Goal: Task Accomplishment & Management: Manage account settings

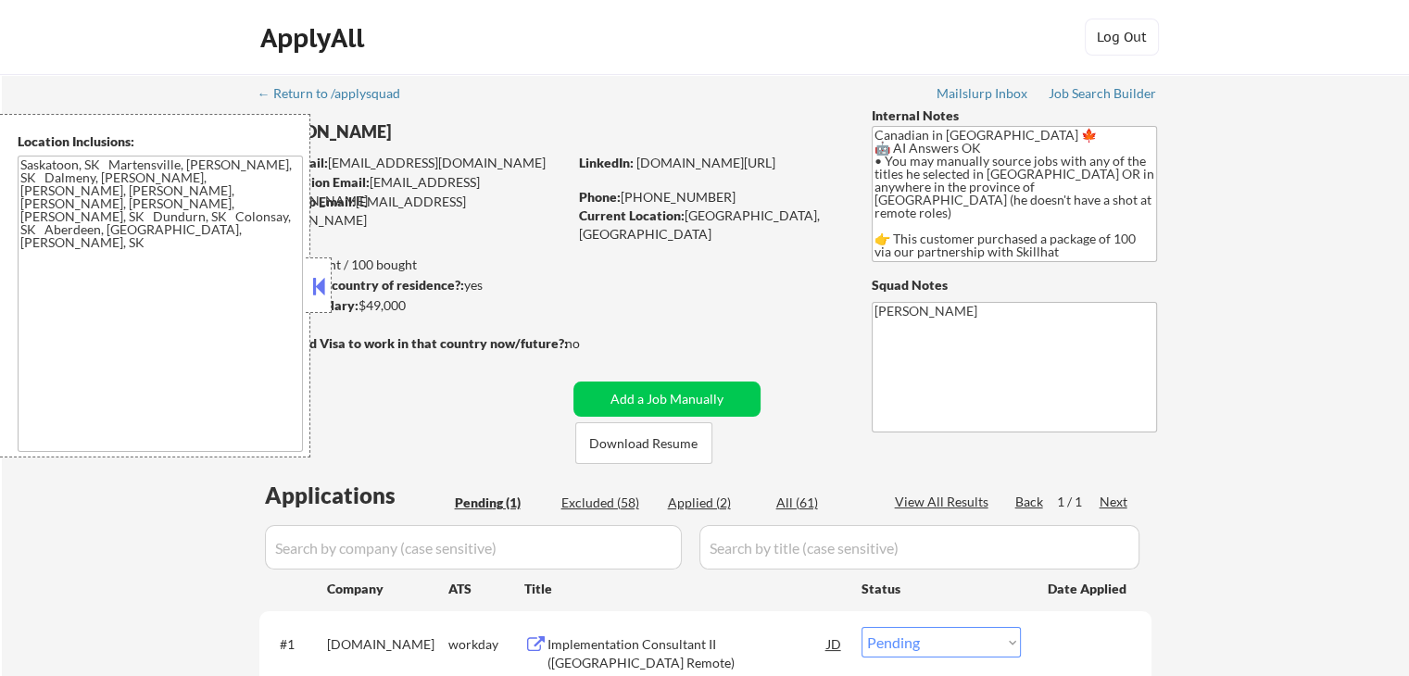
click at [319, 290] on button at bounding box center [318, 286] width 20 height 28
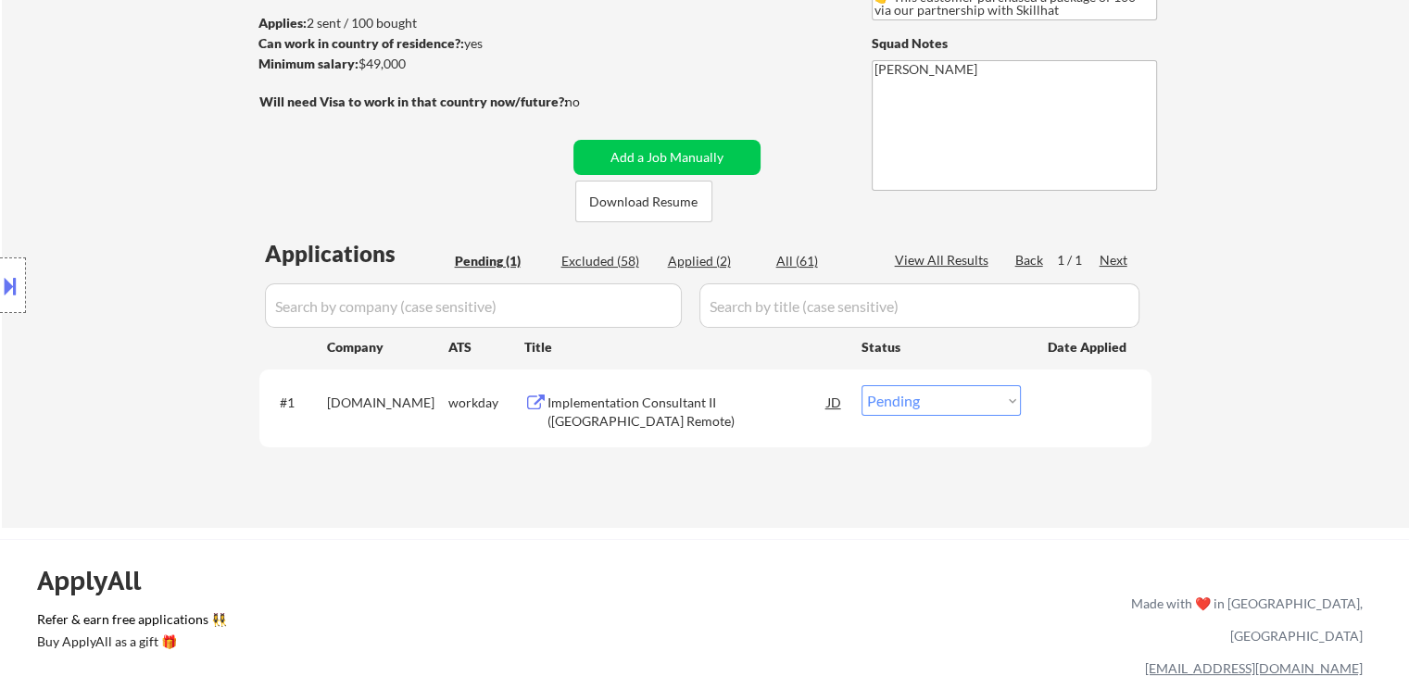
scroll to position [371, 0]
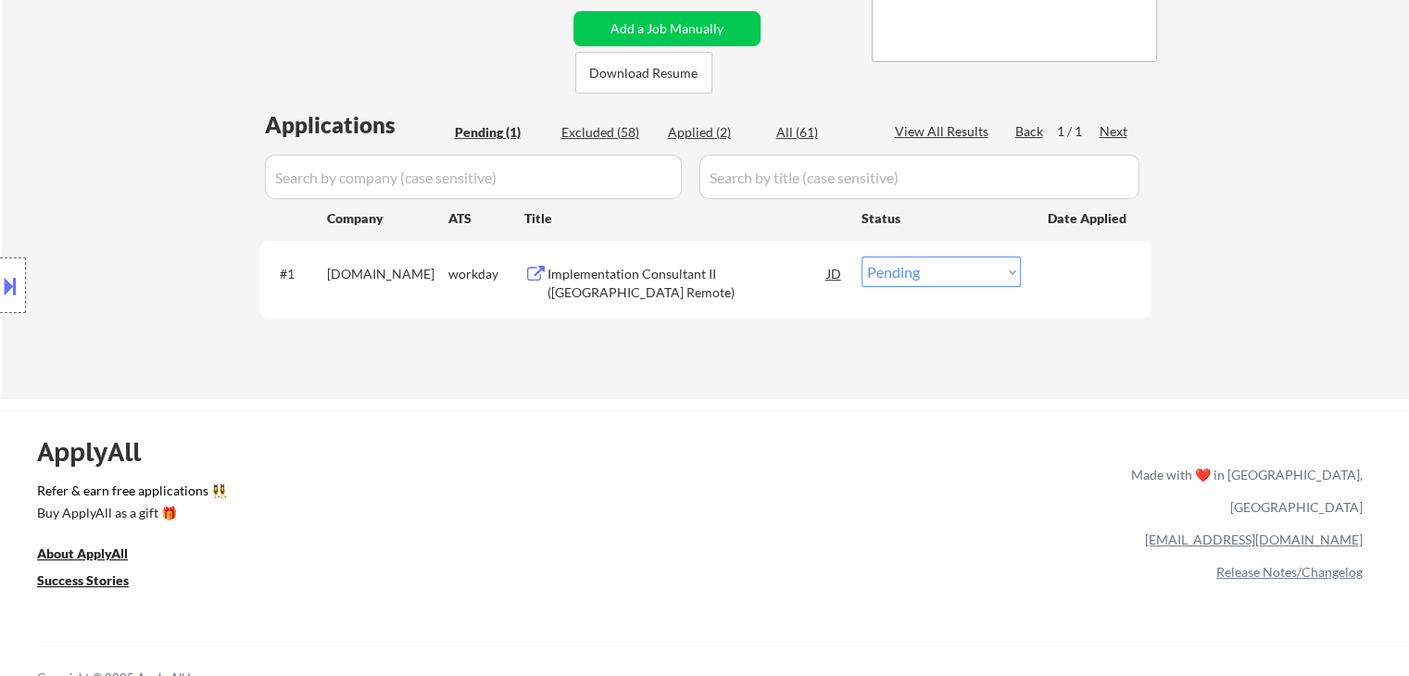
click at [611, 272] on div "Implementation Consultant II ([GEOGRAPHIC_DATA] Remote)" at bounding box center [687, 283] width 280 height 36
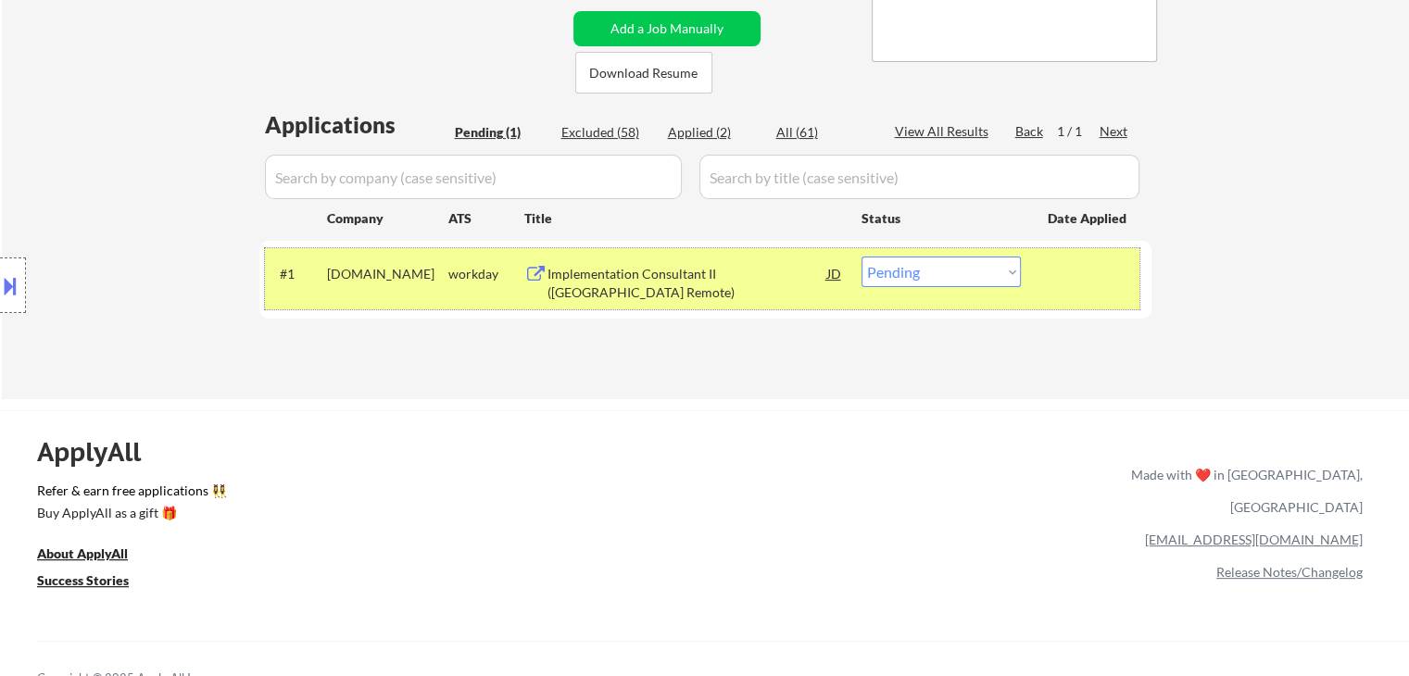
click at [914, 287] on div "#1 [DOMAIN_NAME] workday Implementation Consultant II ([GEOGRAPHIC_DATA] Remote…" at bounding box center [702, 278] width 874 height 61
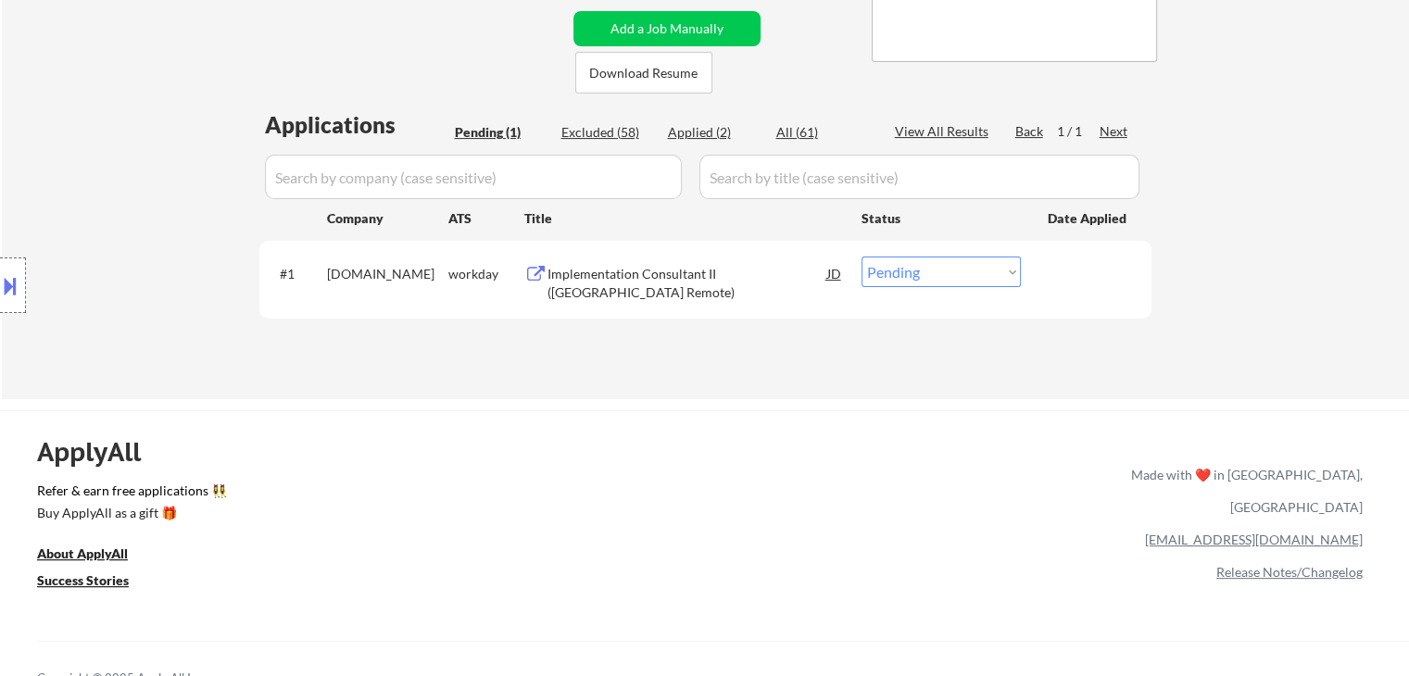
click at [915, 281] on select "Choose an option... Pending Applied Excluded (Questions) Excluded (Expired) Exc…" at bounding box center [940, 272] width 159 height 31
click at [861, 257] on select "Choose an option... Pending Applied Excluded (Questions) Excluded (Expired) Exc…" at bounding box center [940, 272] width 159 height 31
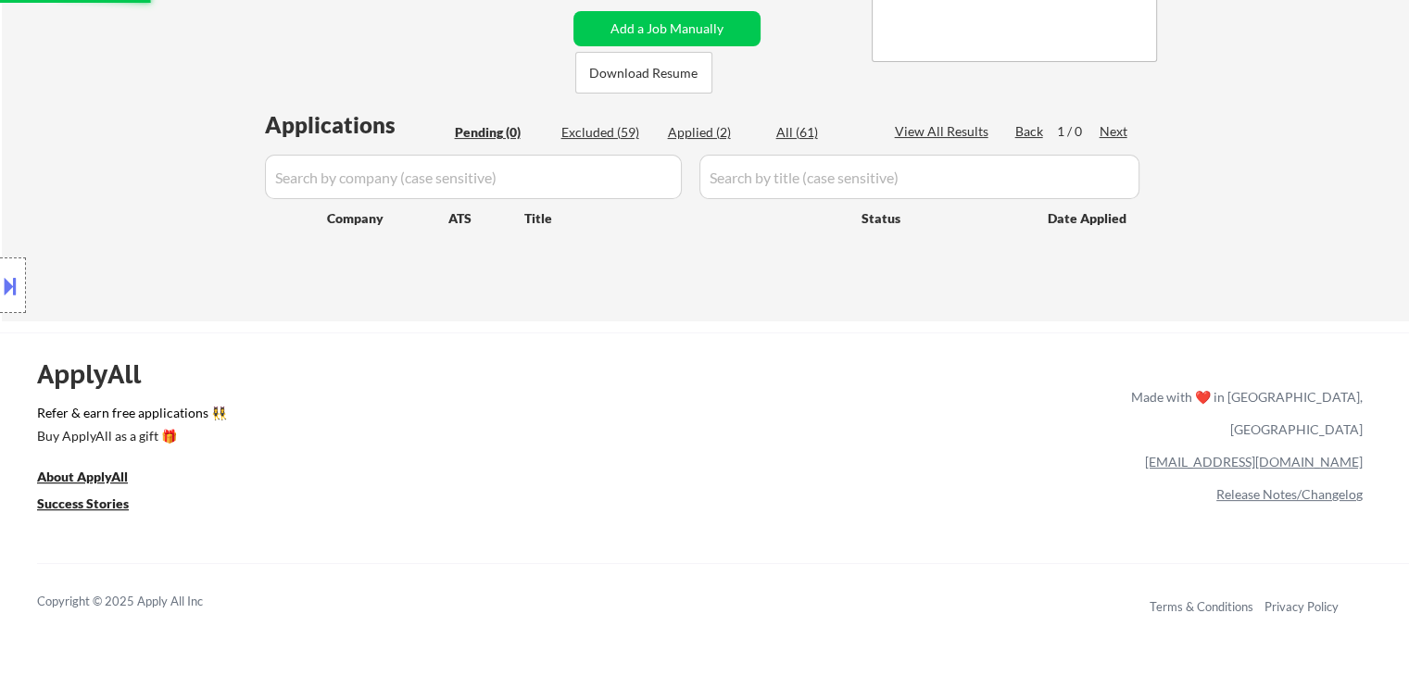
click at [584, 132] on div "Excluded (59)" at bounding box center [607, 132] width 93 height 19
select select ""excluded__location_""
select select ""excluded__expired_""
select select ""excluded__location_""
select select ""excluded__expired_""
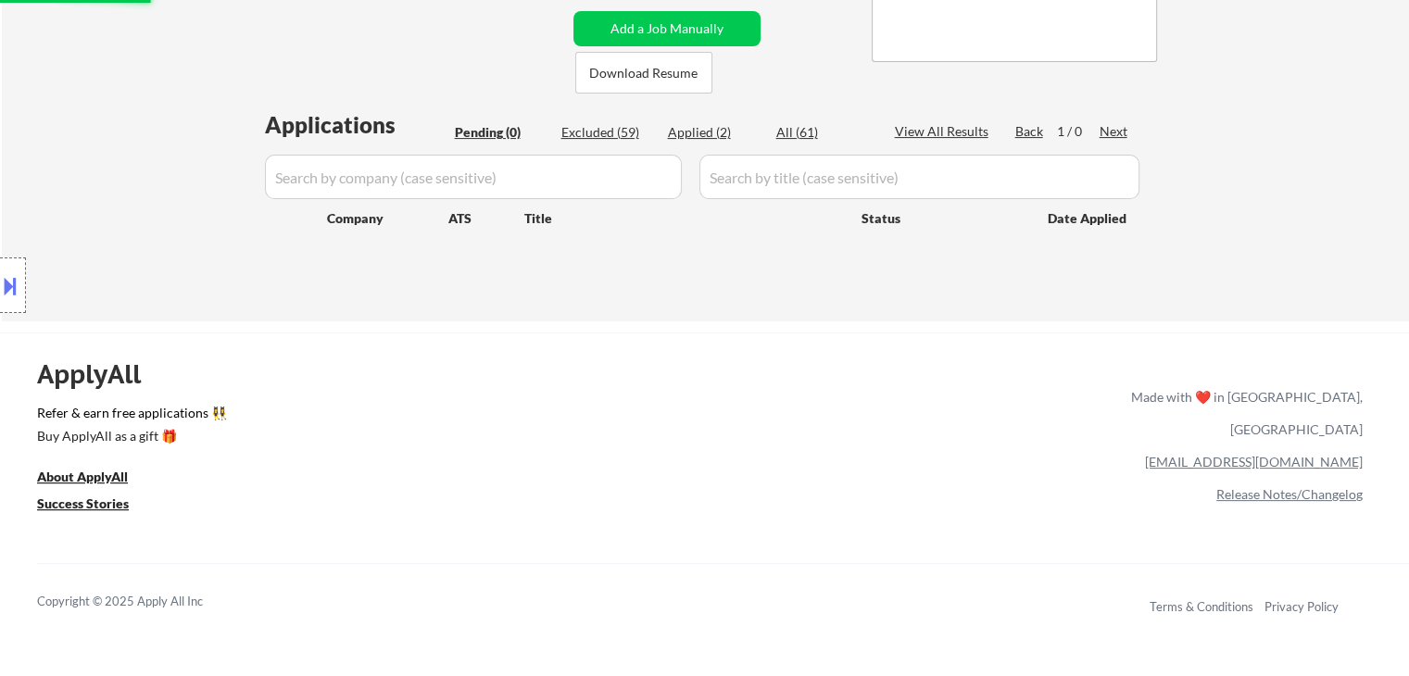
select select ""excluded__bad_match_""
select select ""excluded__location_""
select select ""excluded__expired_""
select select ""excluded__location_""
select select ""excluded__expired_""
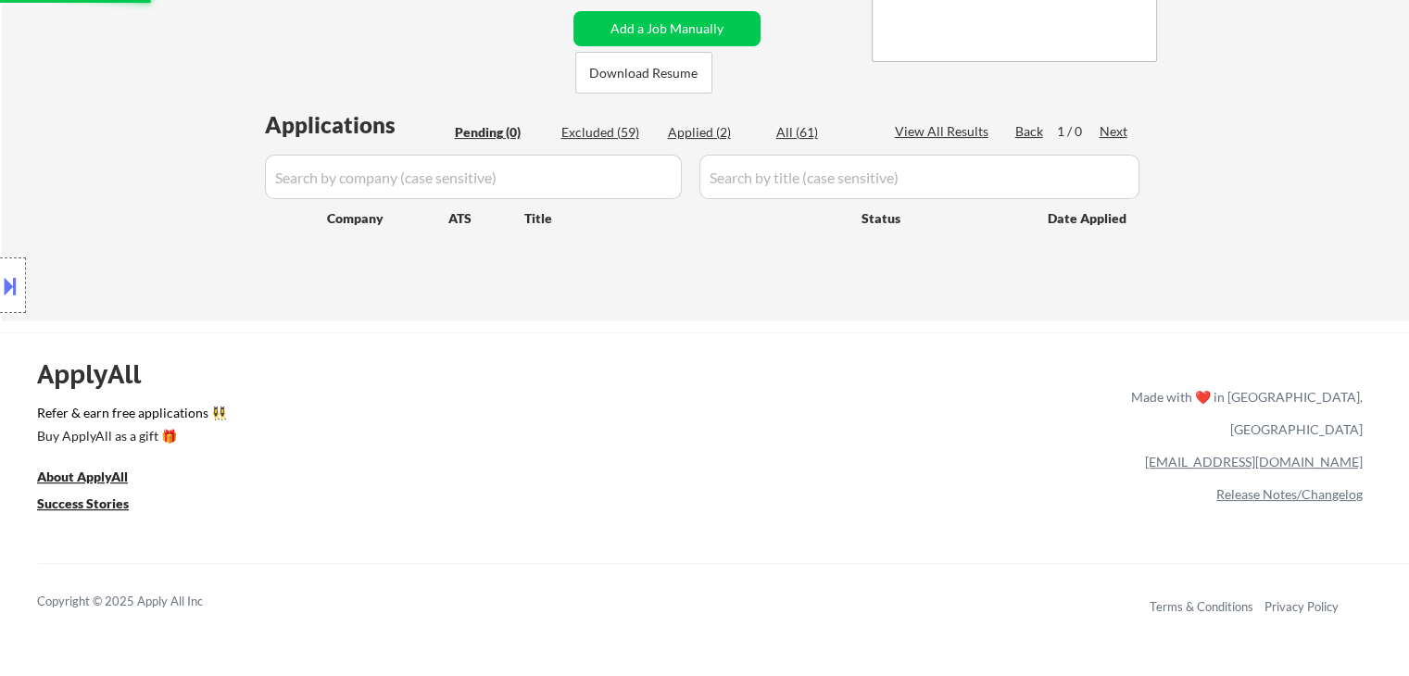
select select ""excluded__location_""
select select ""excluded__expired_""
select select ""excluded__bad_match_""
select select ""excluded__location_""
select select ""excluded__expired_""
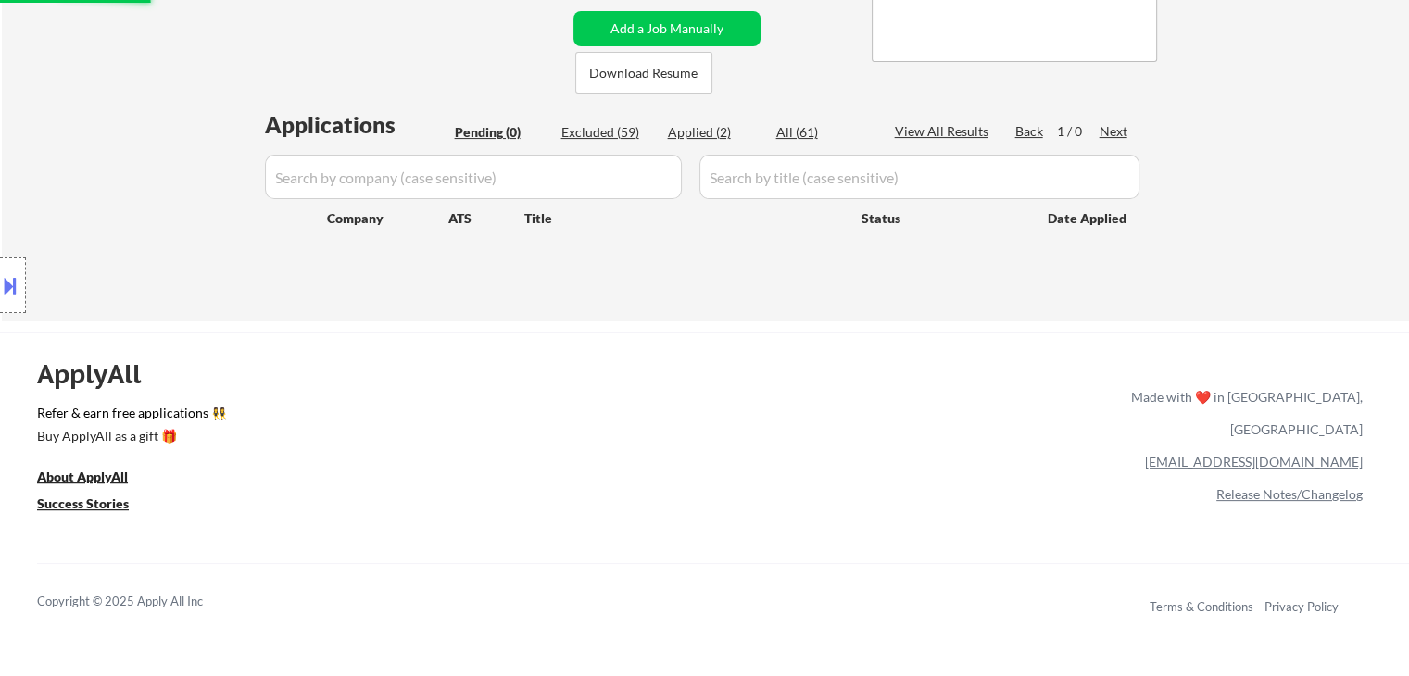
select select ""excluded__expired_""
select select ""excluded__location_""
select select ""excluded__expired_""
select select ""excluded__location_""
select select ""excluded__expired_""
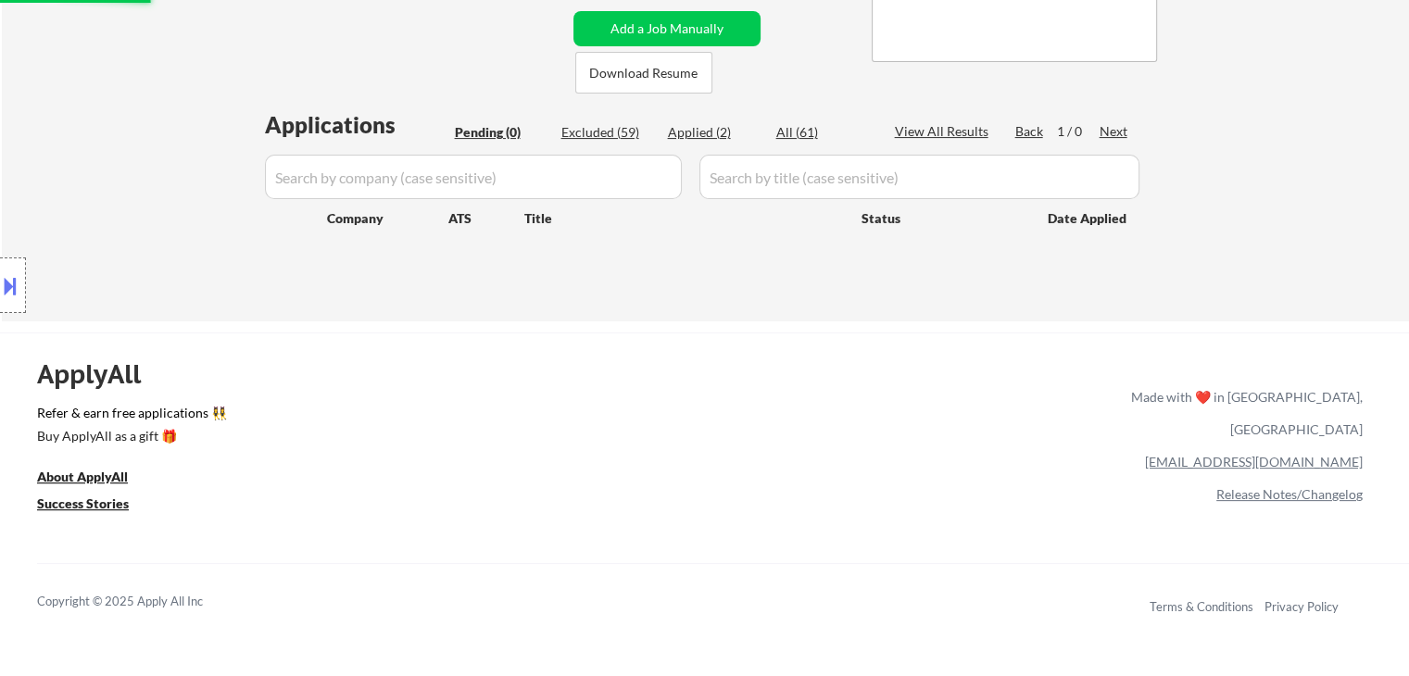
select select ""excluded__expired_""
select select ""excluded__location_""
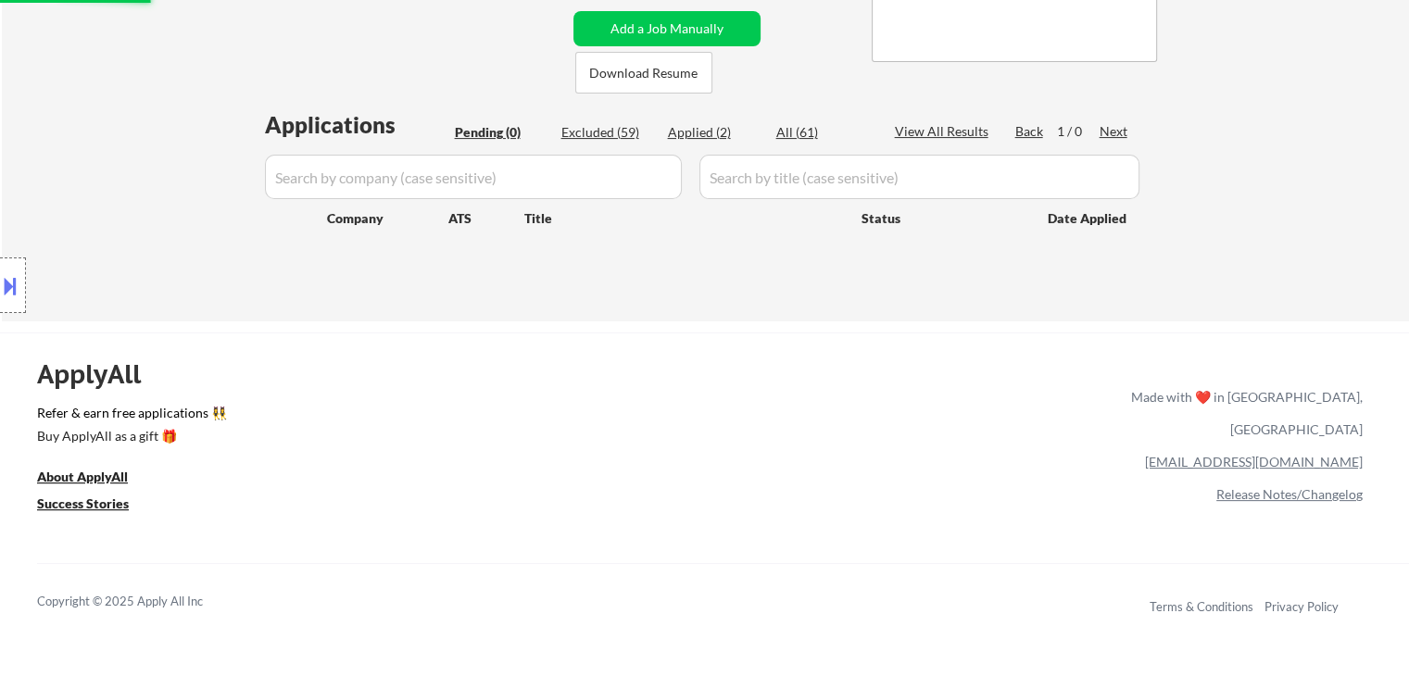
select select ""excluded__location_""
select select ""excluded__expired_""
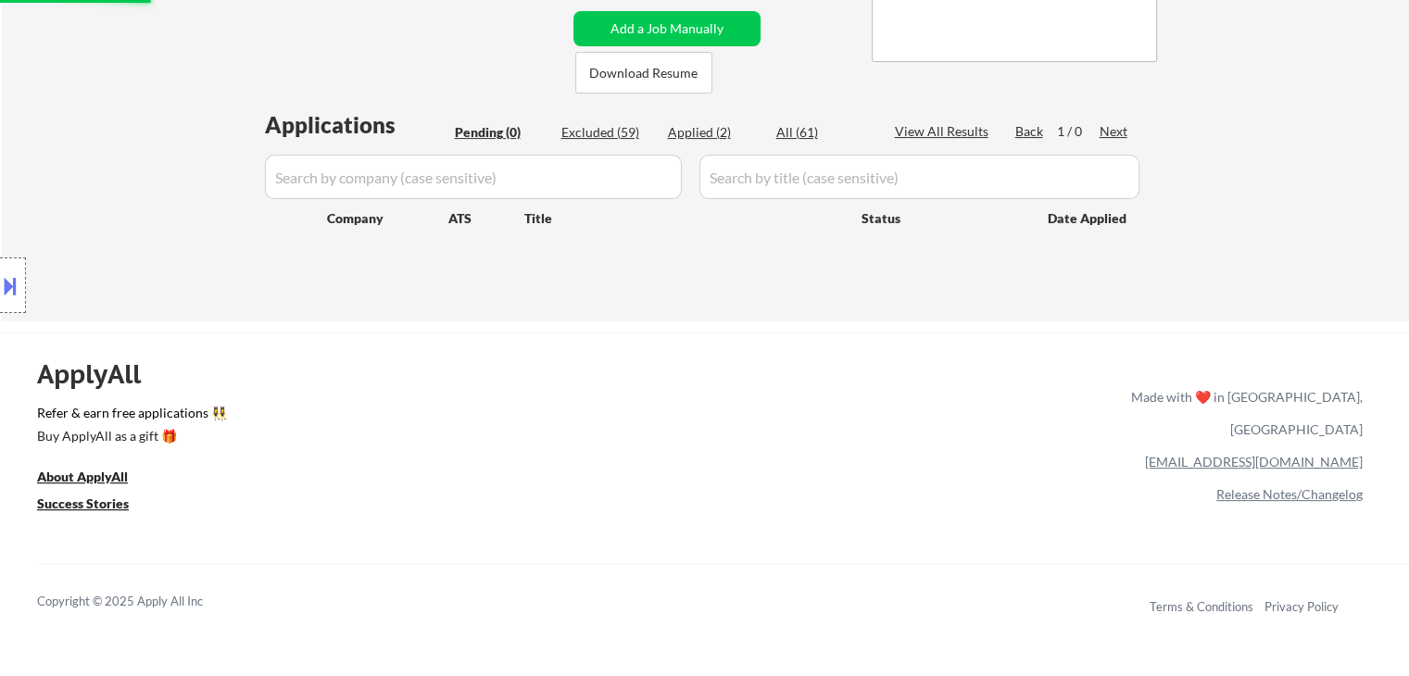
select select ""excluded__expired_""
select select ""excluded__location_""
select select ""excluded__expired_""
select select ""excluded__location_""
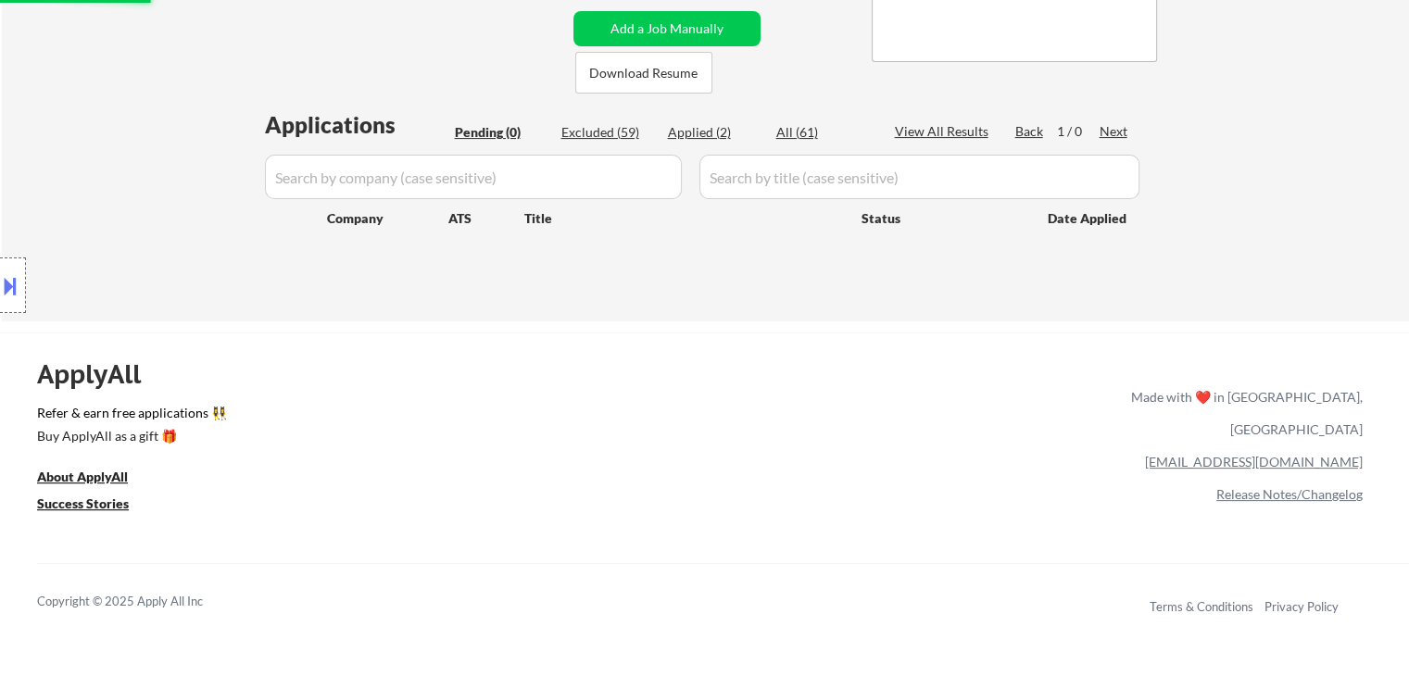
select select ""excluded__location_""
select select ""excluded__expired_""
select select ""excluded__location_""
select select ""excluded__expired_""
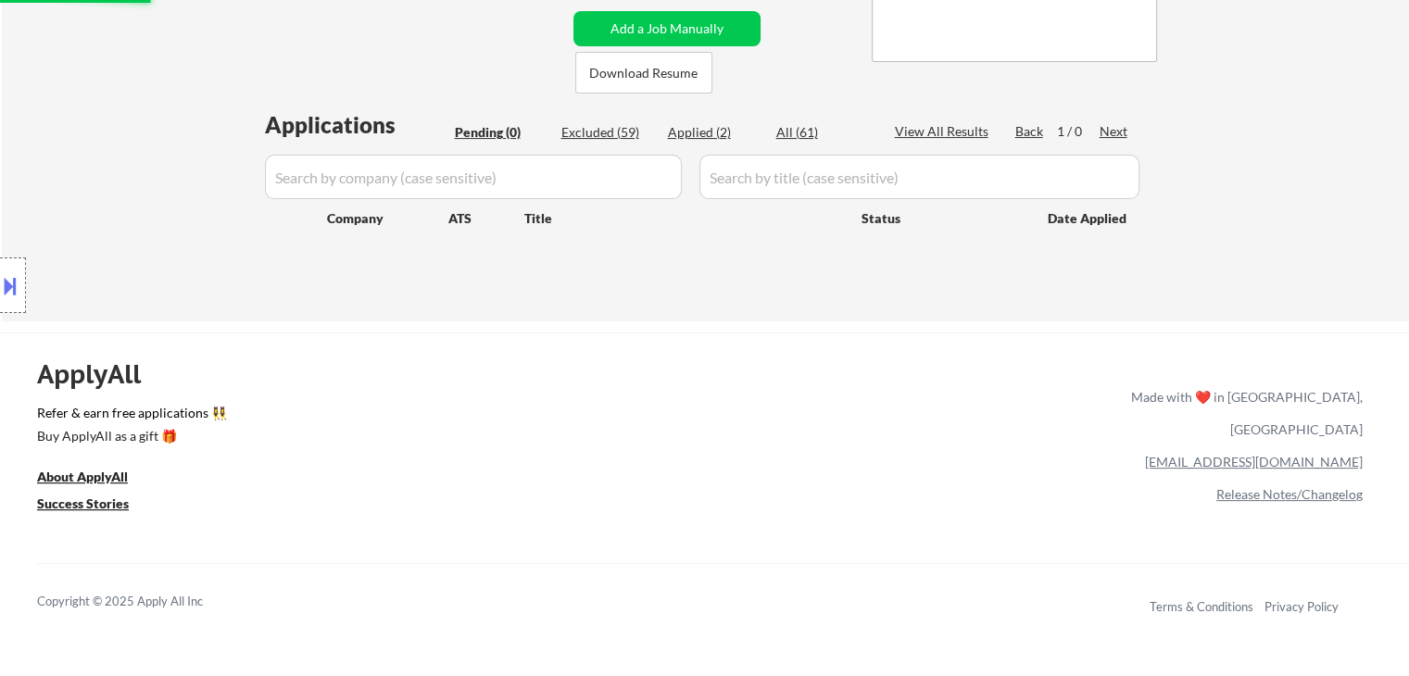
select select ""excluded__location_""
select select ""excluded__expired_""
select select ""excluded__location_""
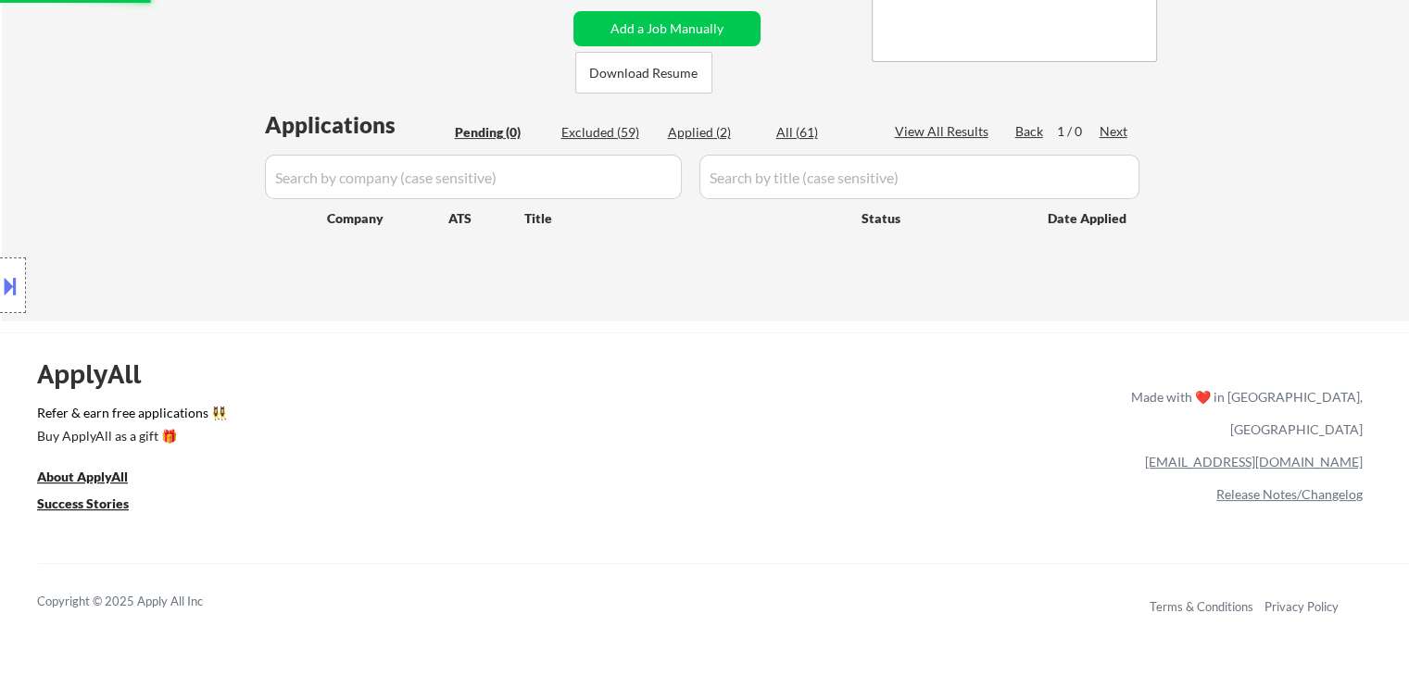
select select ""excluded__expired_""
select select ""excluded__location_""
select select ""excluded__expired_""
select select ""excluded__location_""
select select ""excluded__expired_""
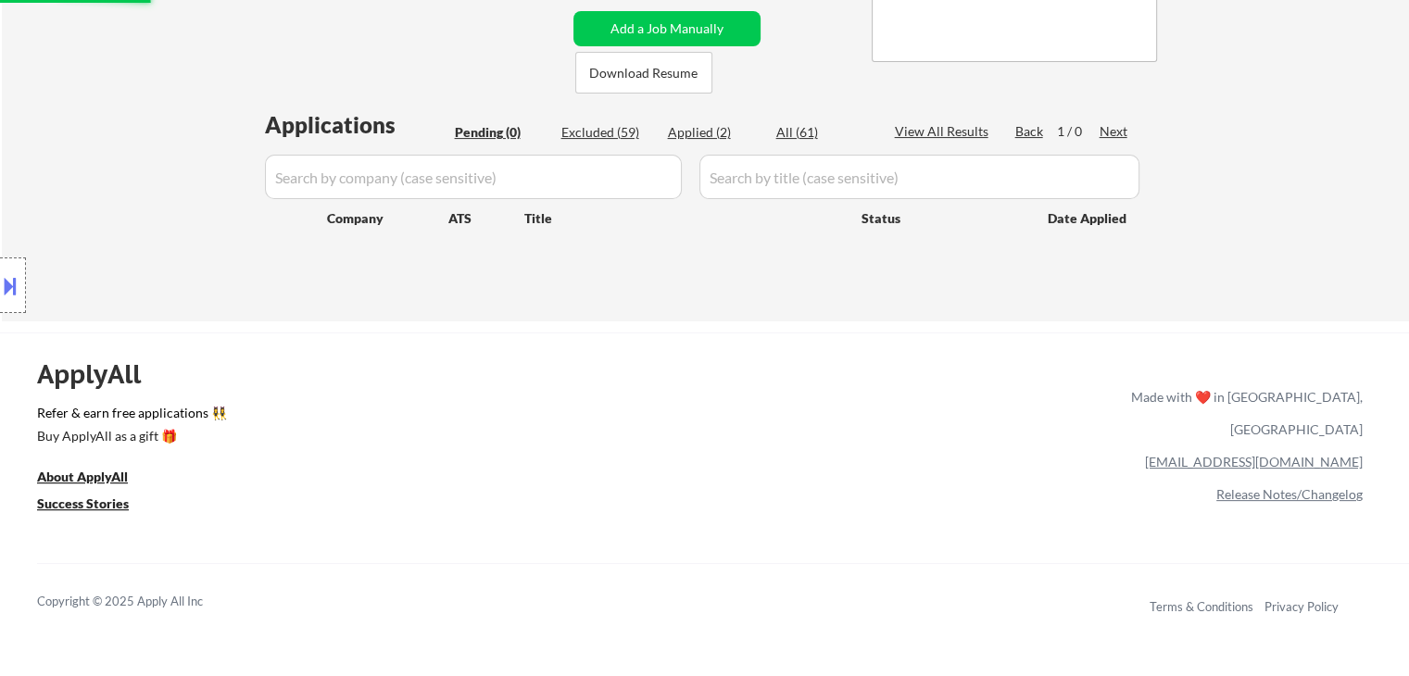
select select ""excluded__location_""
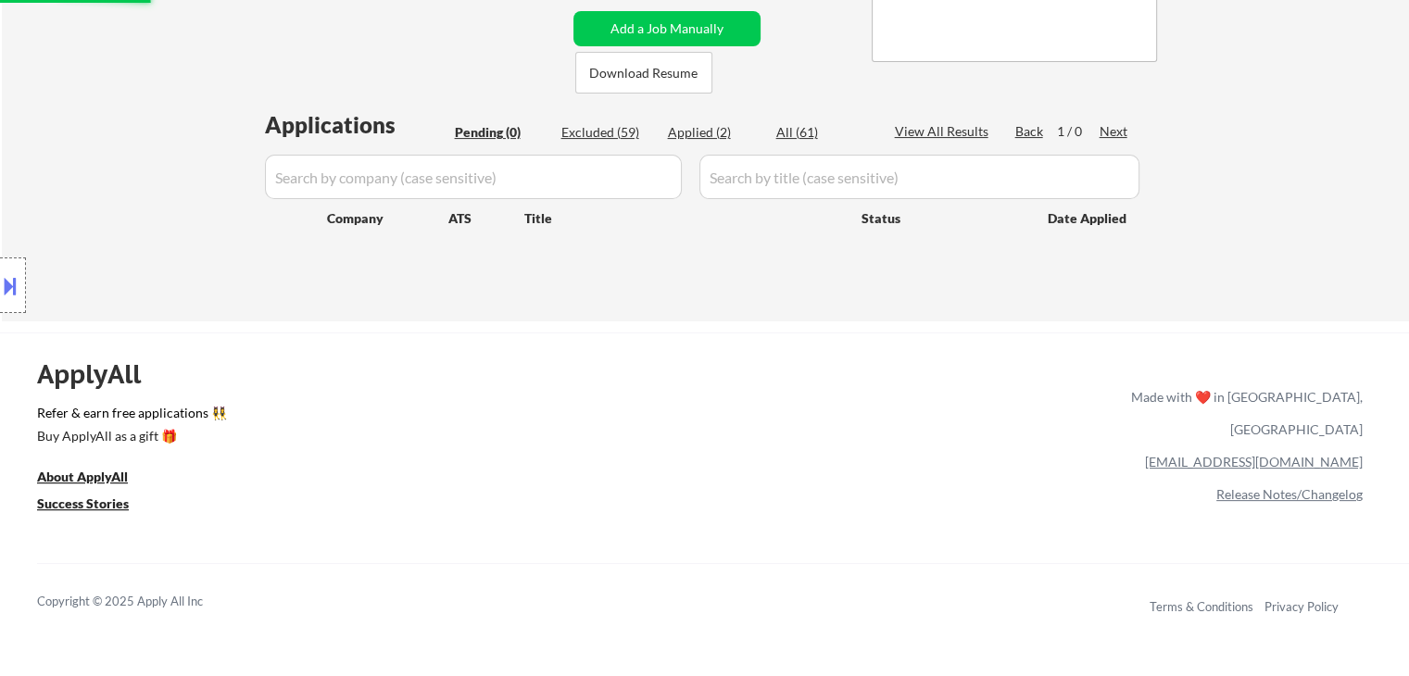
select select ""excluded__expired_""
select select ""excluded__location_""
select select ""excluded__expired_""
select select ""excluded__location_""
select select ""excluded__expired_""
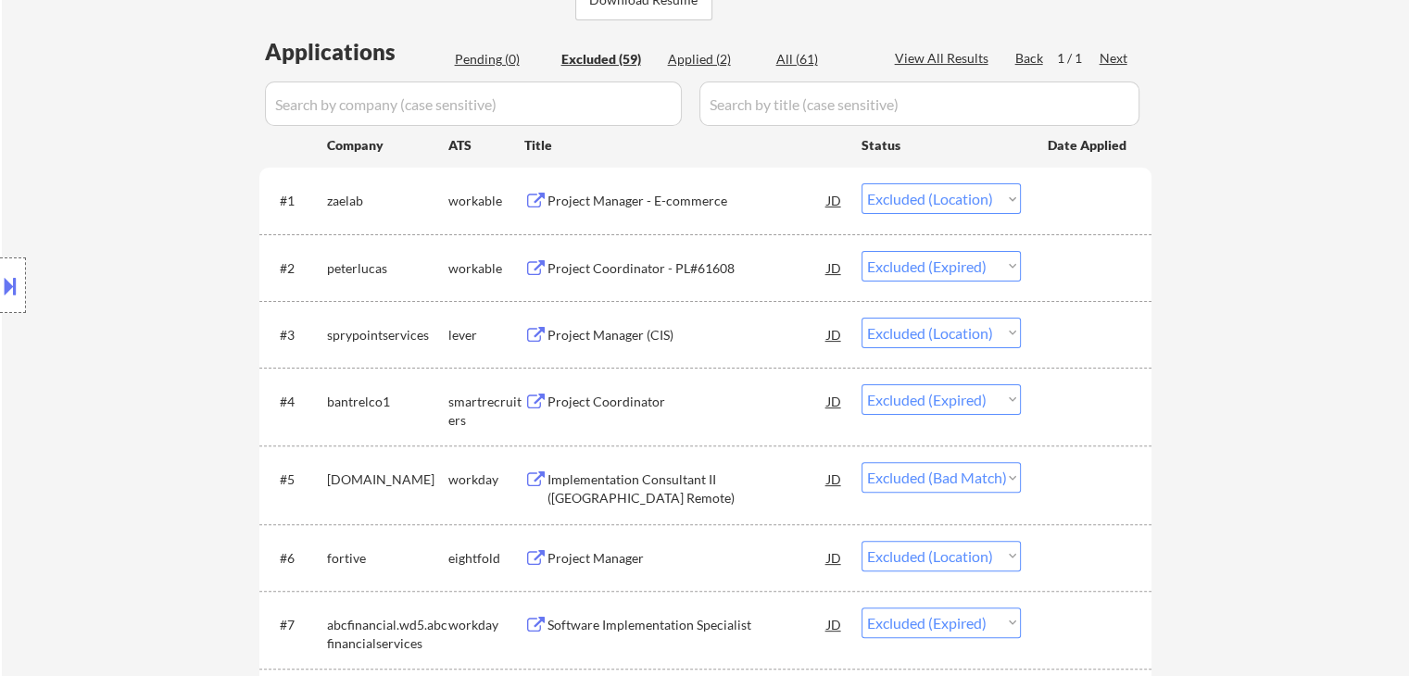
scroll to position [556, 0]
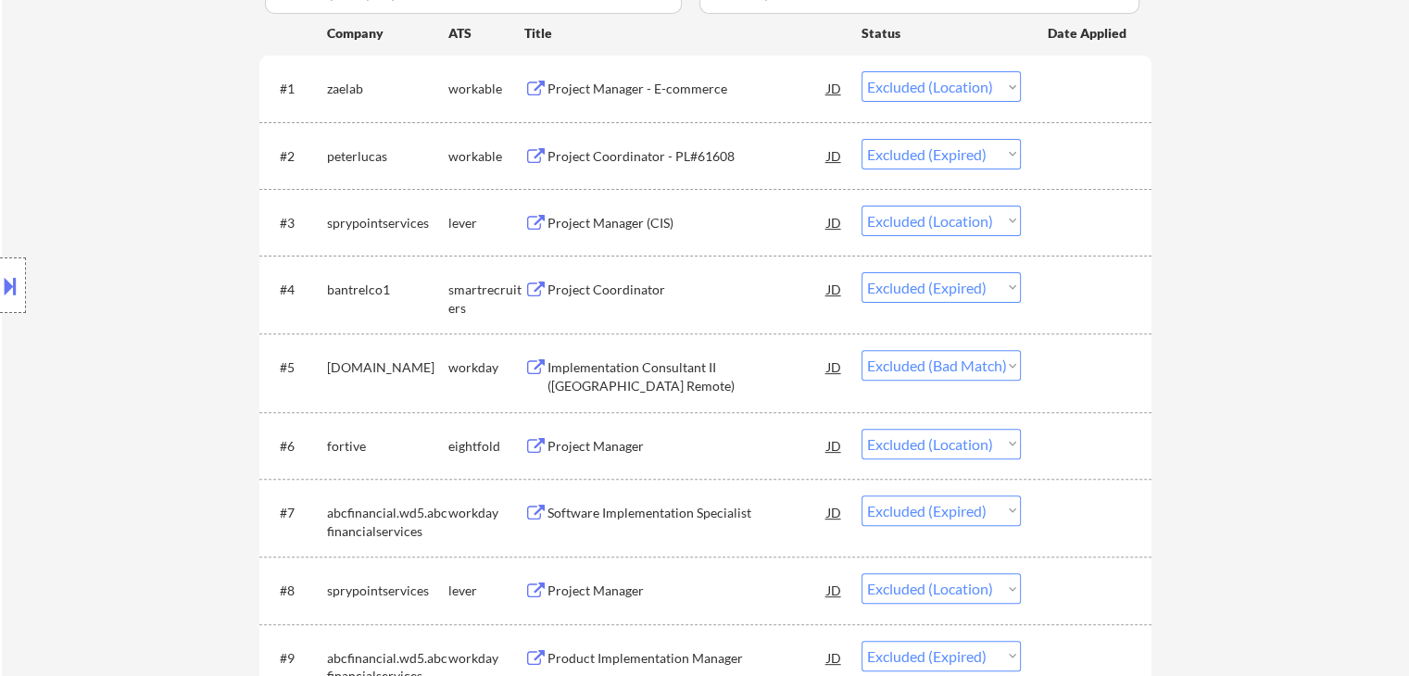
click at [571, 92] on div "Project Manager - E-commerce" at bounding box center [687, 89] width 280 height 19
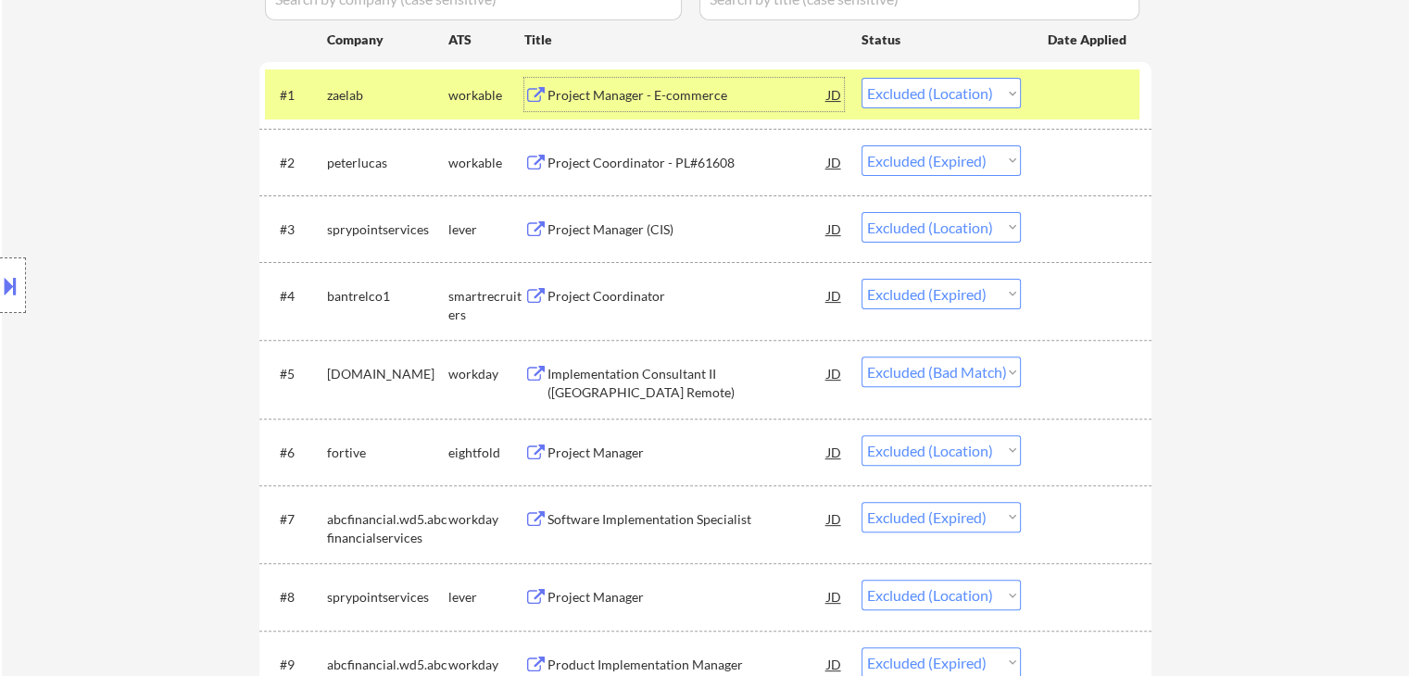
scroll to position [371, 0]
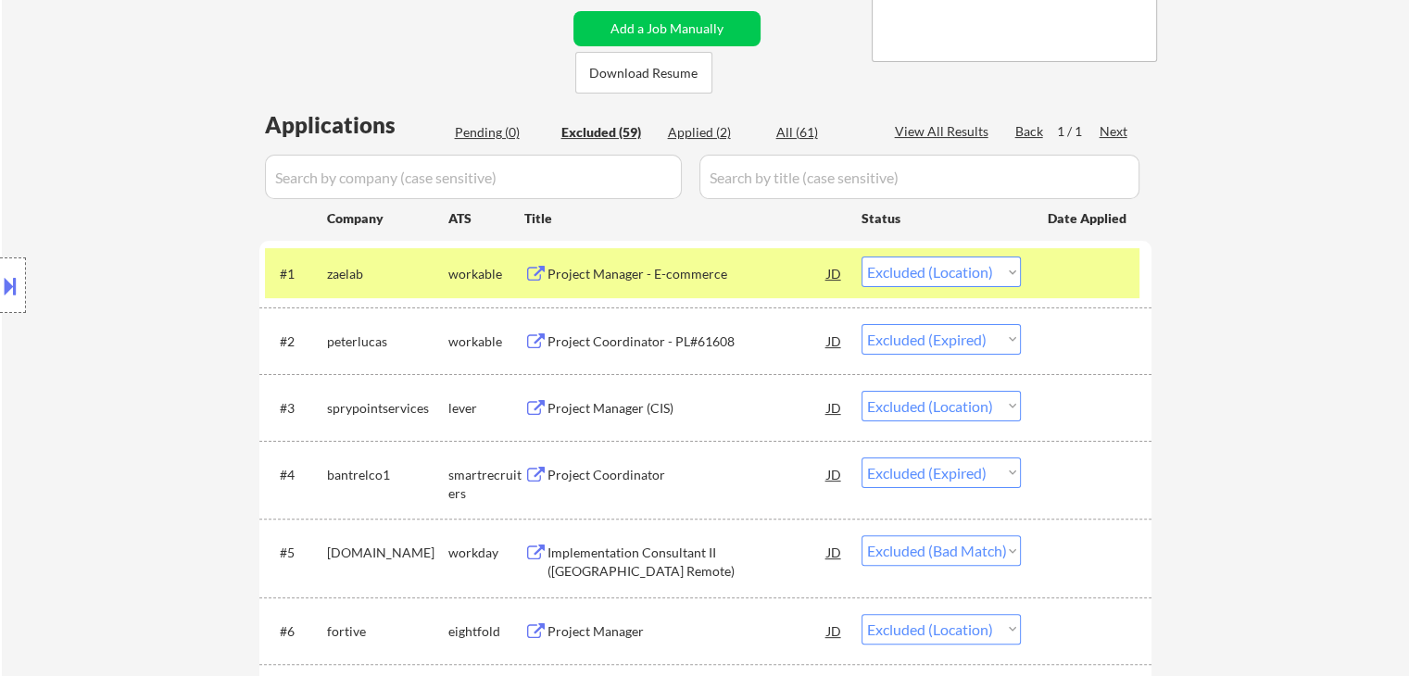
click at [620, 270] on div "Project Manager - E-commerce" at bounding box center [687, 274] width 280 height 19
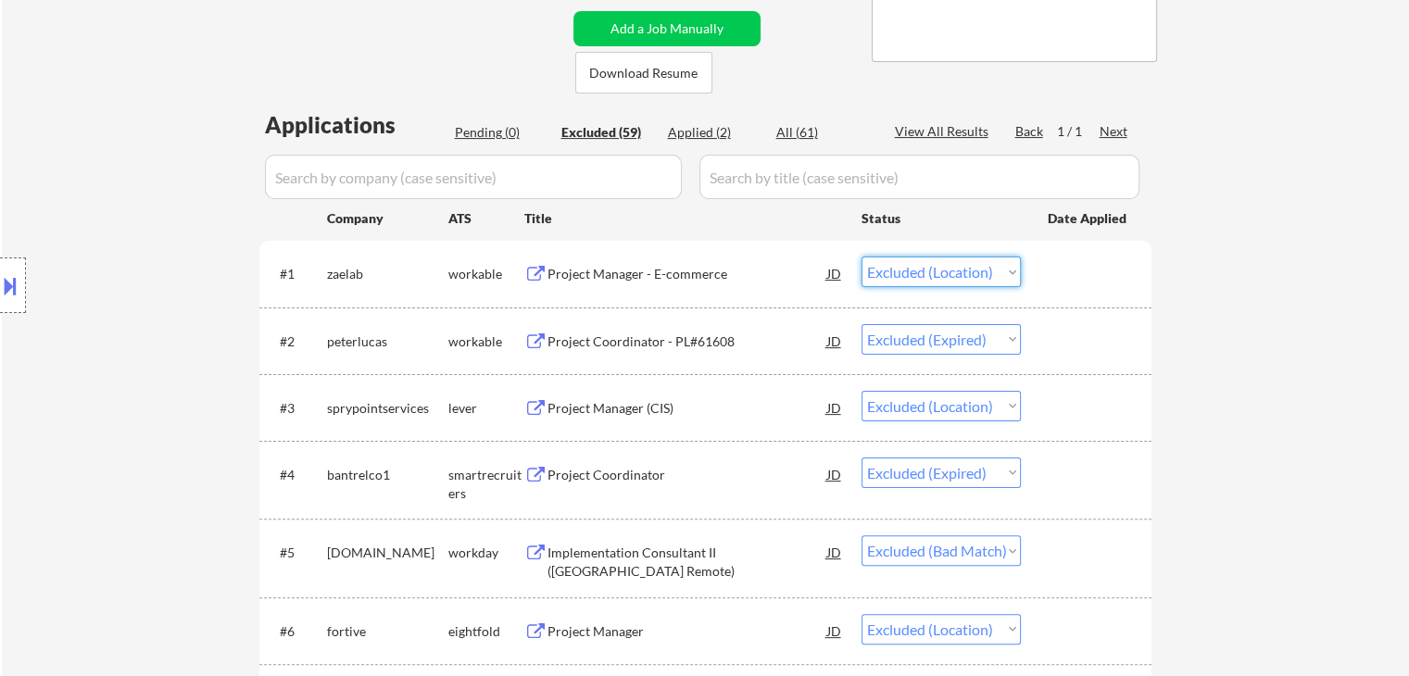
click at [923, 271] on select "Choose an option... Pending Applied Excluded (Questions) Excluded (Expired) Exc…" at bounding box center [940, 272] width 159 height 31
click at [861, 257] on select "Choose an option... Pending Applied Excluded (Questions) Excluded (Expired) Exc…" at bounding box center [940, 272] width 159 height 31
select select ""excluded__expired_""
select select ""excluded__location_""
select select ""excluded__expired_""
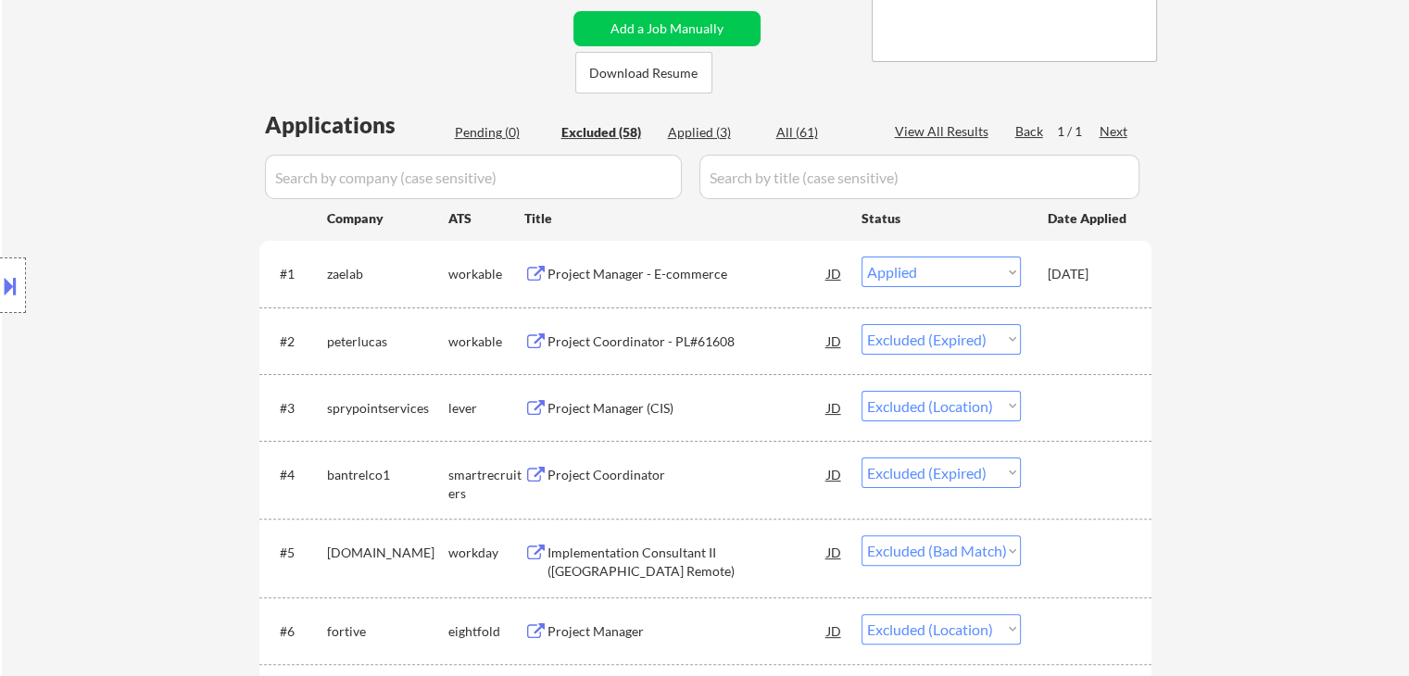
select select ""excluded__bad_match_""
select select ""excluded__location_""
select select ""excluded__expired_""
select select ""excluded__location_""
select select ""excluded__expired_""
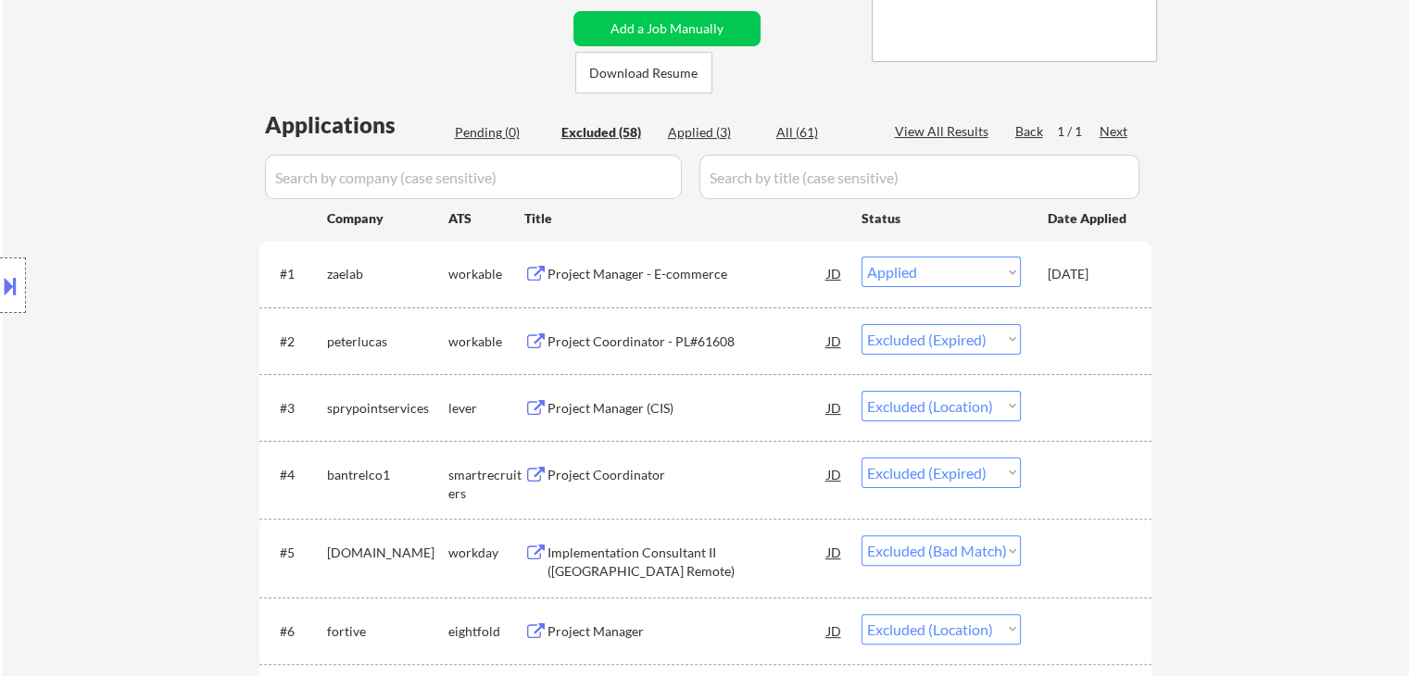
select select ""excluded__location_""
select select ""excluded__expired_""
select select ""excluded__bad_match_""
select select ""excluded__location_""
select select ""excluded__expired_""
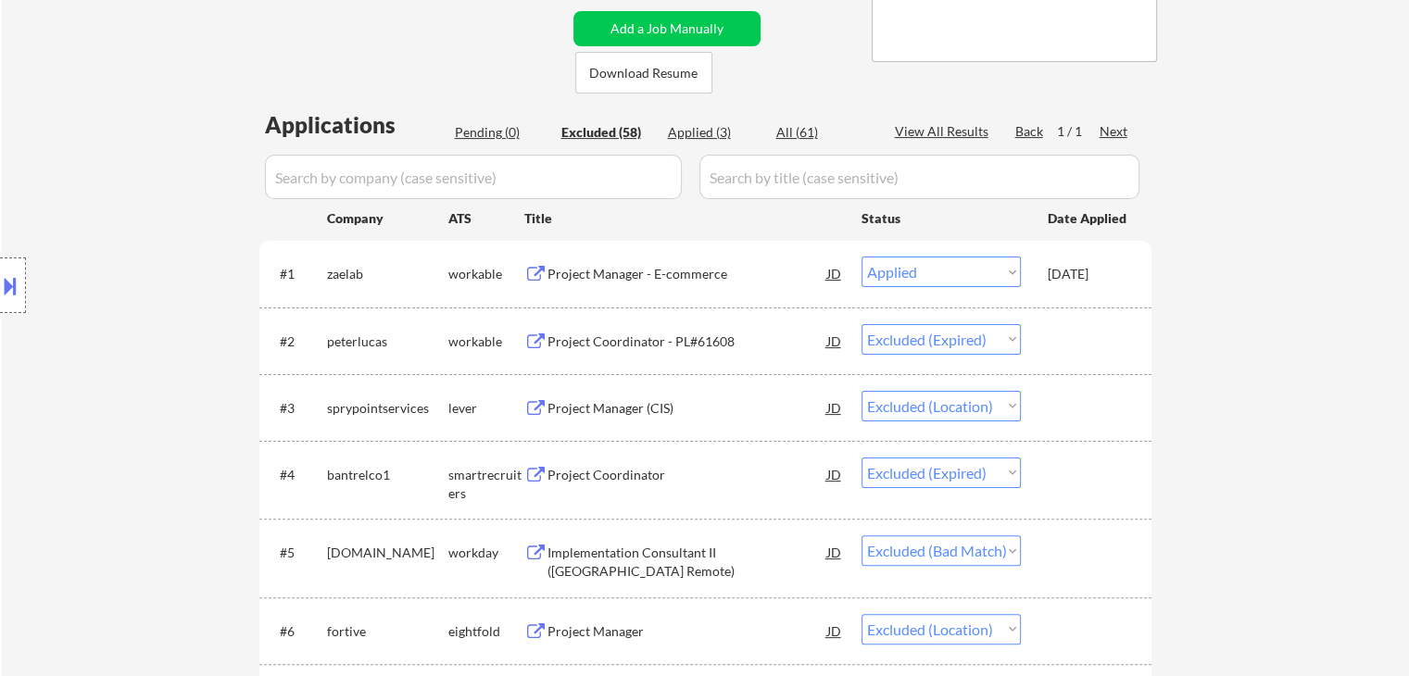
select select ""excluded__location_""
select select ""excluded__expired_""
select select ""excluded__location_""
select select ""excluded__expired_""
select select ""excluded__location_""
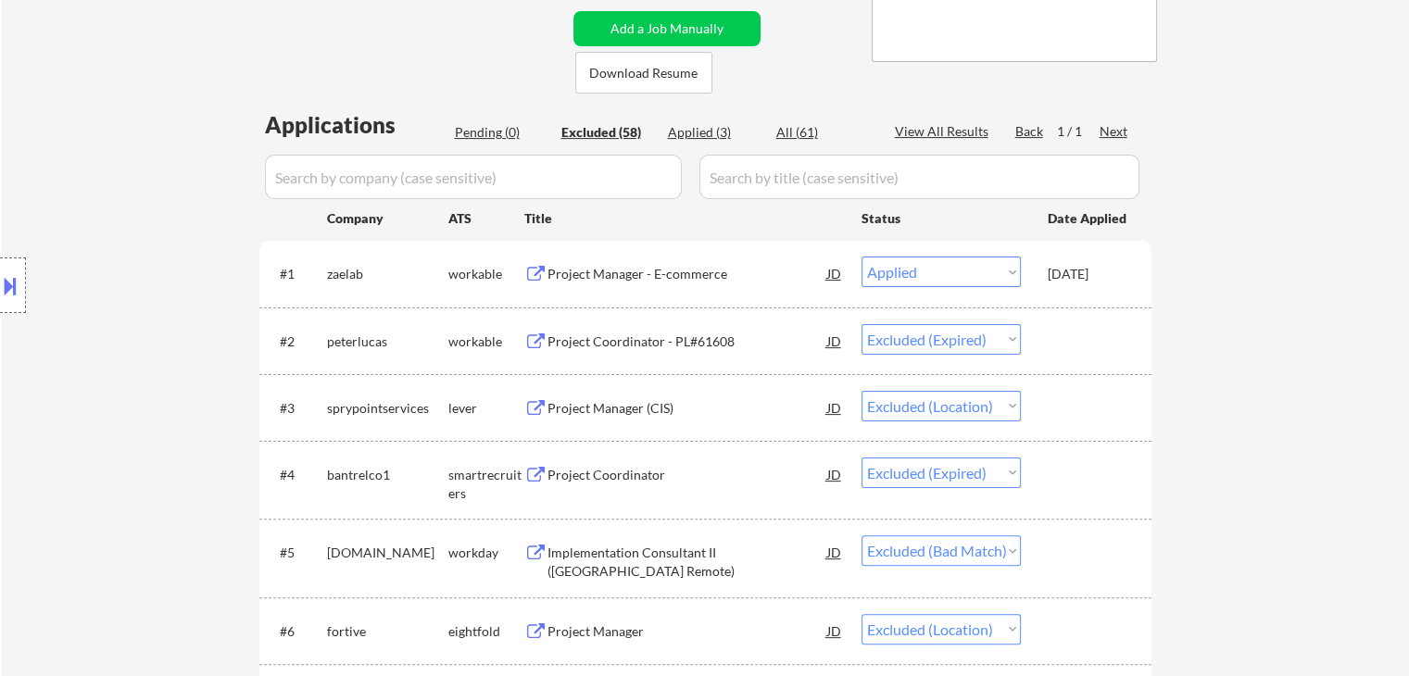
select select ""excluded__expired_""
select select ""excluded__location_""
select select ""excluded__expired_""
select select ""excluded__location_""
select select ""excluded__expired_""
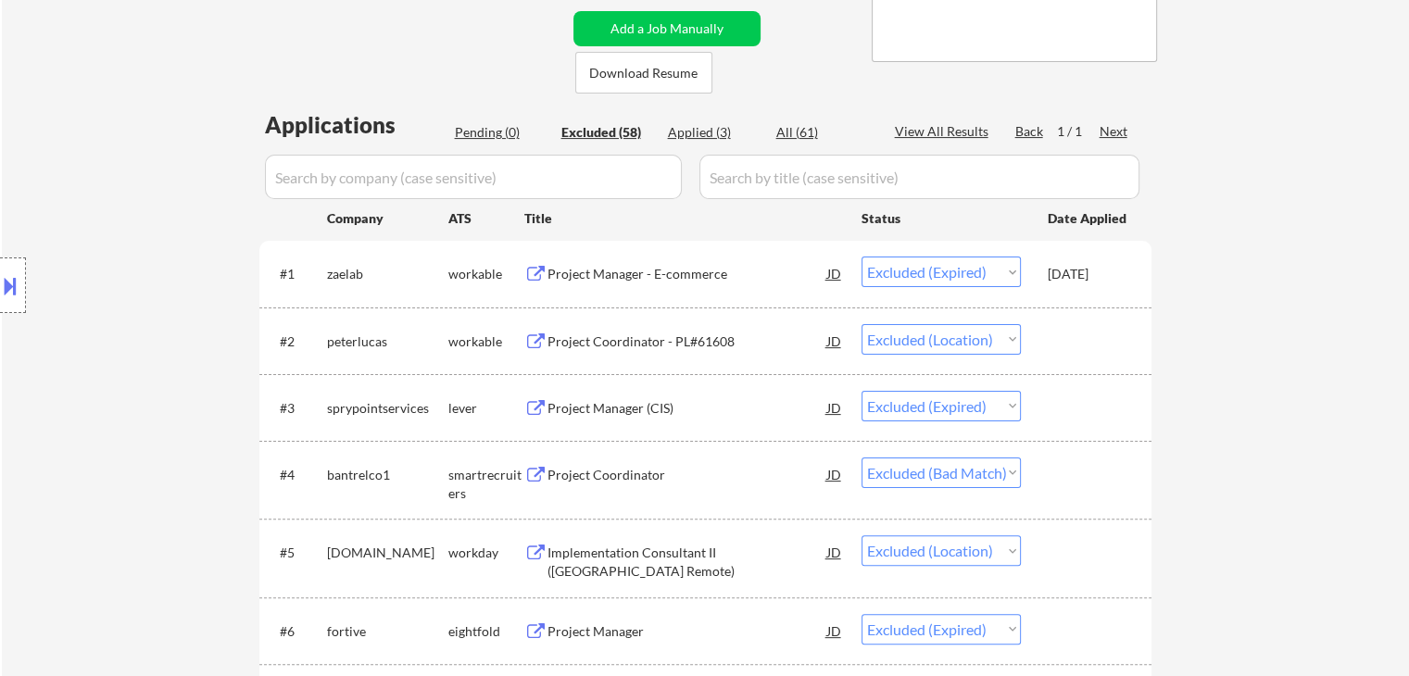
select select ""excluded__location_""
select select ""excluded__expired_""
select select ""excluded__location_""
select select ""excluded__expired_""
select select ""excluded__location_""
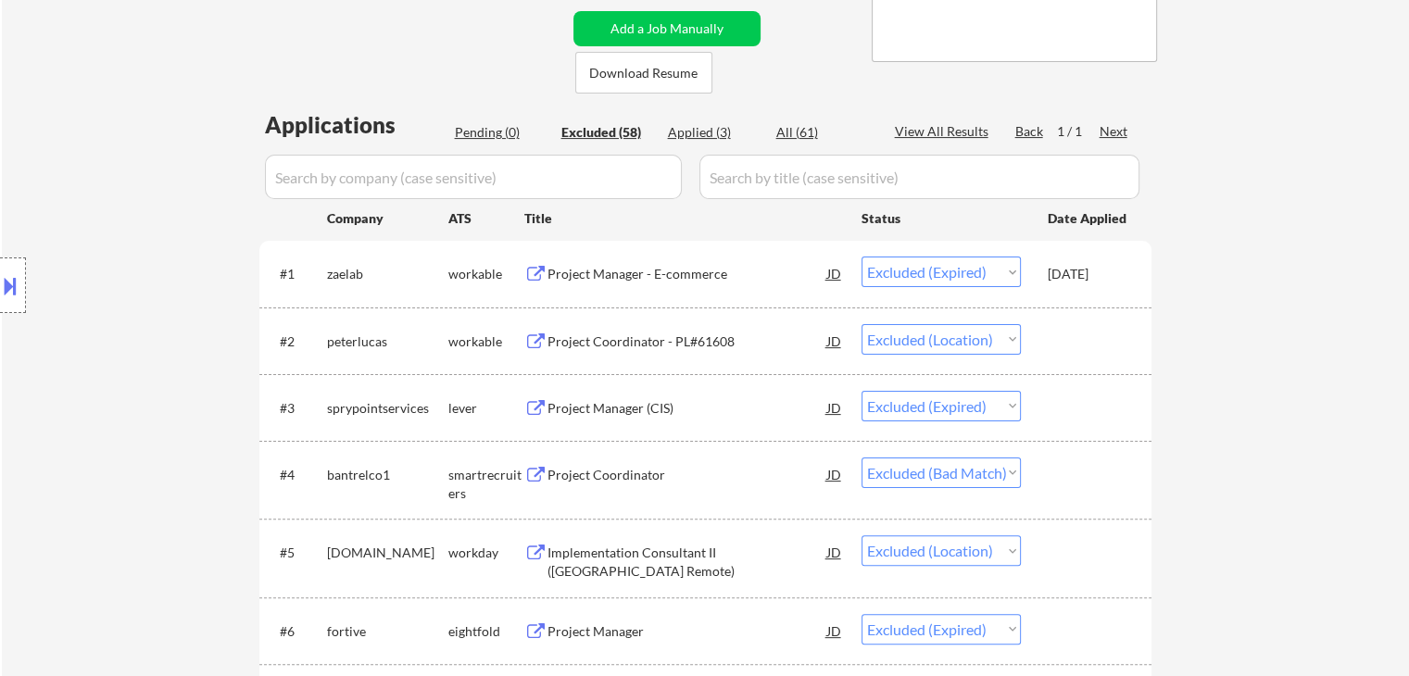
select select ""excluded__expired_""
select select ""excluded__location_""
select select ""excluded__expired_""
select select ""excluded__location_""
select select ""excluded__expired_""
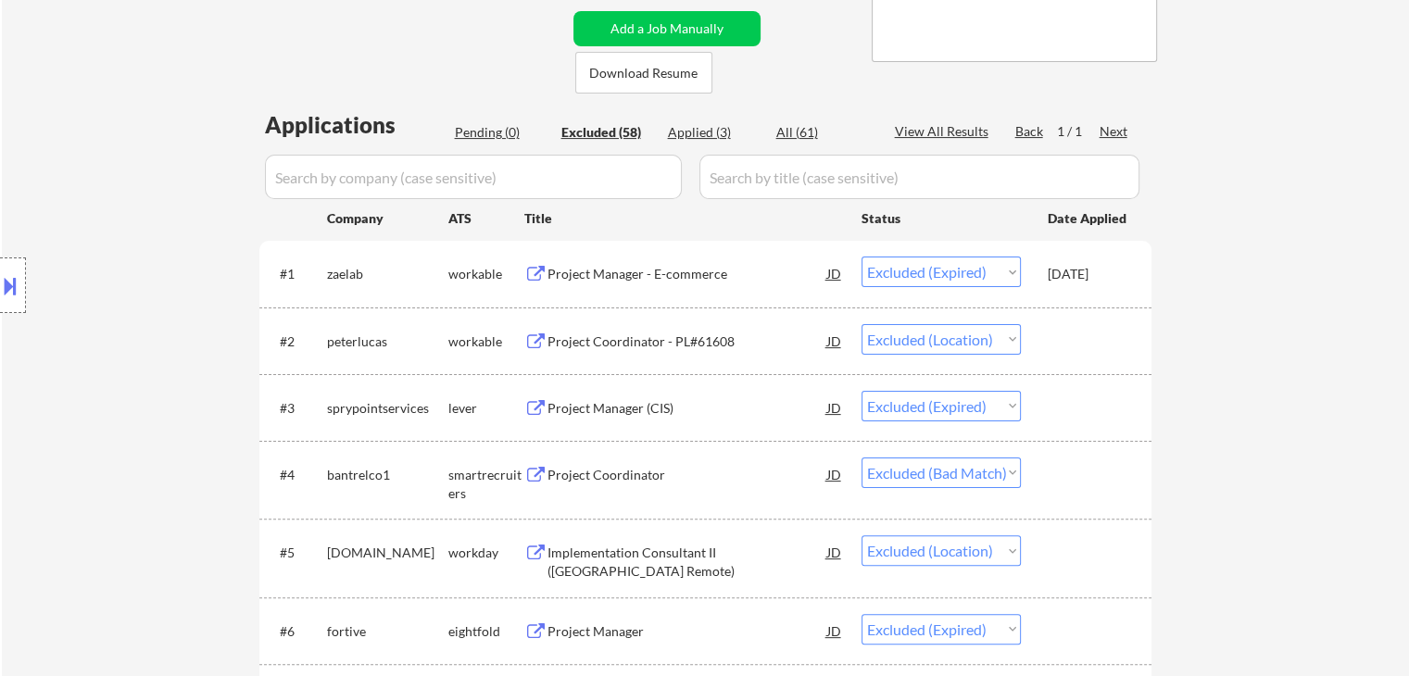
select select ""excluded__location_""
select select ""excluded__expired_""
select select ""excluded__location_""
select select ""excluded__expired_""
select select ""excluded__location_""
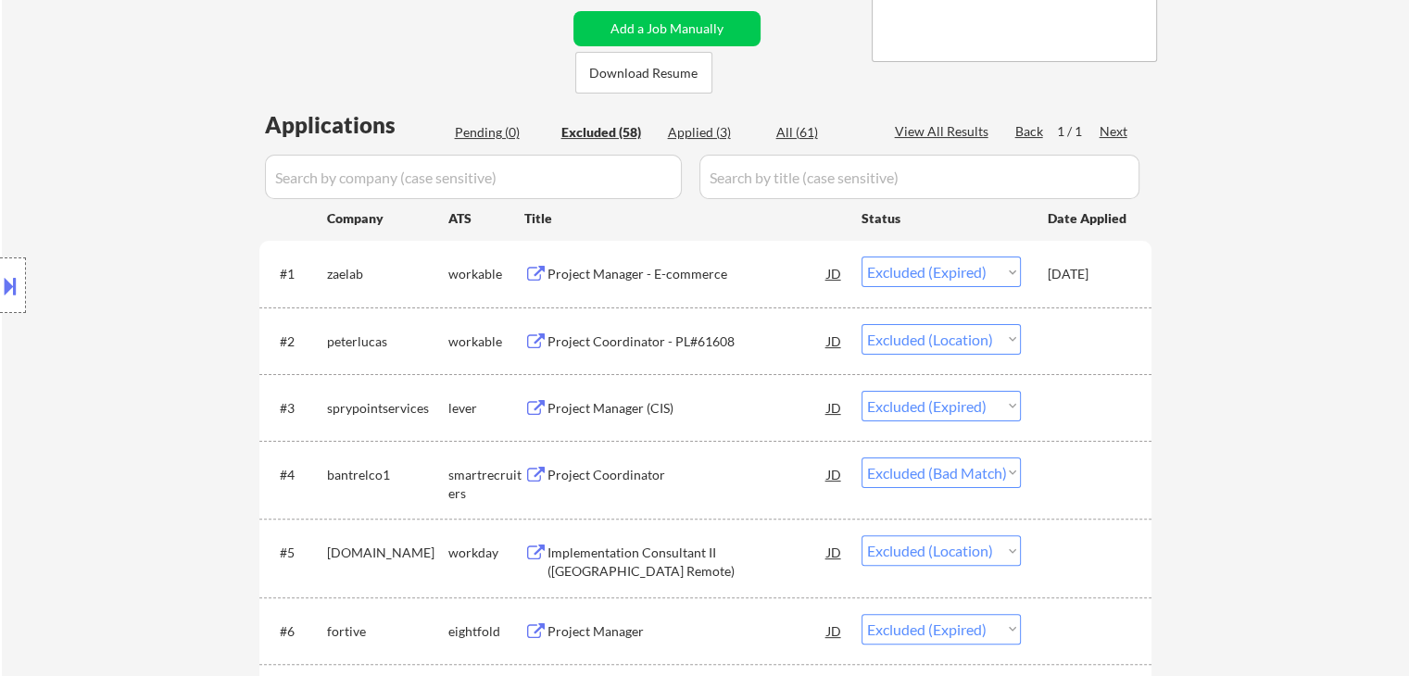
select select ""excluded__expired_""
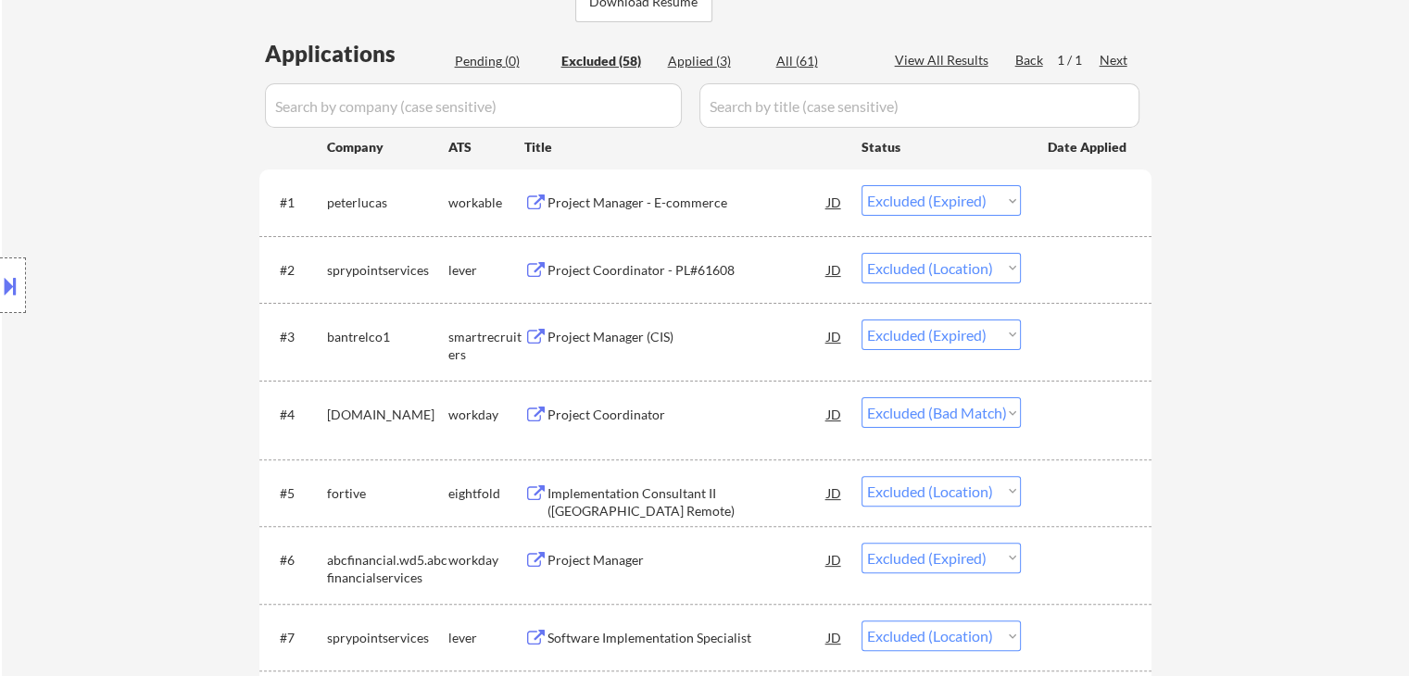
scroll to position [463, 0]
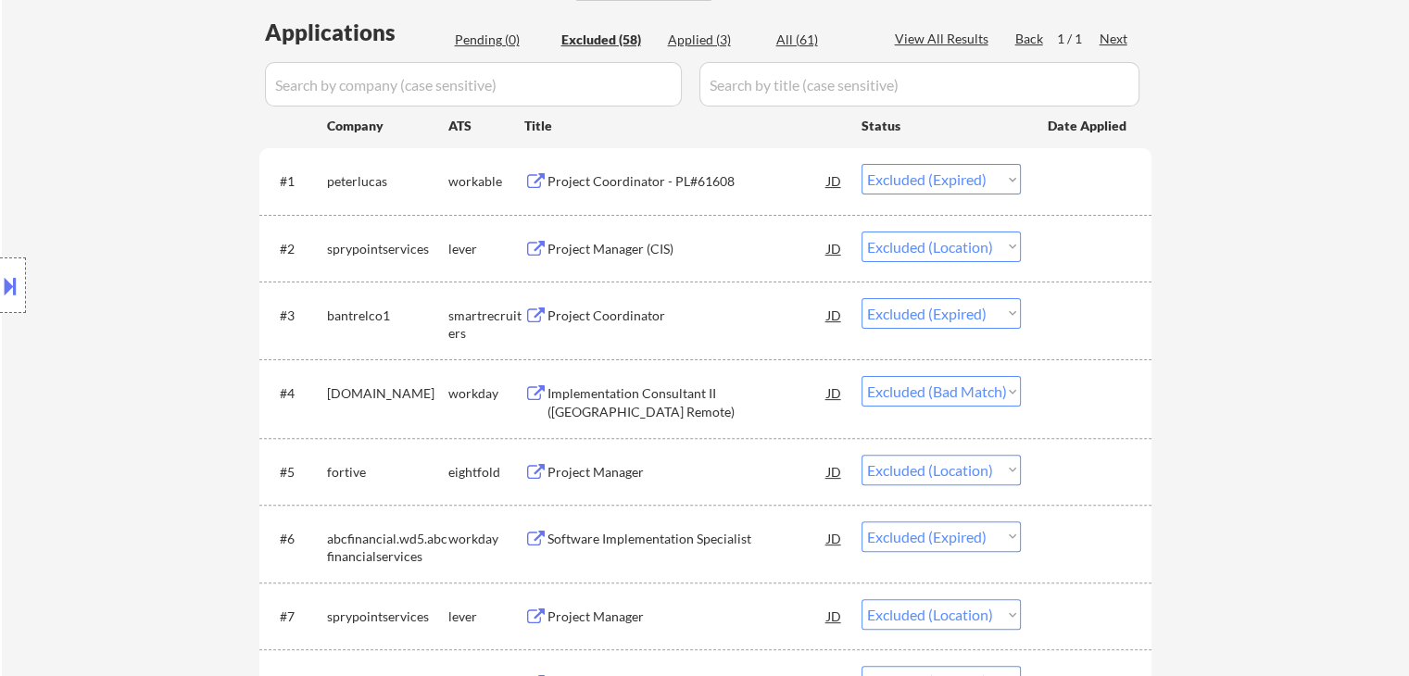
click at [622, 190] on div "Project Coordinator - PL#61608" at bounding box center [687, 181] width 280 height 19
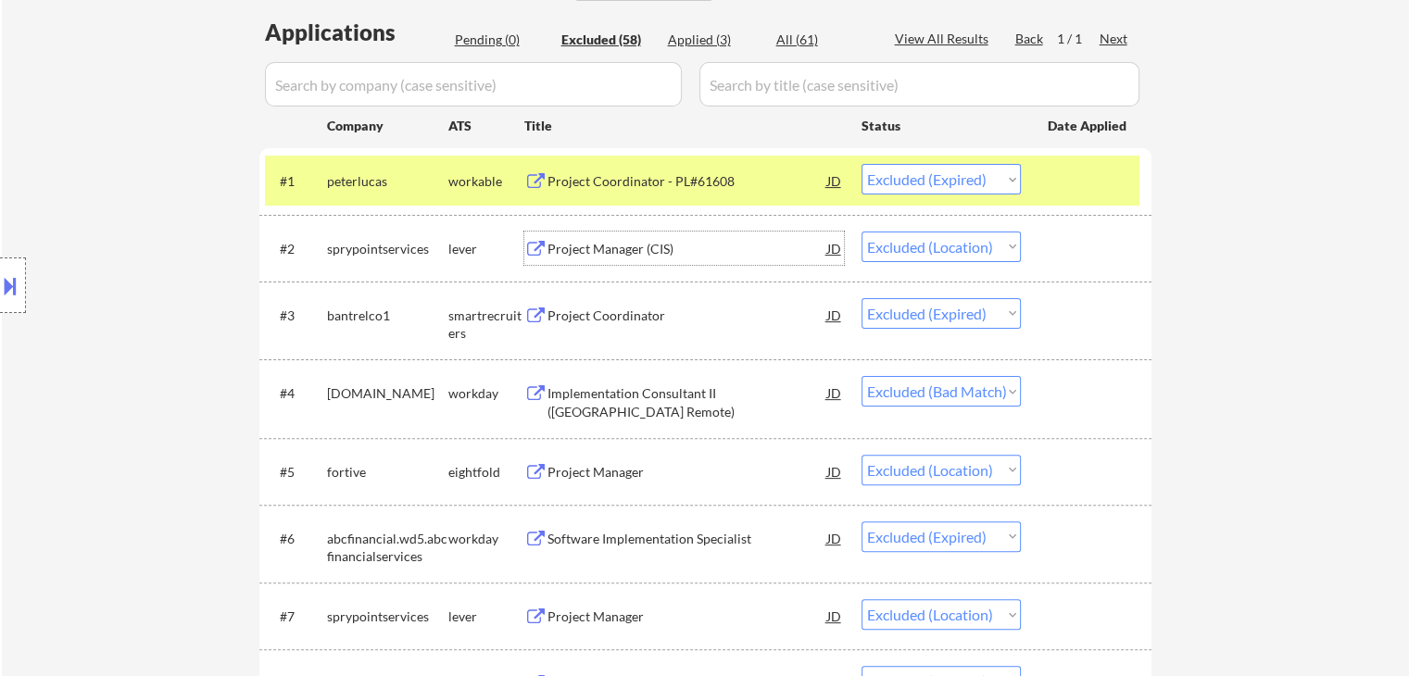
click at [635, 252] on div "Project Manager (CIS)" at bounding box center [687, 249] width 280 height 19
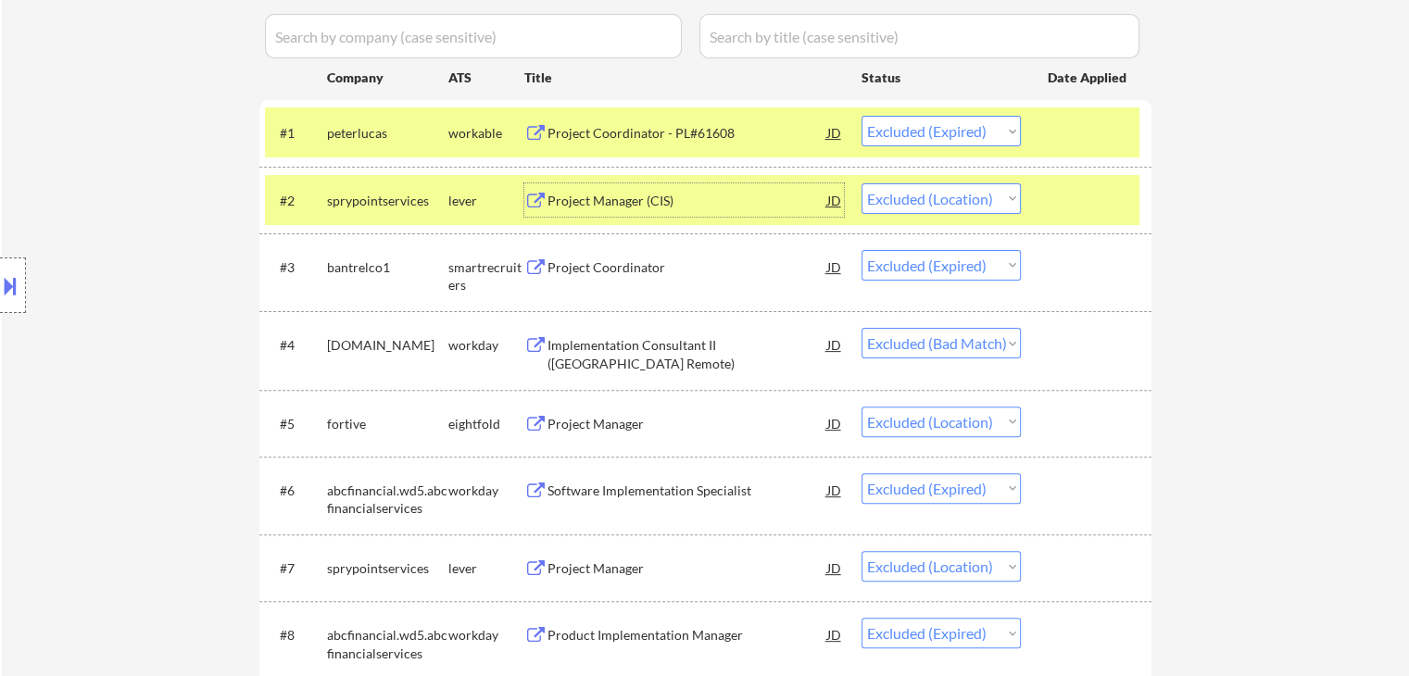
scroll to position [556, 0]
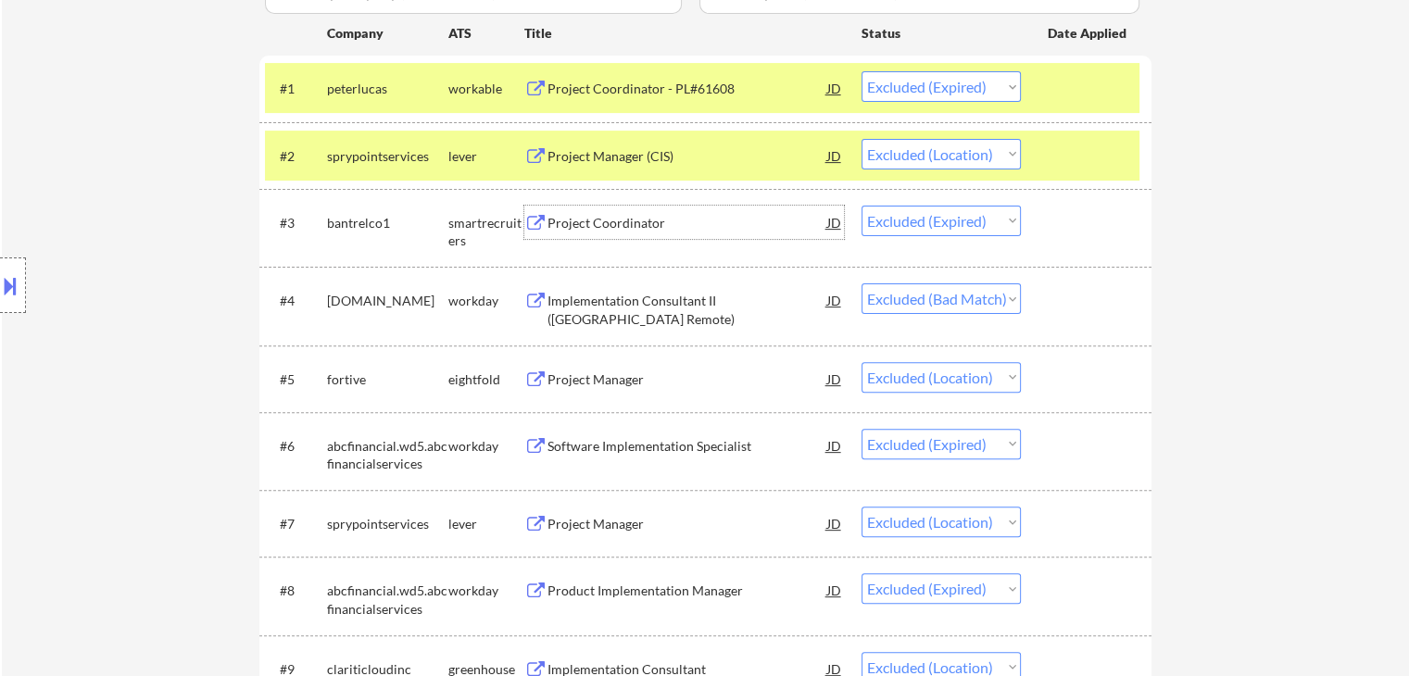
click at [622, 226] on div "Project Coordinator" at bounding box center [687, 223] width 280 height 19
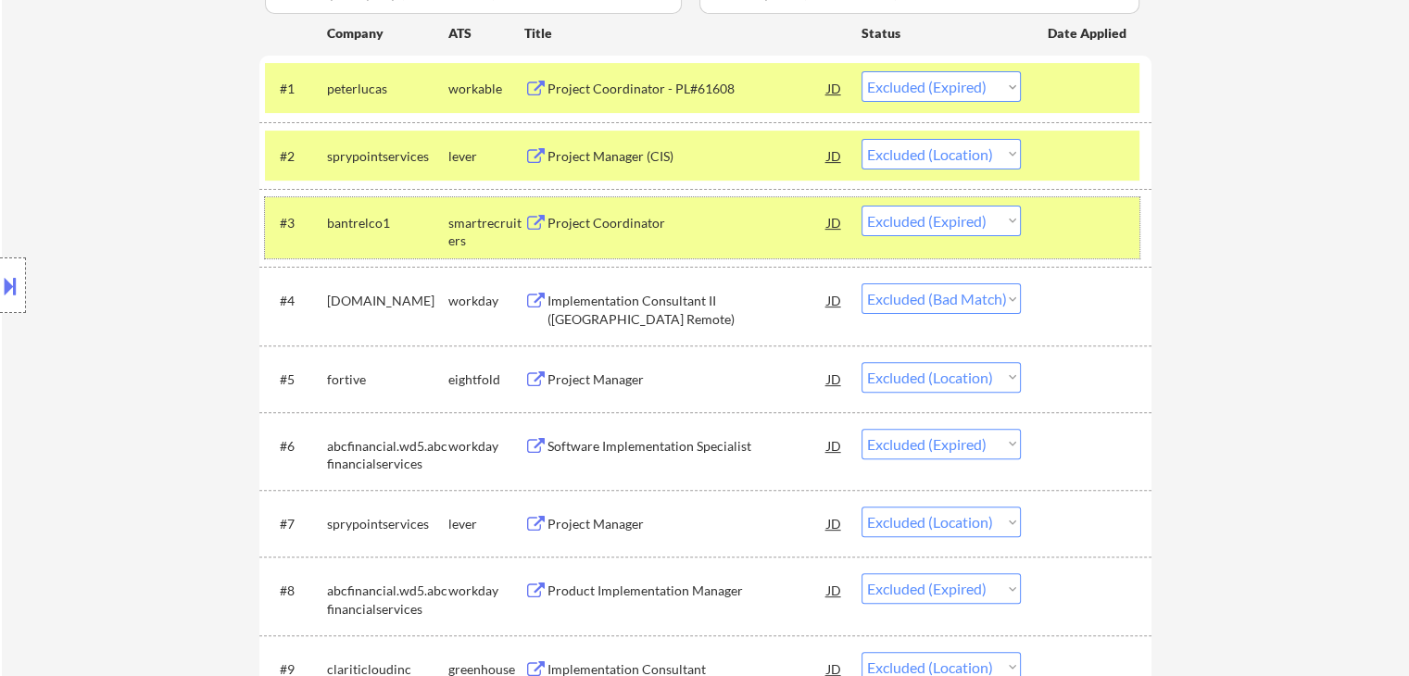
click at [1068, 222] on div at bounding box center [1089, 222] width 82 height 33
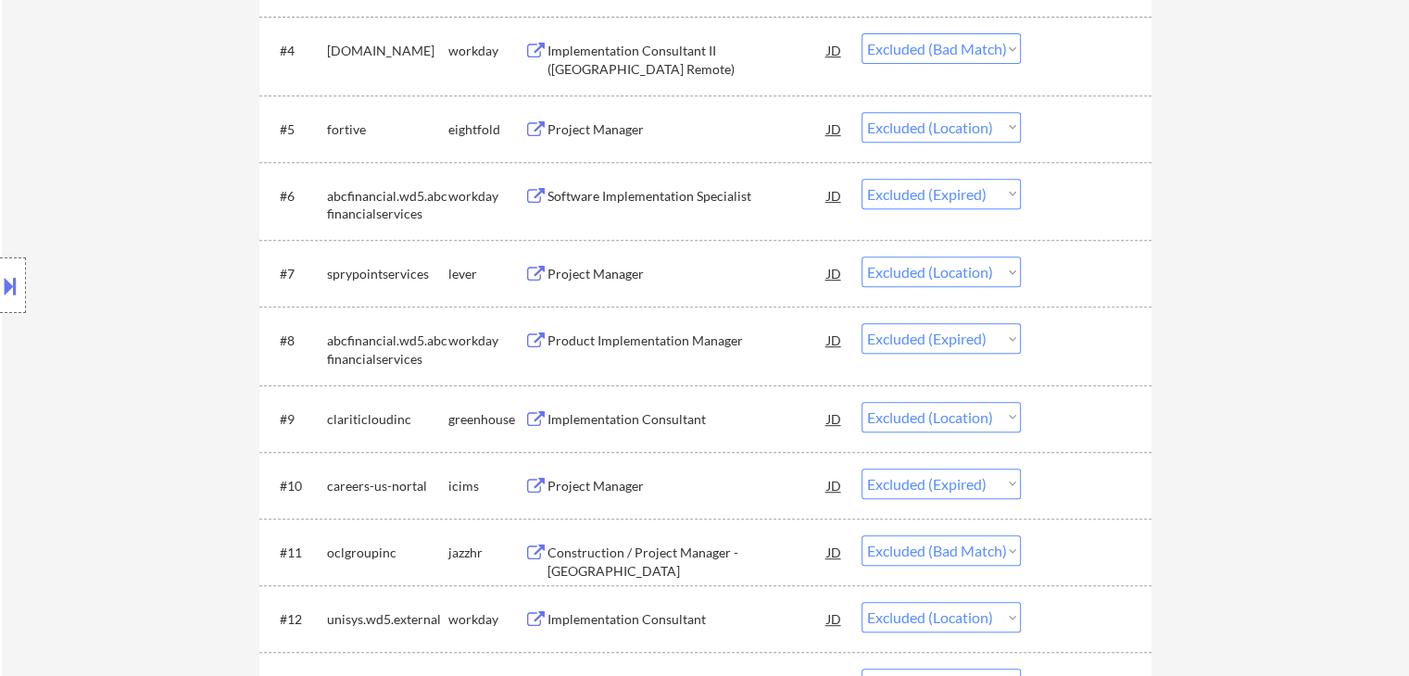
scroll to position [834, 0]
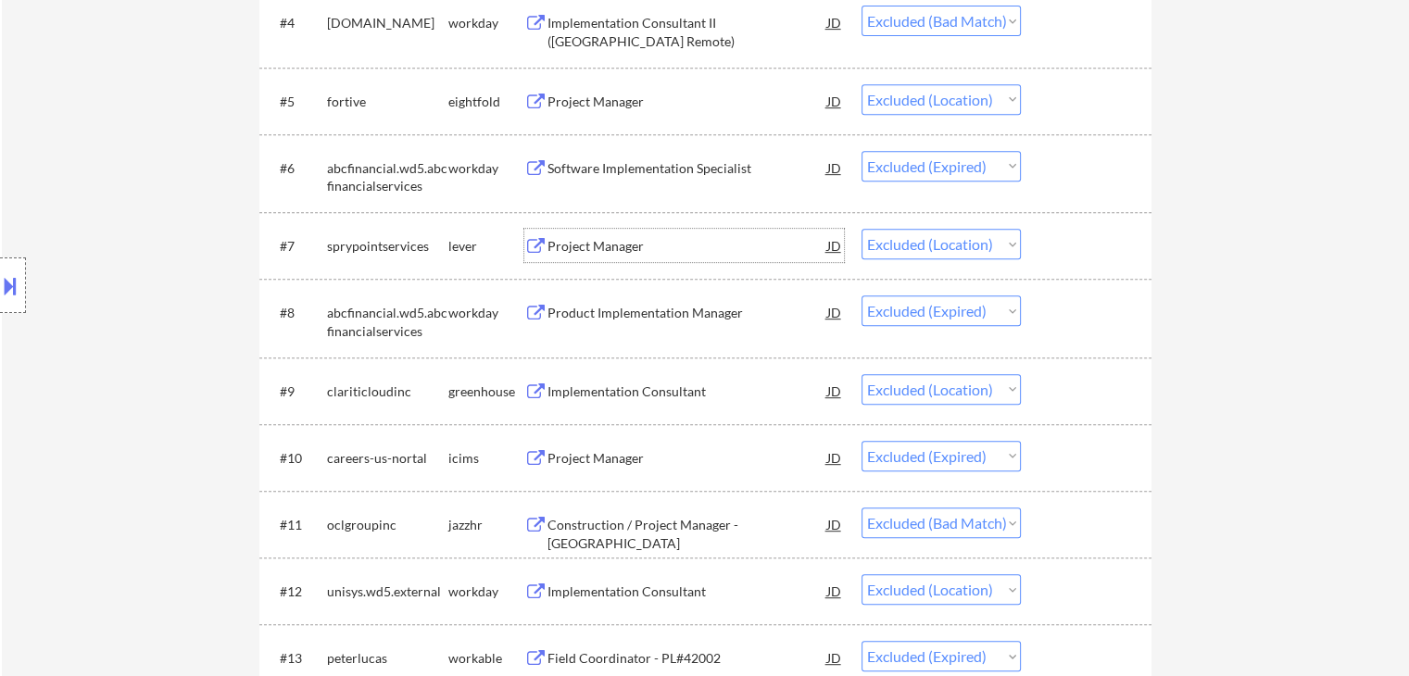
click at [593, 247] on div "Project Manager" at bounding box center [687, 246] width 280 height 19
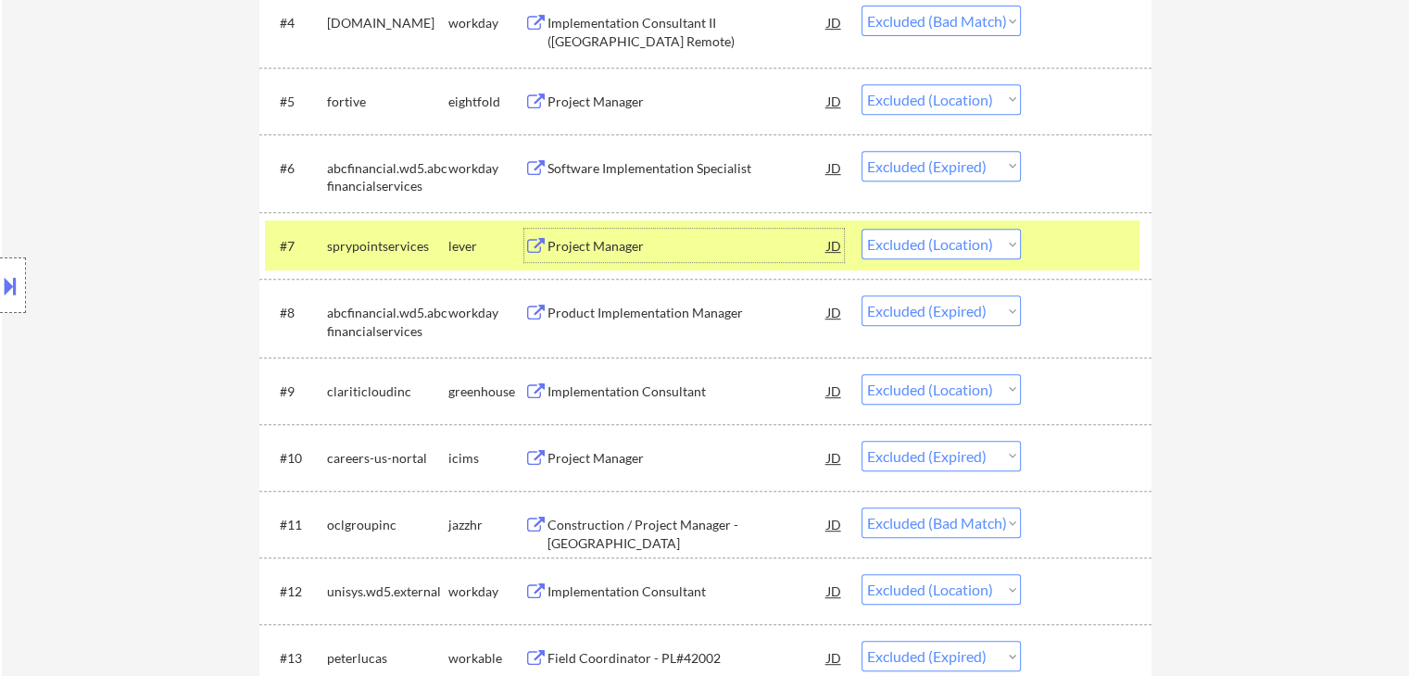
drag, startPoint x: 1098, startPoint y: 253, endPoint x: 1086, endPoint y: 253, distance: 11.1
click at [1098, 253] on div at bounding box center [1089, 245] width 82 height 33
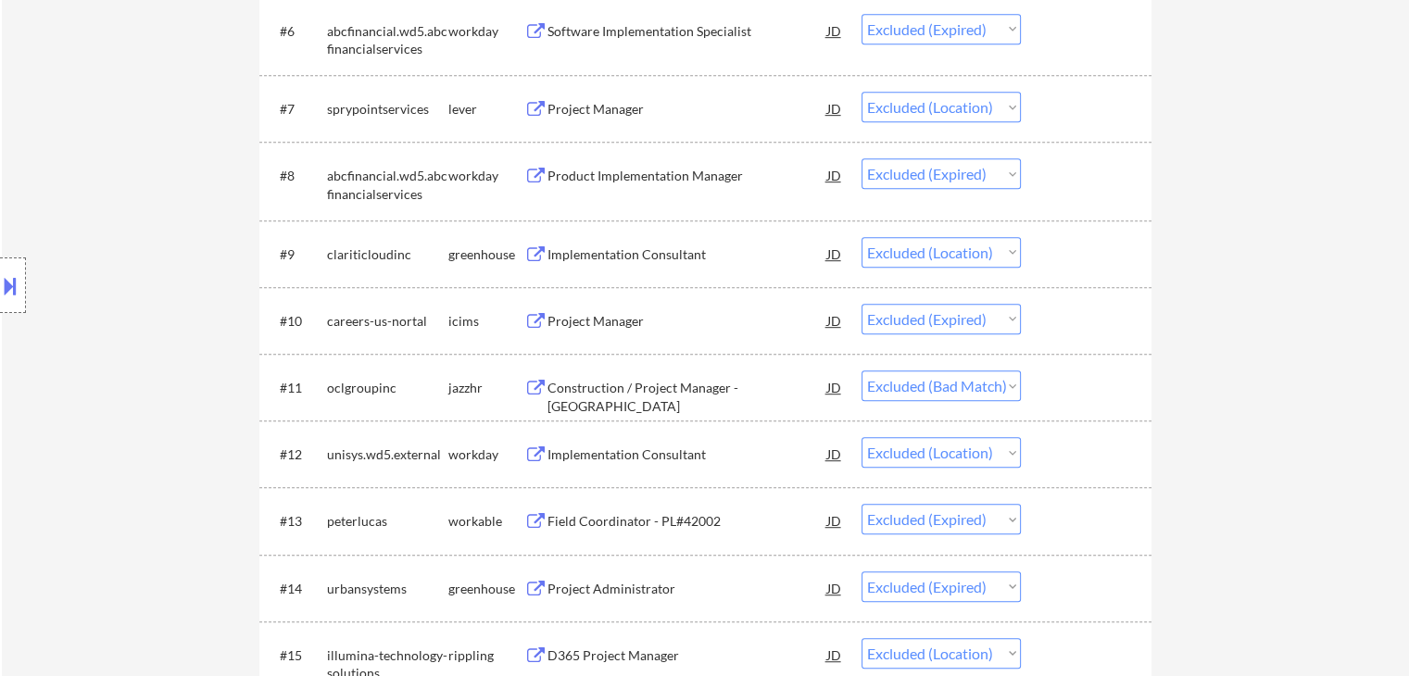
scroll to position [1019, 0]
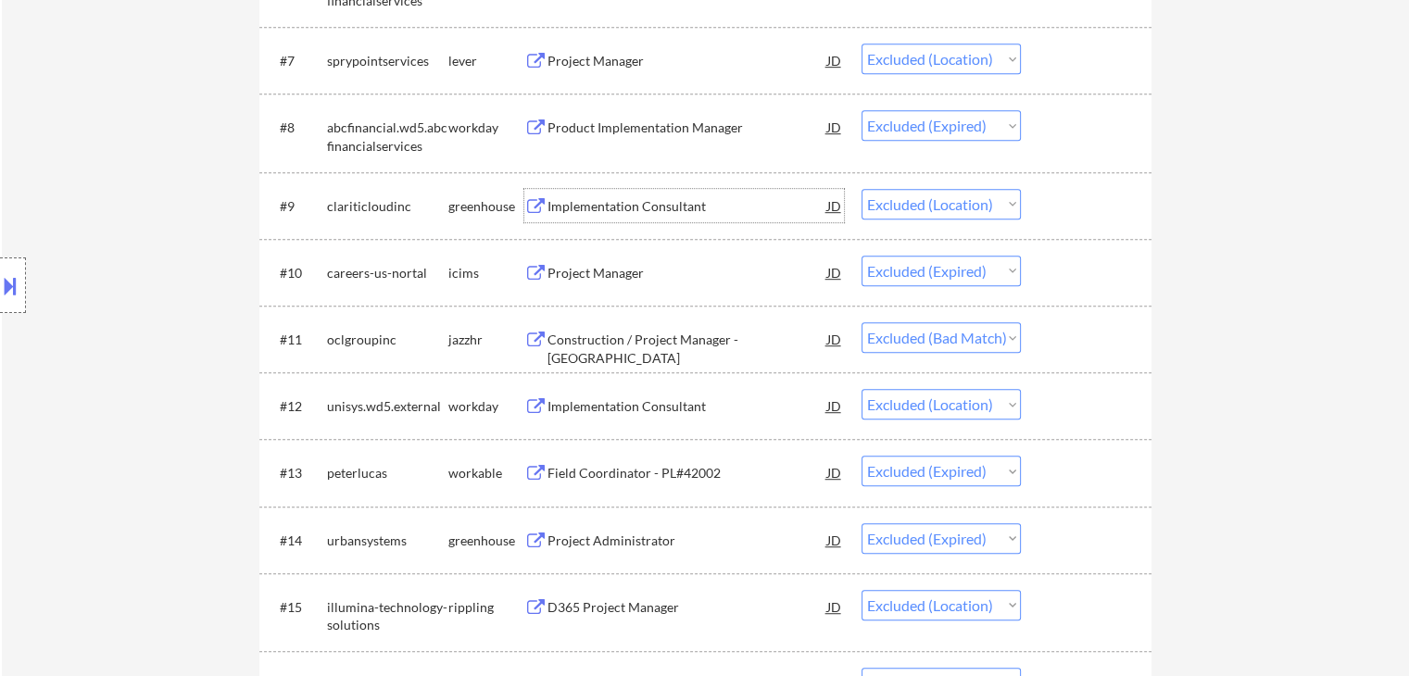
click at [642, 197] on div "Implementation Consultant" at bounding box center [687, 206] width 280 height 19
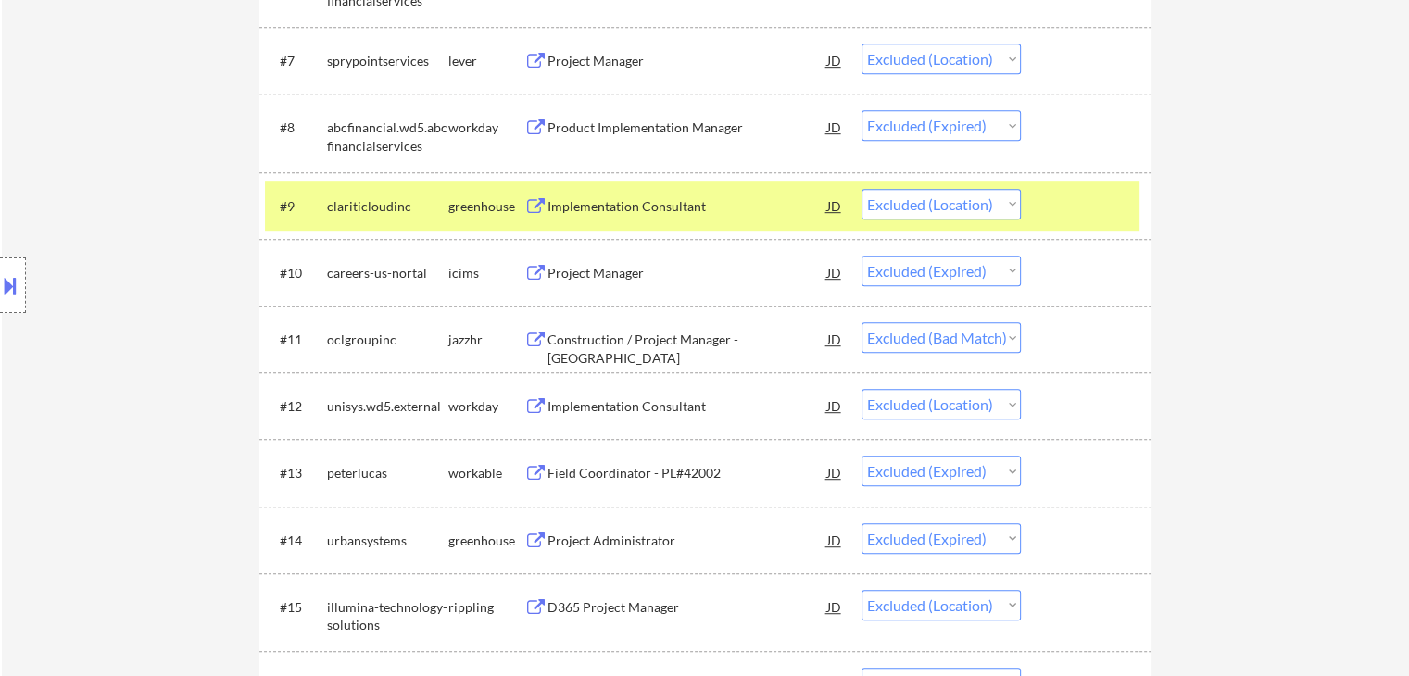
click at [911, 208] on select "Choose an option... Pending Applied Excluded (Questions) Excluded (Expired) Exc…" at bounding box center [940, 204] width 159 height 31
click at [861, 189] on select "Choose an option... Pending Applied Excluded (Questions) Excluded (Expired) Exc…" at bounding box center [940, 204] width 159 height 31
select select ""excluded__expired_""
select select ""excluded__bad_match_""
select select ""excluded__location_""
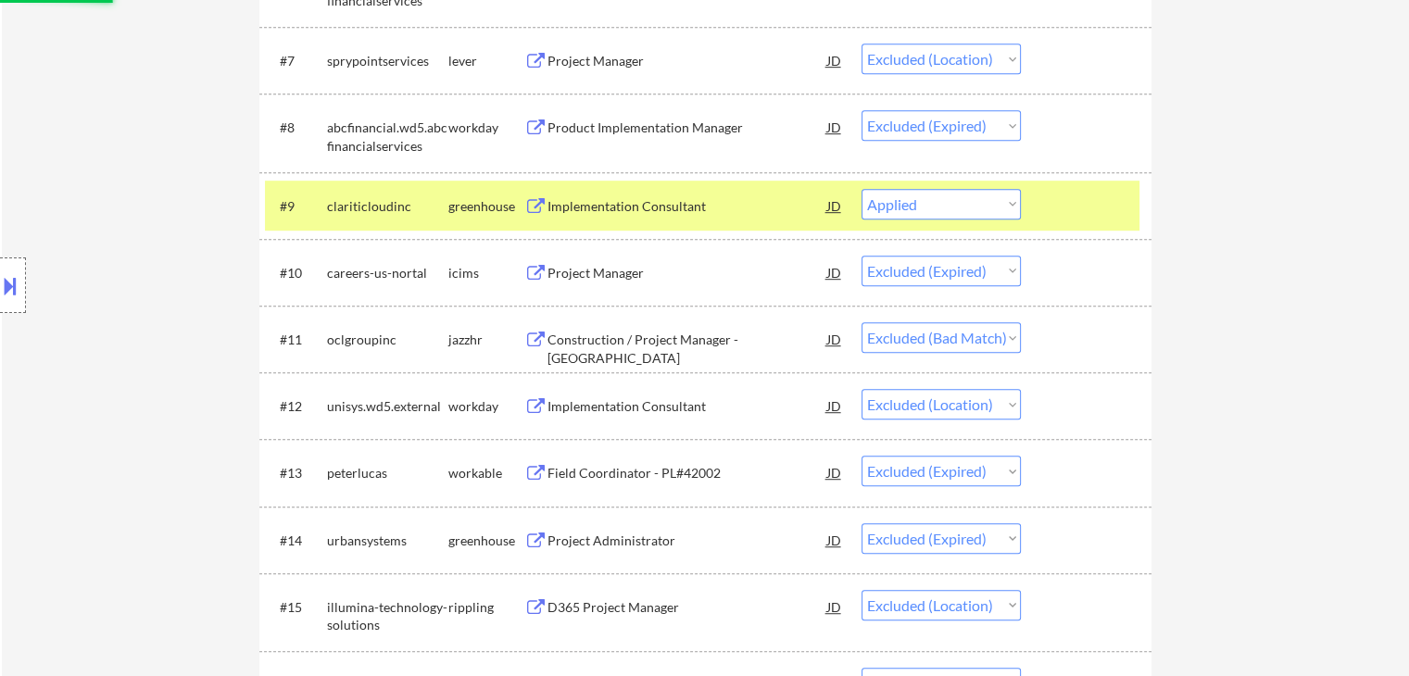
select select ""excluded__expired_""
select select ""excluded__location_""
select select ""excluded__expired_""
select select ""excluded__location_""
select select ""excluded__expired_""
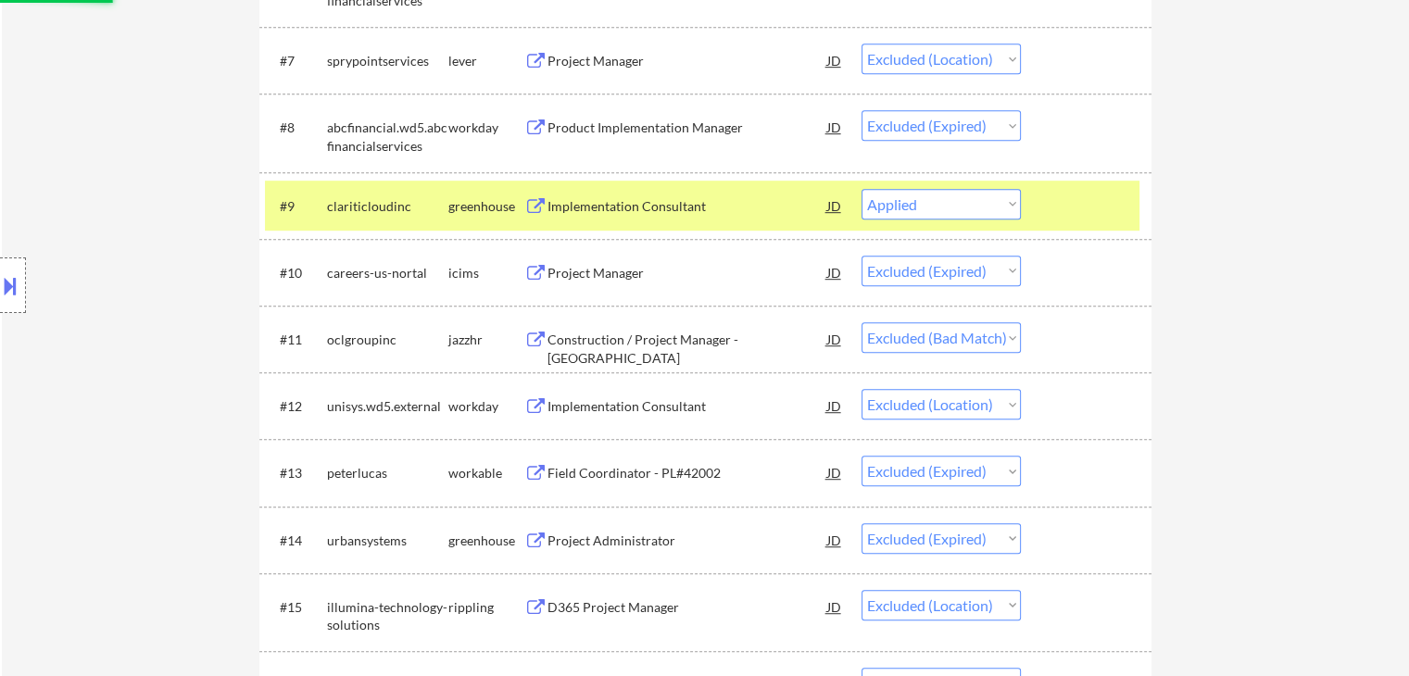
select select ""excluded__location_""
select select ""excluded__expired_""
select select ""excluded__location_""
select select ""excluded__expired_""
select select ""excluded__location_""
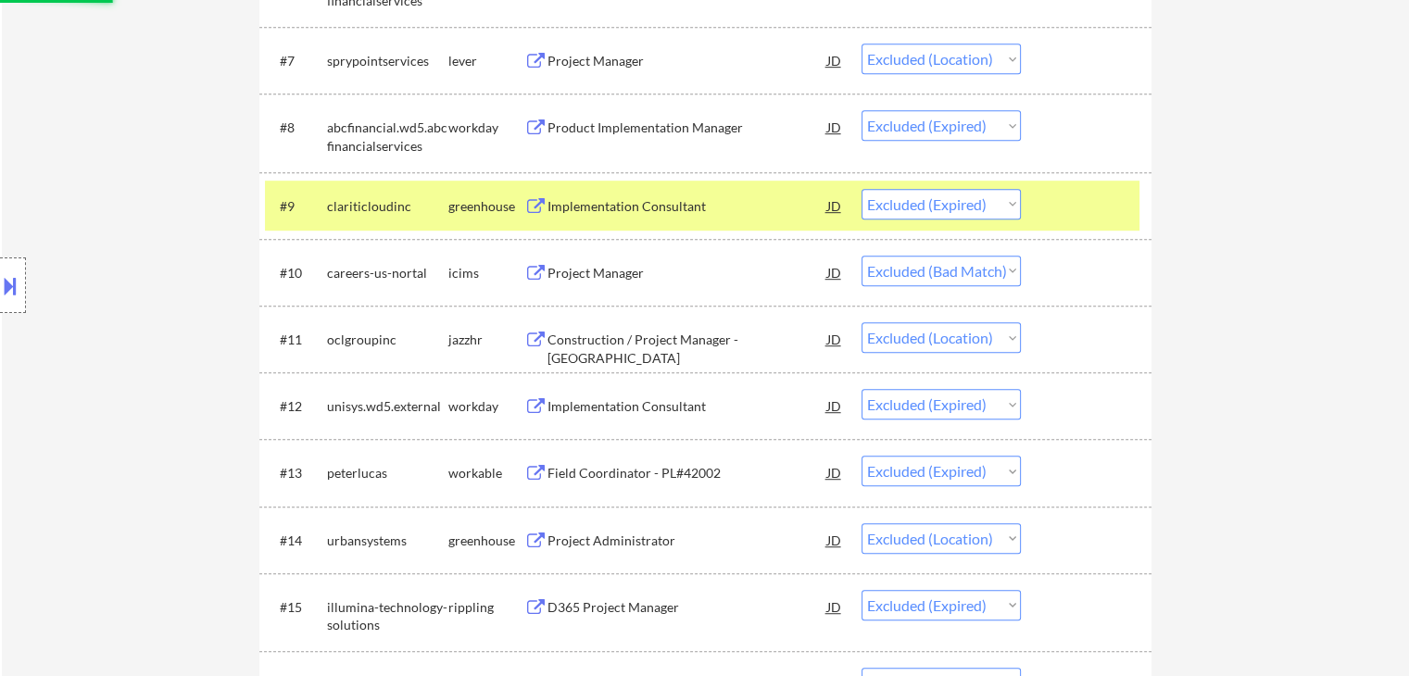
select select ""excluded__expired_""
select select ""excluded__location_""
select select ""excluded__expired_""
select select ""excluded__location_""
select select ""excluded__expired_""
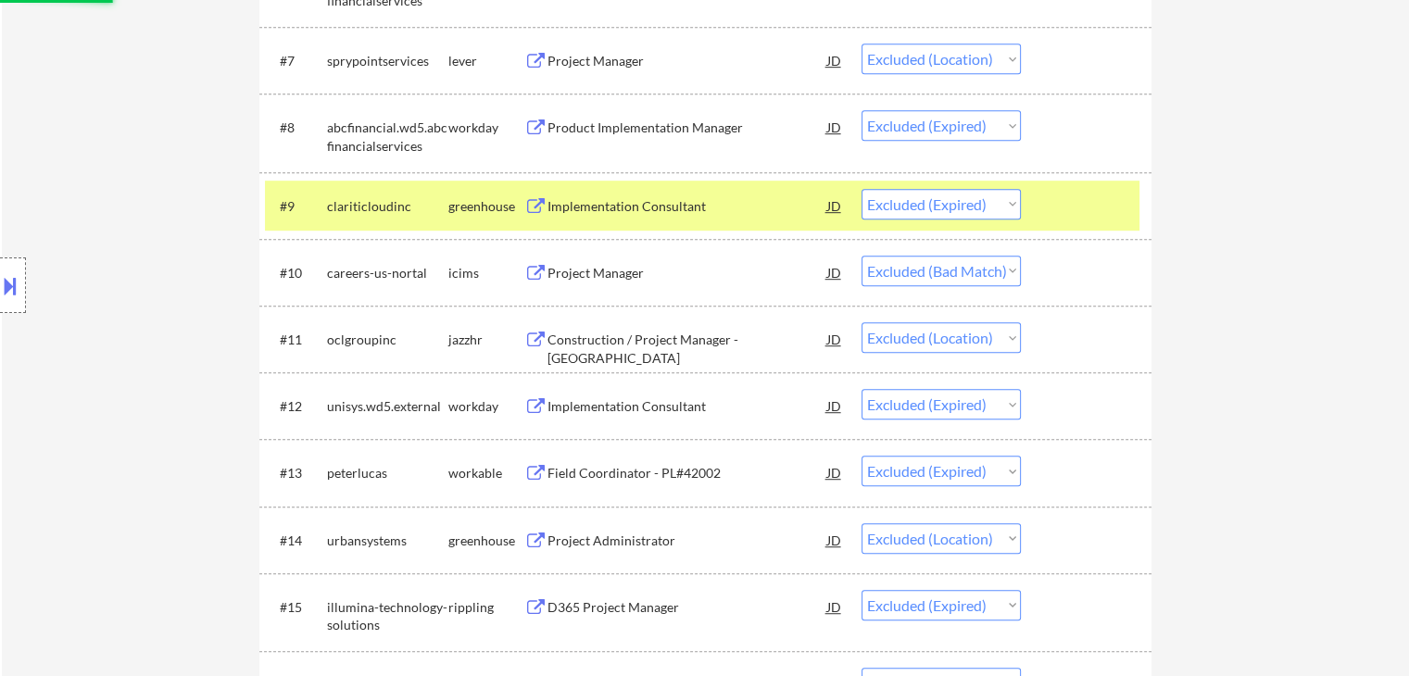
select select ""excluded__location_""
select select ""excluded__expired_""
select select ""excluded__location_""
select select ""excluded__expired_""
select select ""excluded__location_""
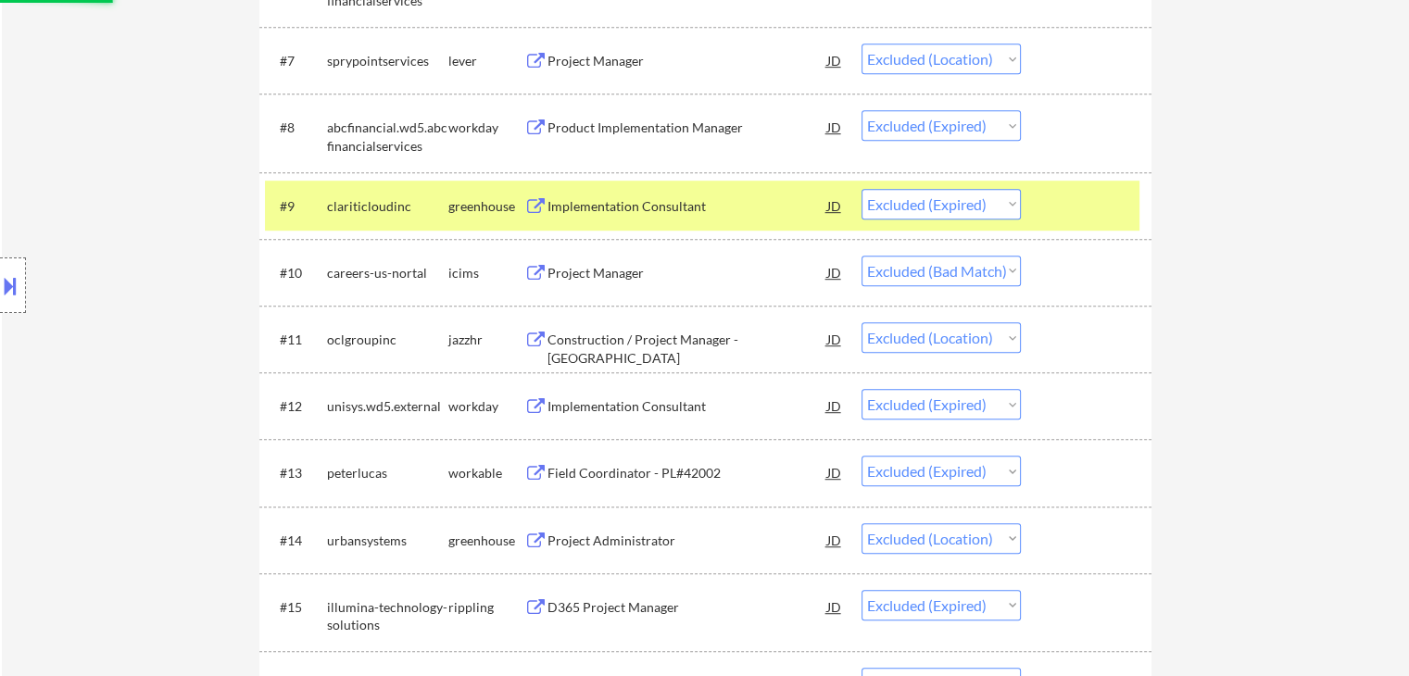
select select ""excluded__expired_""
select select ""excluded__location_""
select select ""excluded__expired_""
select select ""excluded__location_""
select select ""excluded__expired_""
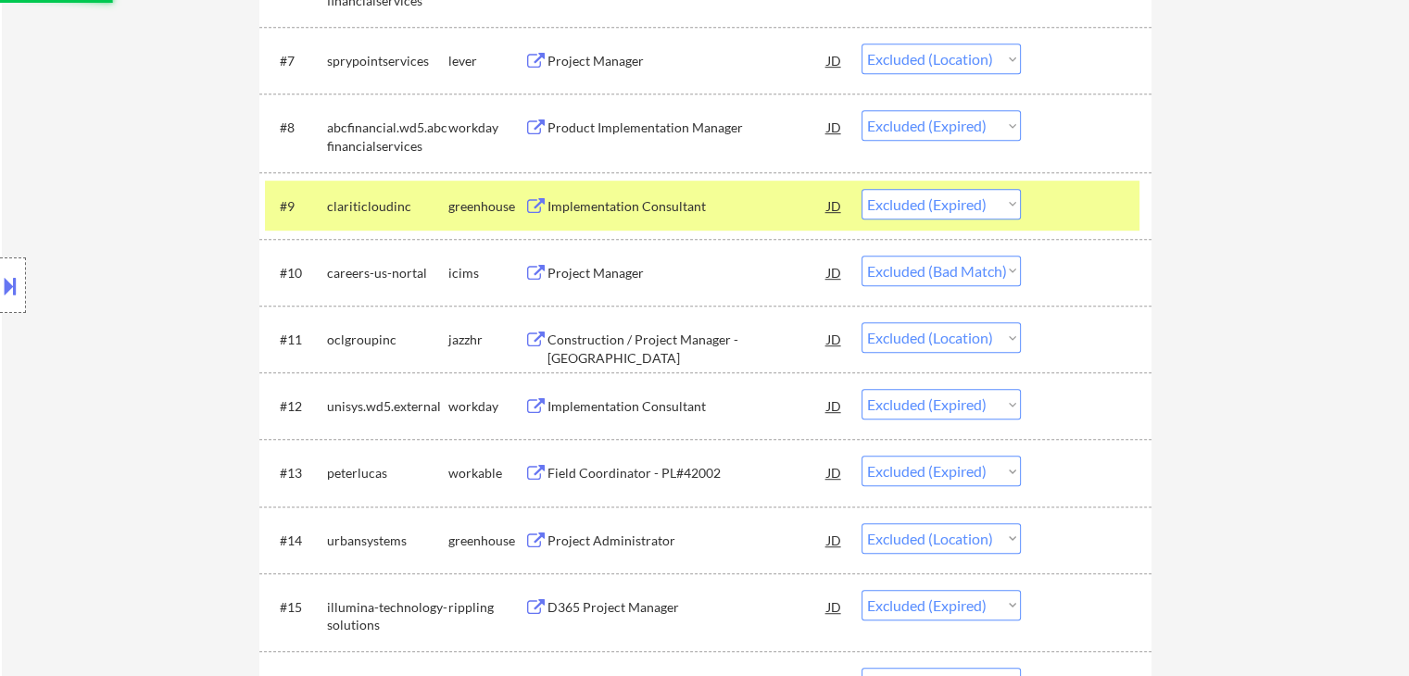
select select ""excluded__location_""
select select ""excluded__expired_""
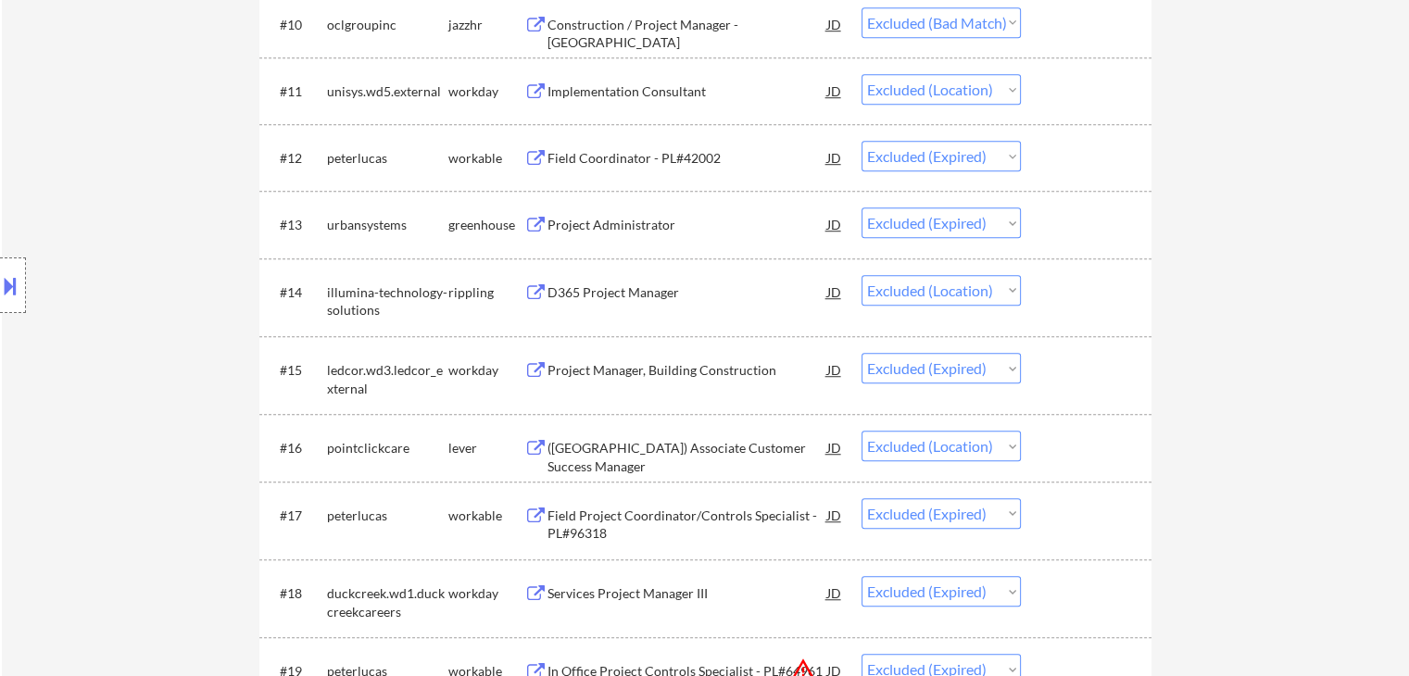
scroll to position [1297, 0]
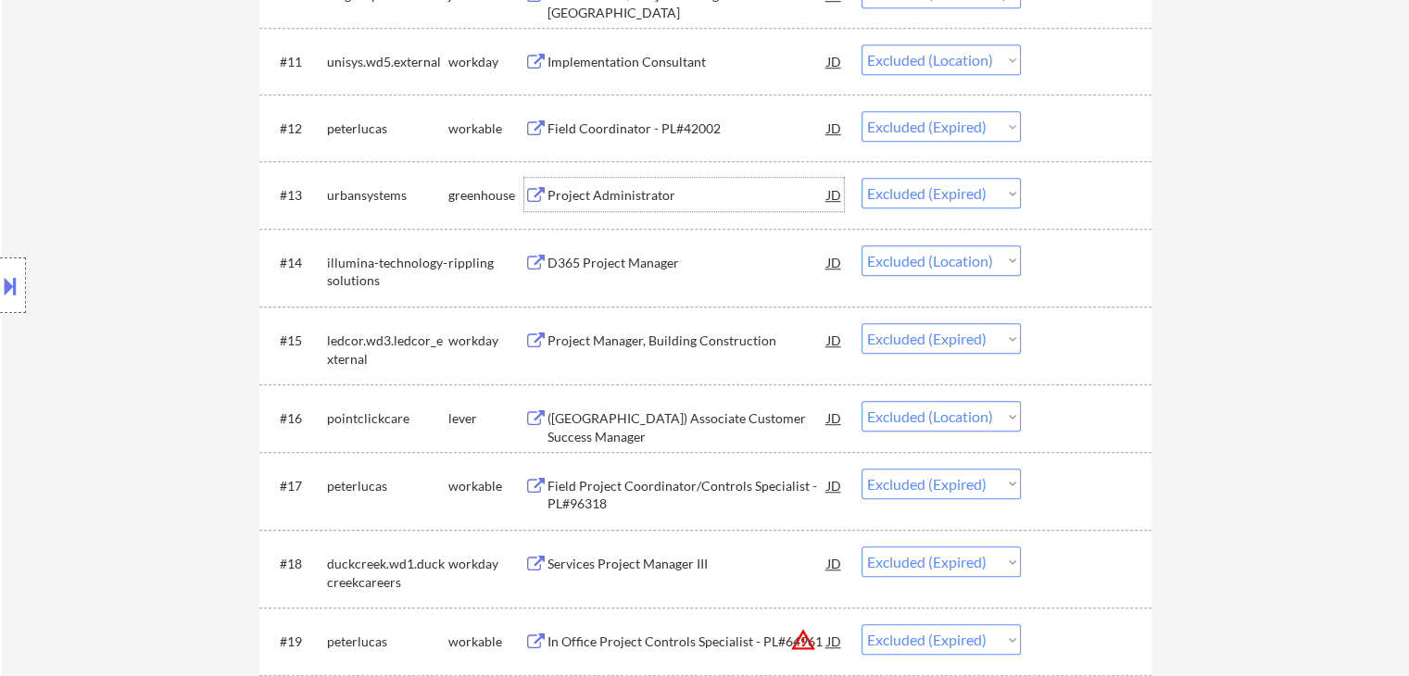
click at [621, 197] on div "Project Administrator" at bounding box center [687, 195] width 280 height 19
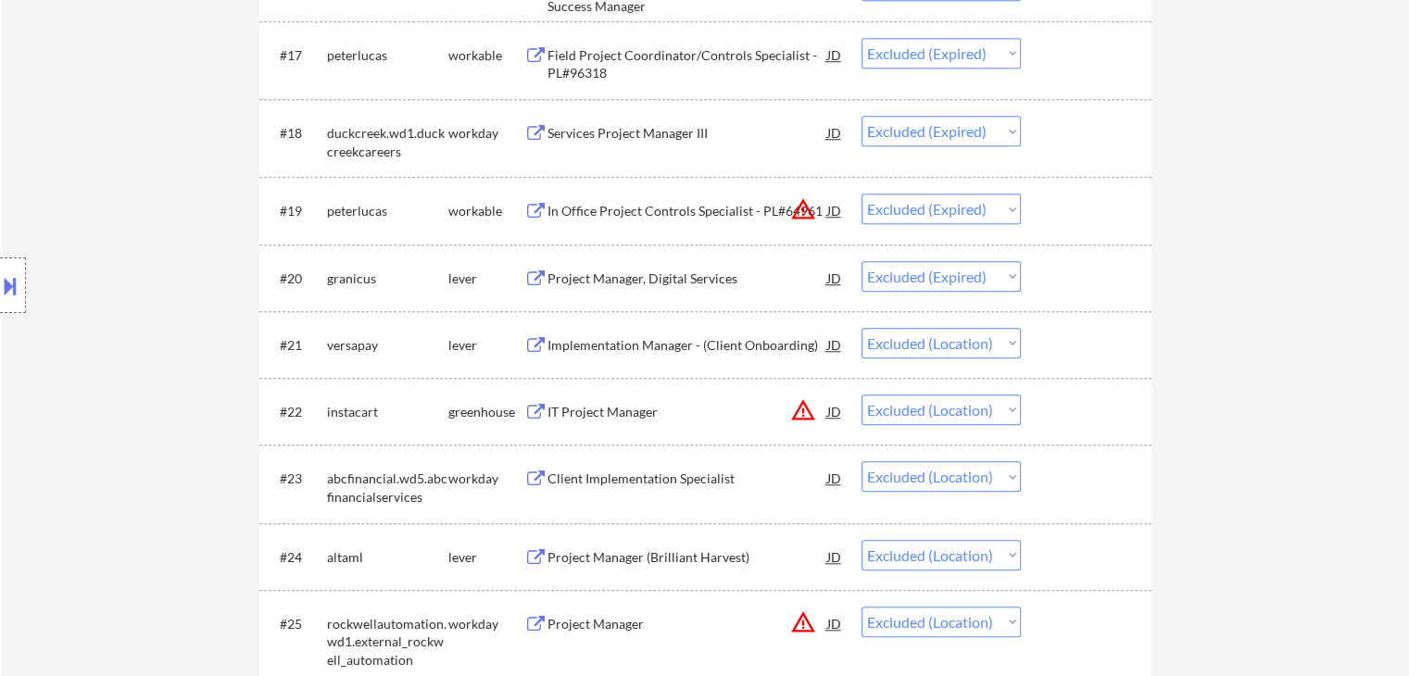
scroll to position [1760, 0]
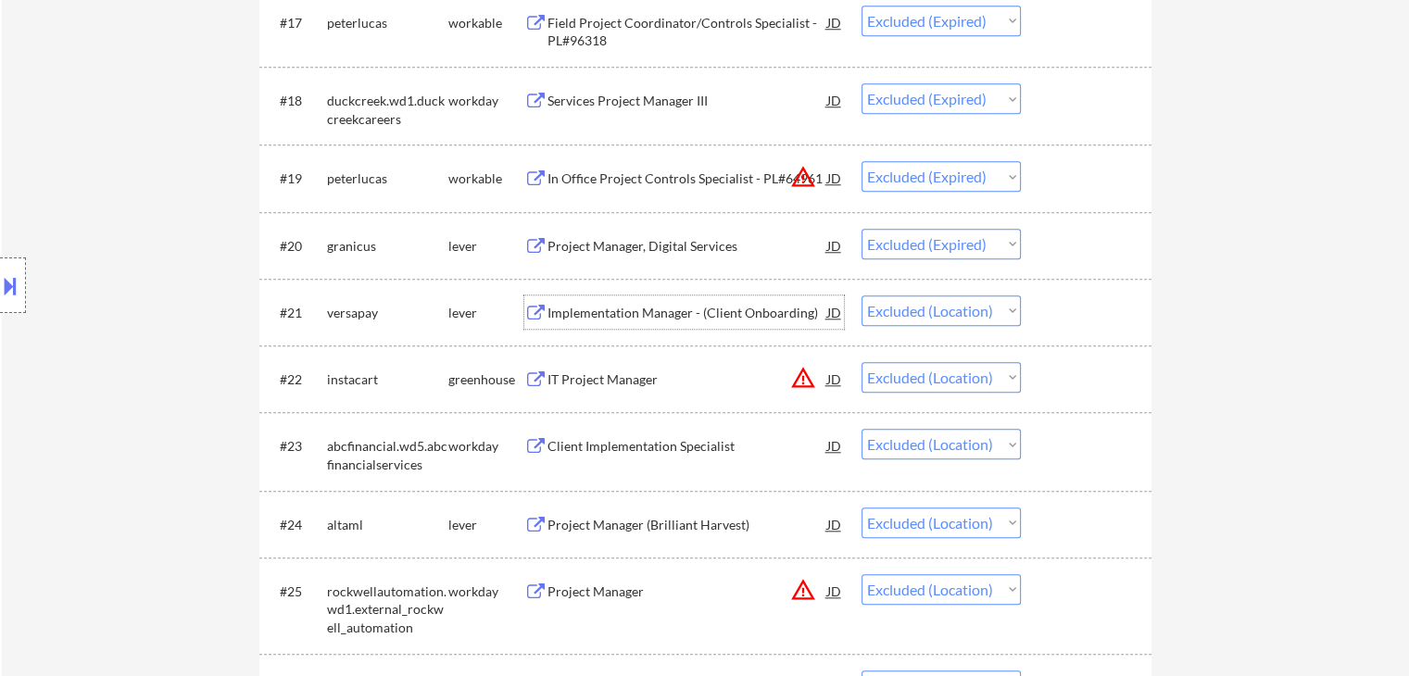
click at [619, 308] on div "Implementation Manager - (Client Onboarding)" at bounding box center [687, 313] width 280 height 19
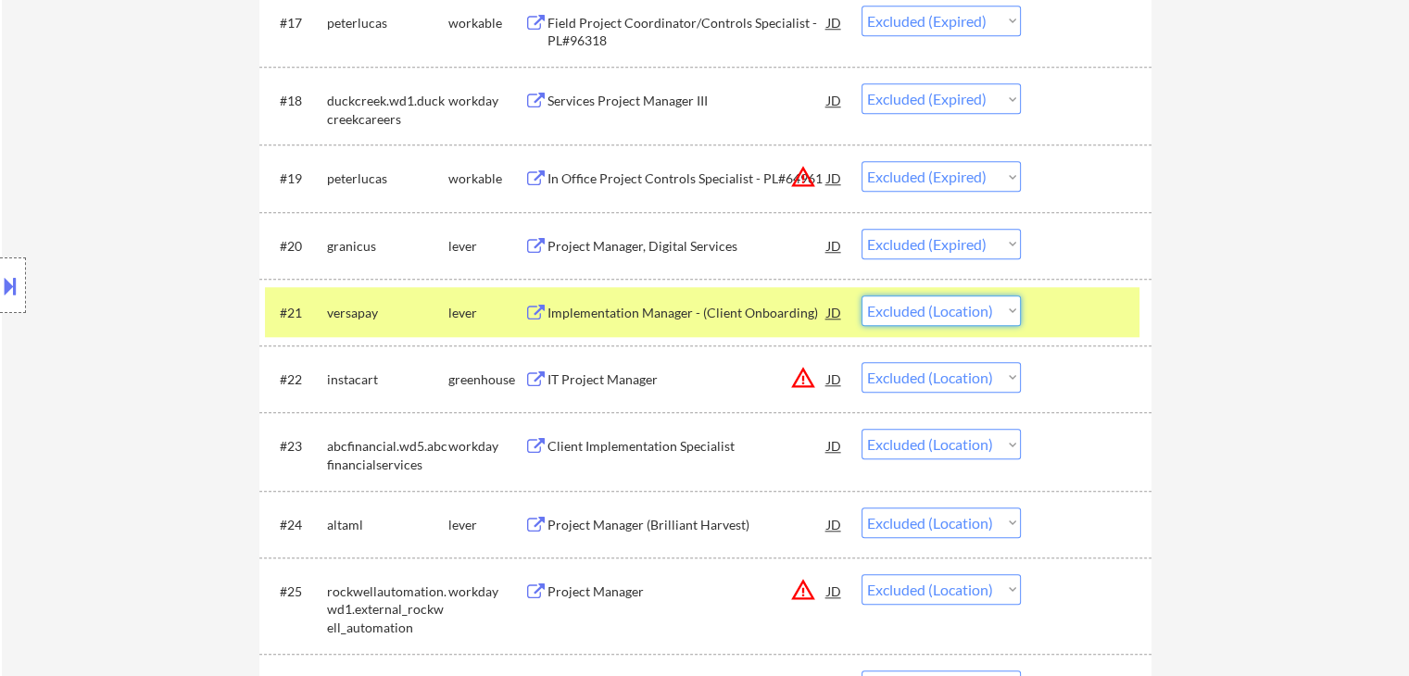
drag, startPoint x: 915, startPoint y: 311, endPoint x: 915, endPoint y: 322, distance: 11.1
click at [915, 311] on select "Choose an option... Pending Applied Excluded (Questions) Excluded (Expired) Exc…" at bounding box center [940, 310] width 159 height 31
click at [861, 295] on select "Choose an option... Pending Applied Excluded (Questions) Excluded (Expired) Exc…" at bounding box center [940, 310] width 159 height 31
select select ""excluded__location_""
select select ""excluded__expired_""
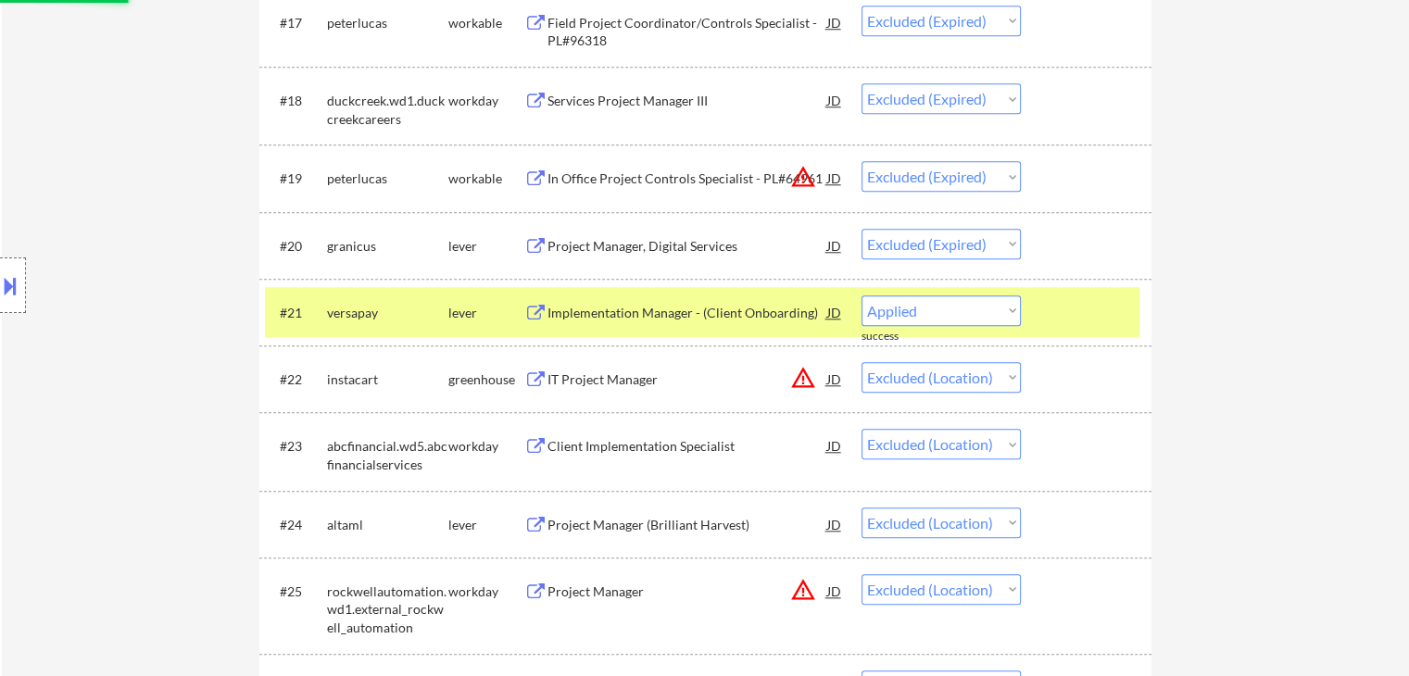
select select ""excluded__location_""
select select ""excluded__expired_""
select select ""excluded__location_""
select select ""excluded__expired_""
select select ""excluded__location_""
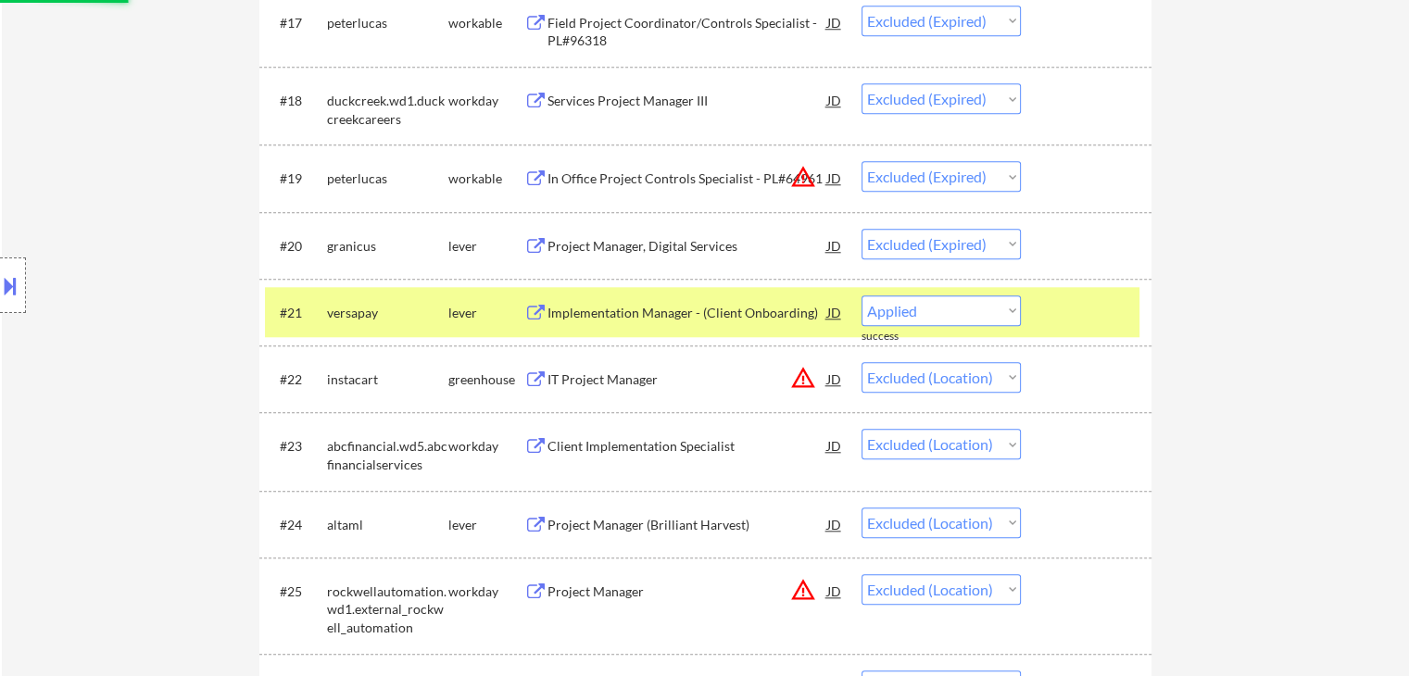
select select ""excluded__expired_""
select select ""excluded__location_""
select select ""excluded__expired_""
select select ""excluded__location_""
select select ""excluded__expired_""
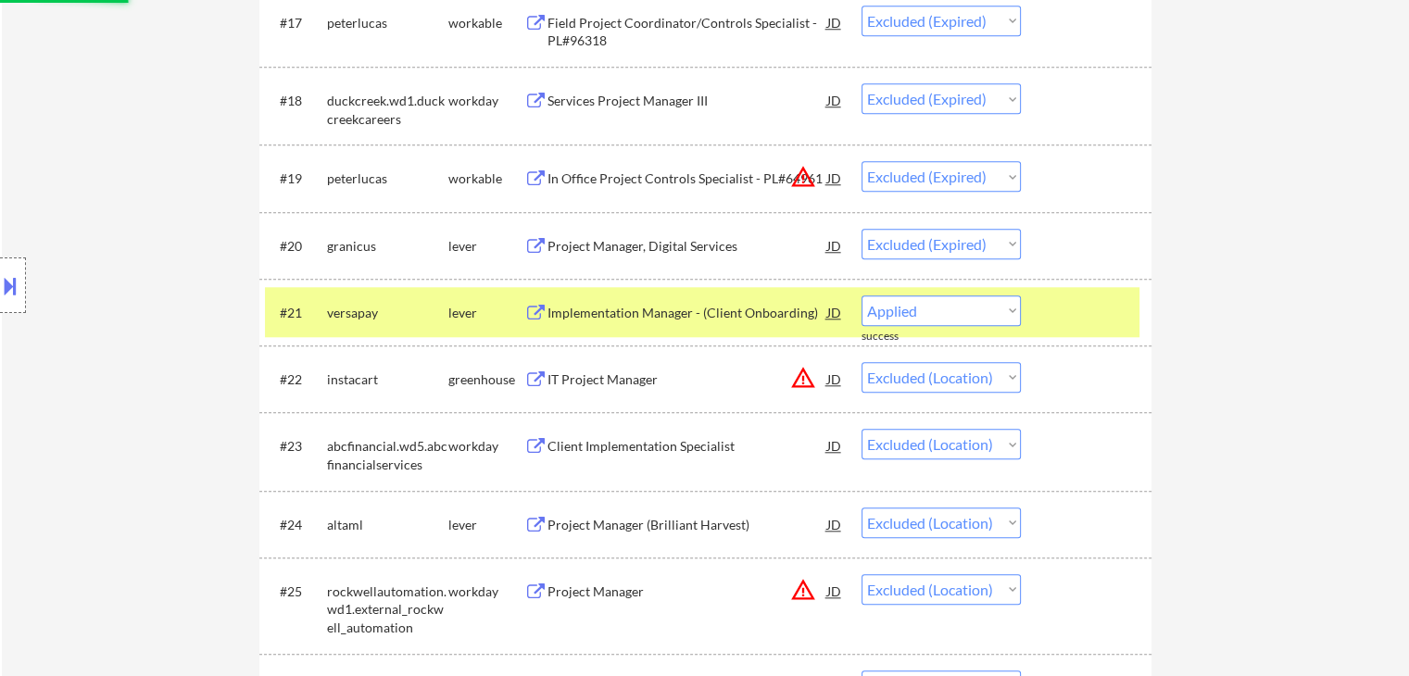
select select ""excluded__location_""
select select ""excluded__expired_""
select select ""excluded__location_""
select select ""excluded__expired_""
select select ""excluded__location_""
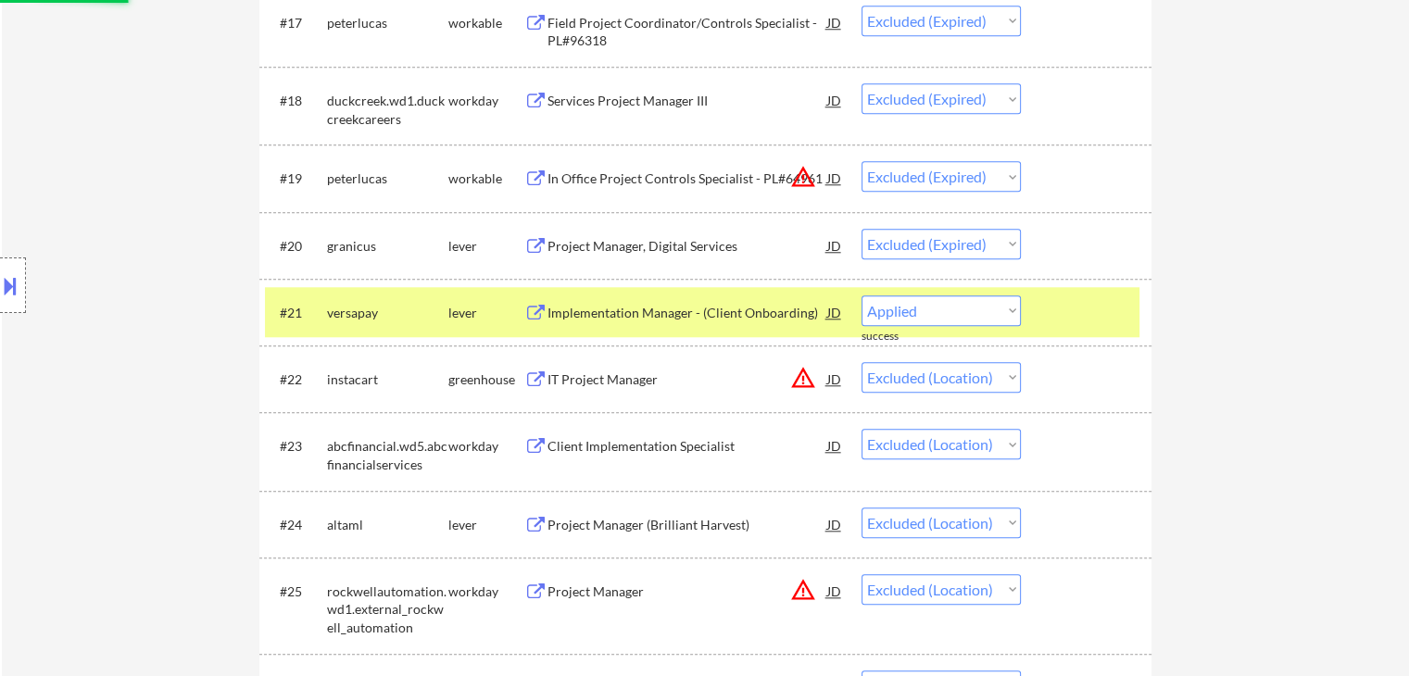
select select ""excluded__expired_""
select select ""excluded__location_""
select select ""excluded__expired_""
select select ""excluded__location_""
select select ""excluded__expired_""
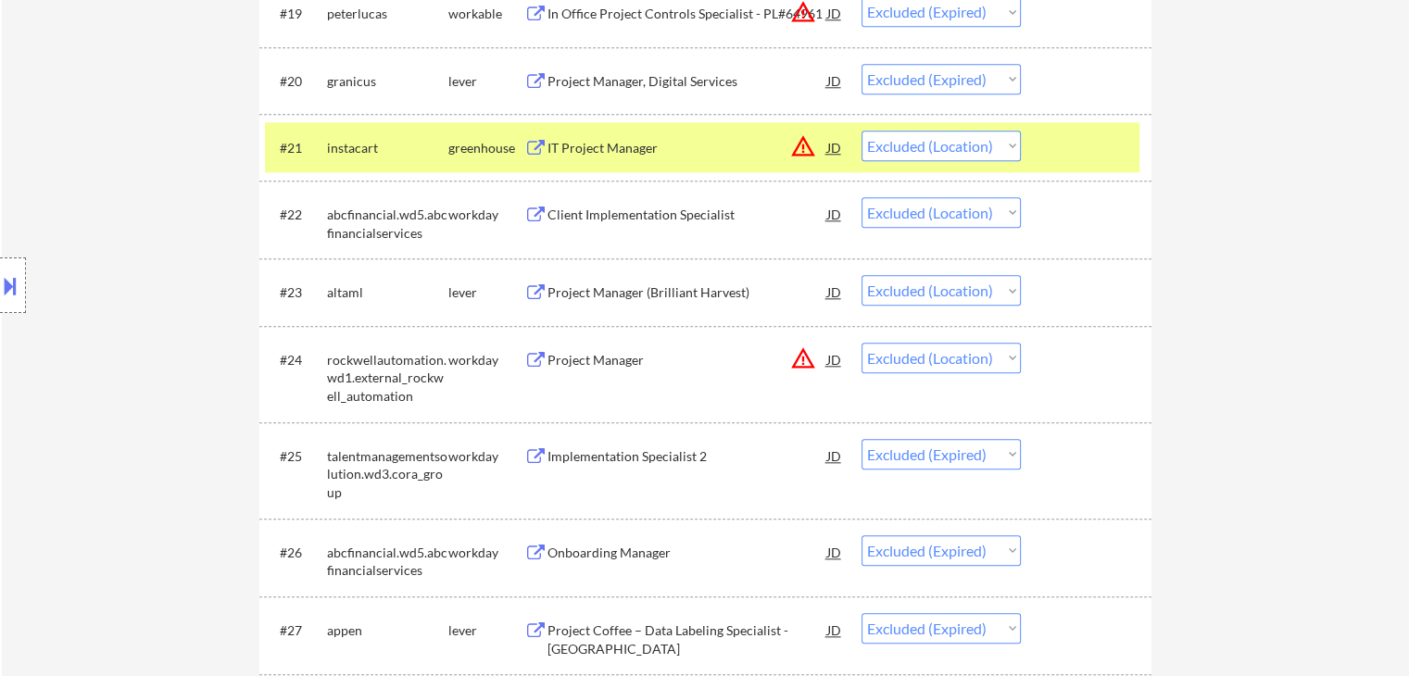
scroll to position [1945, 0]
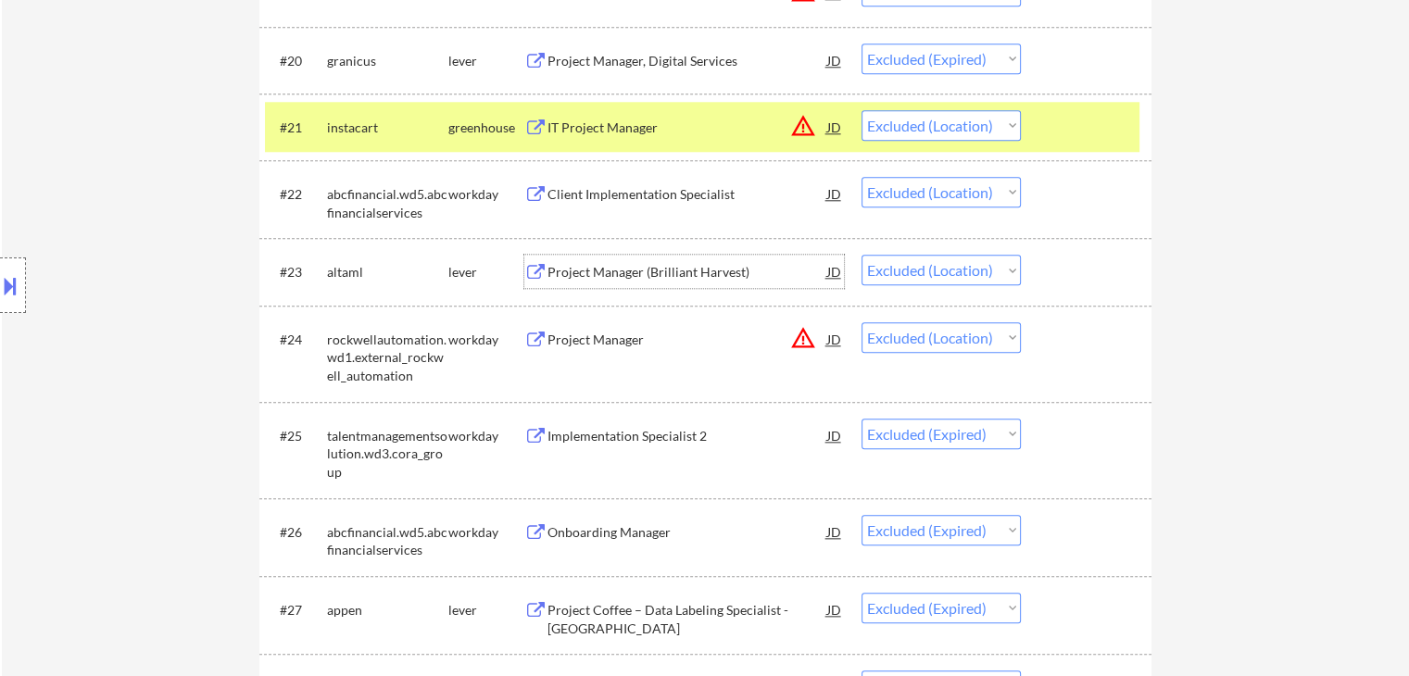
click at [629, 272] on div "Project Manager (Brilliant Harvest)" at bounding box center [687, 272] width 280 height 19
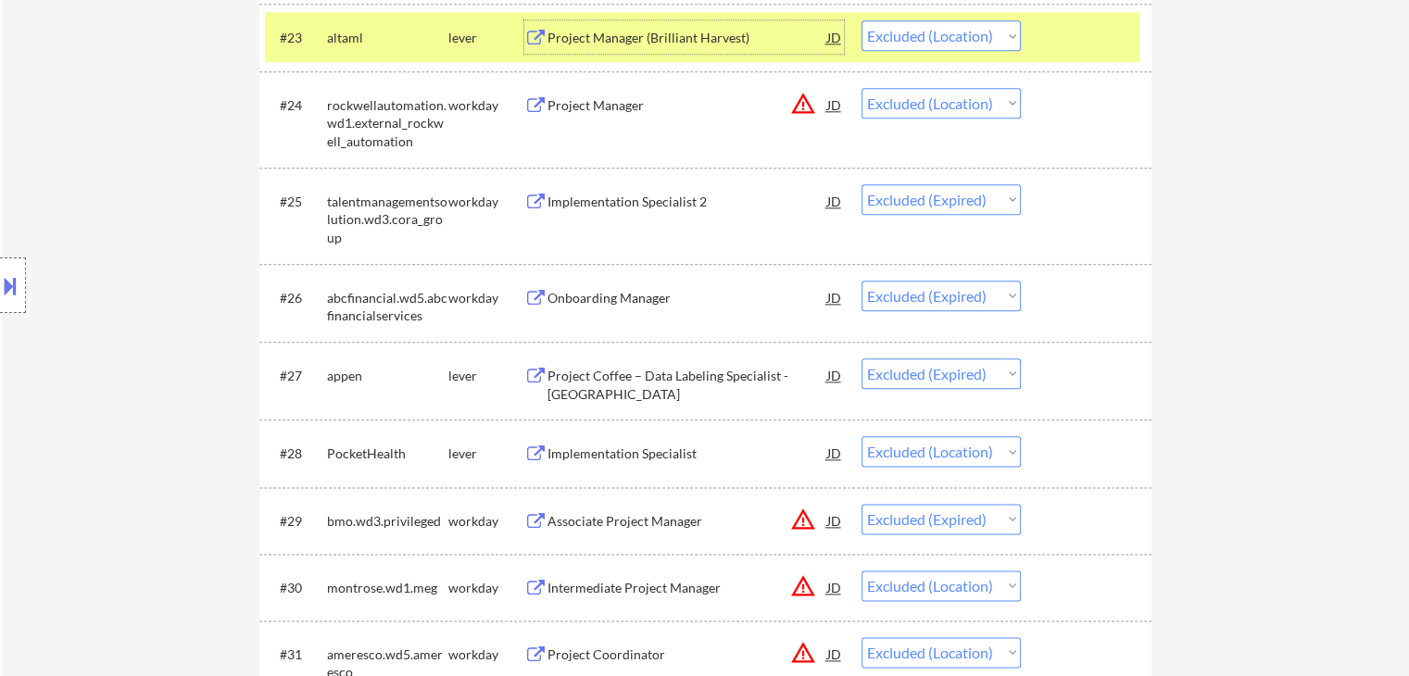
scroll to position [2223, 0]
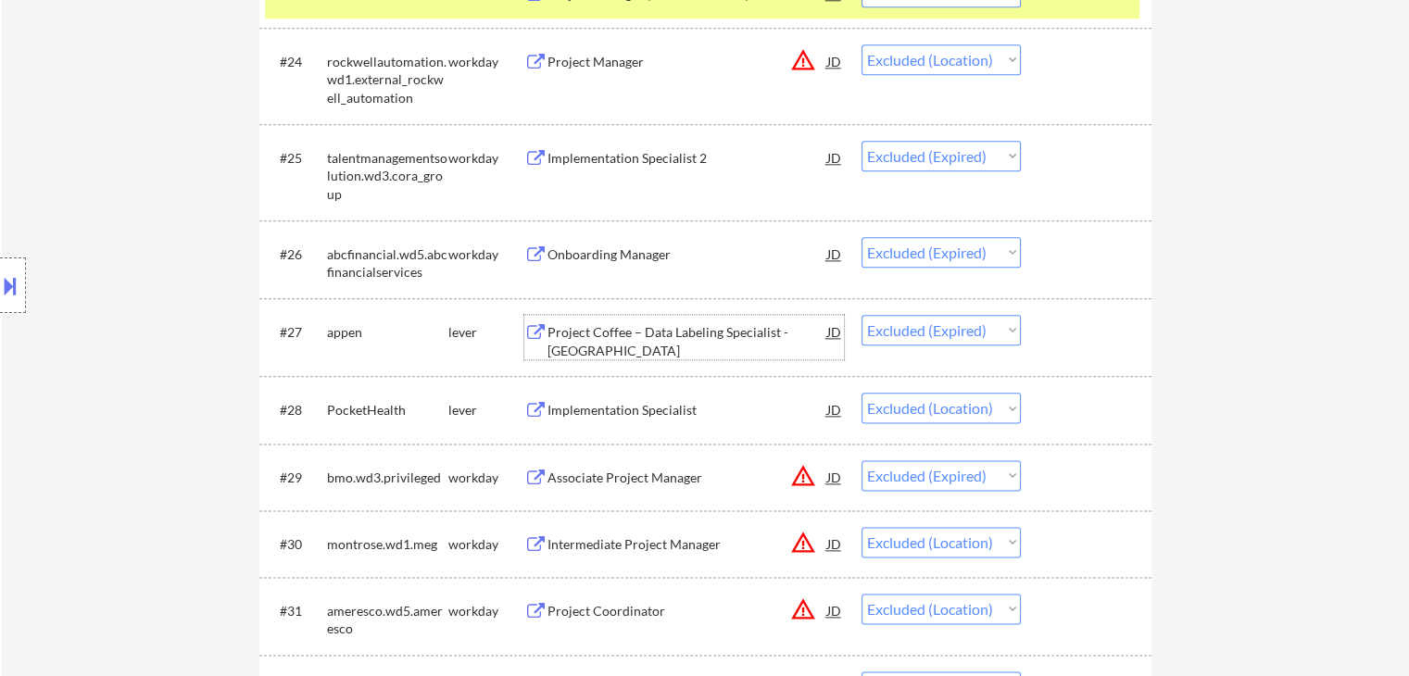
click at [659, 338] on div "Project Coffee – Data Labeling Specialist - [GEOGRAPHIC_DATA]" at bounding box center [687, 341] width 280 height 36
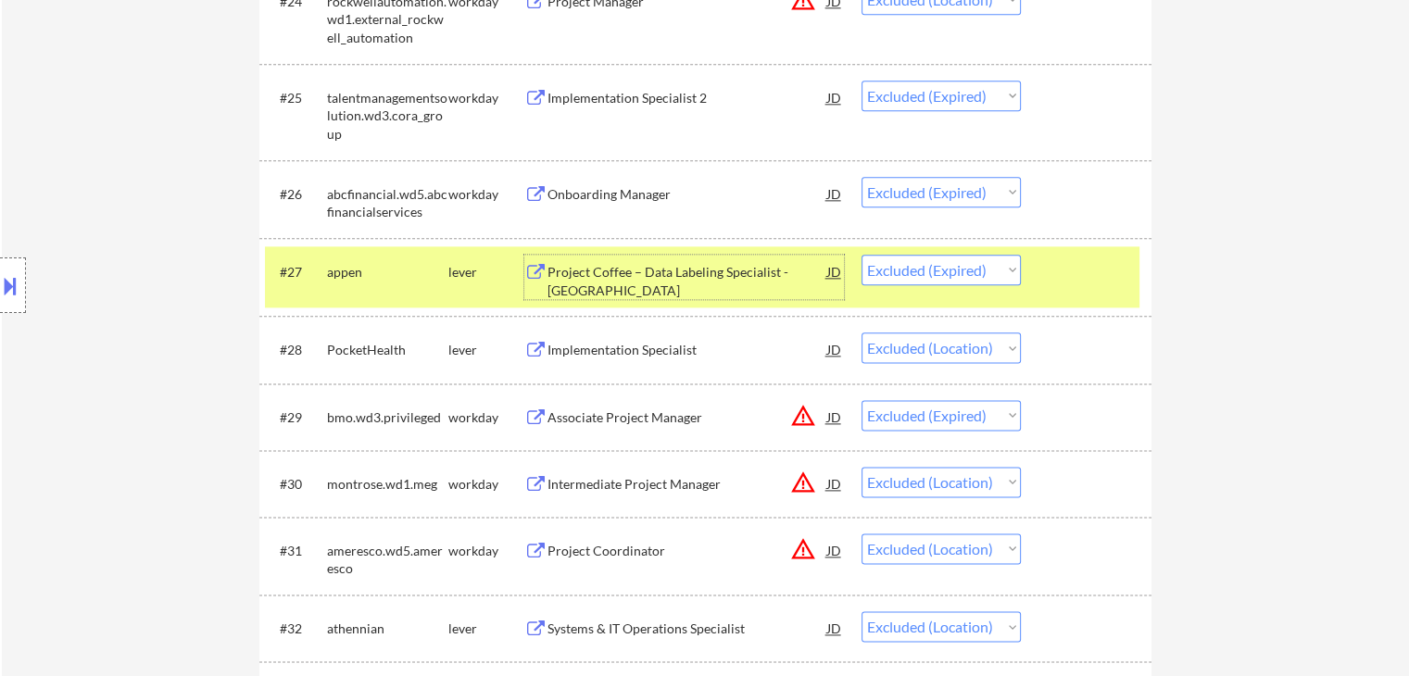
scroll to position [2316, 0]
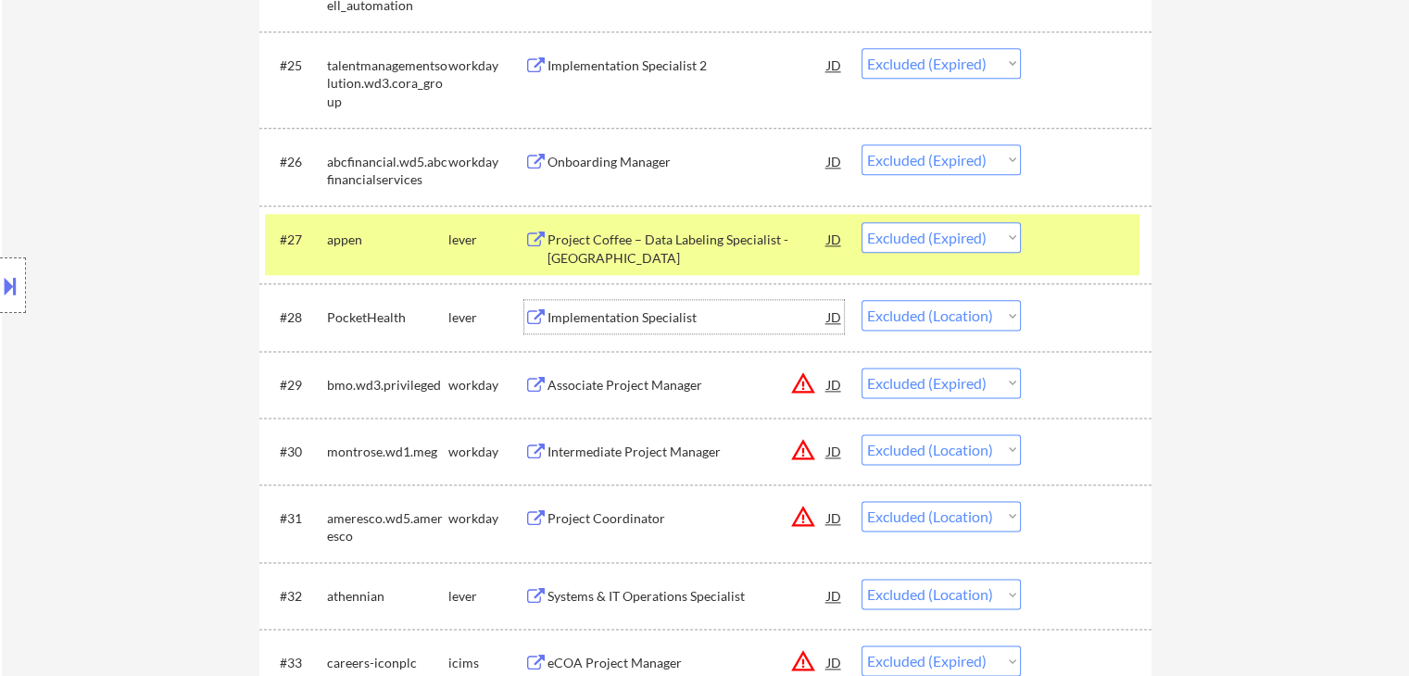
click at [638, 324] on div "Implementation Specialist" at bounding box center [687, 317] width 280 height 19
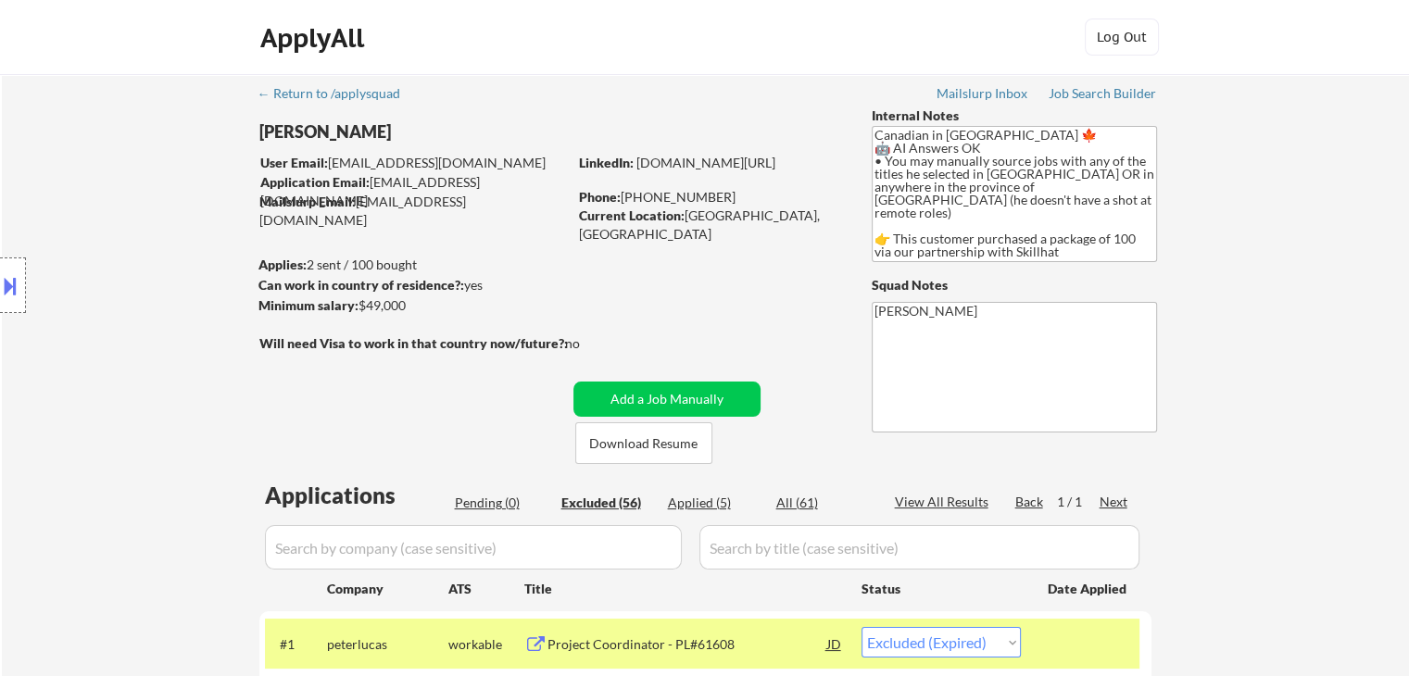
scroll to position [2294, 0]
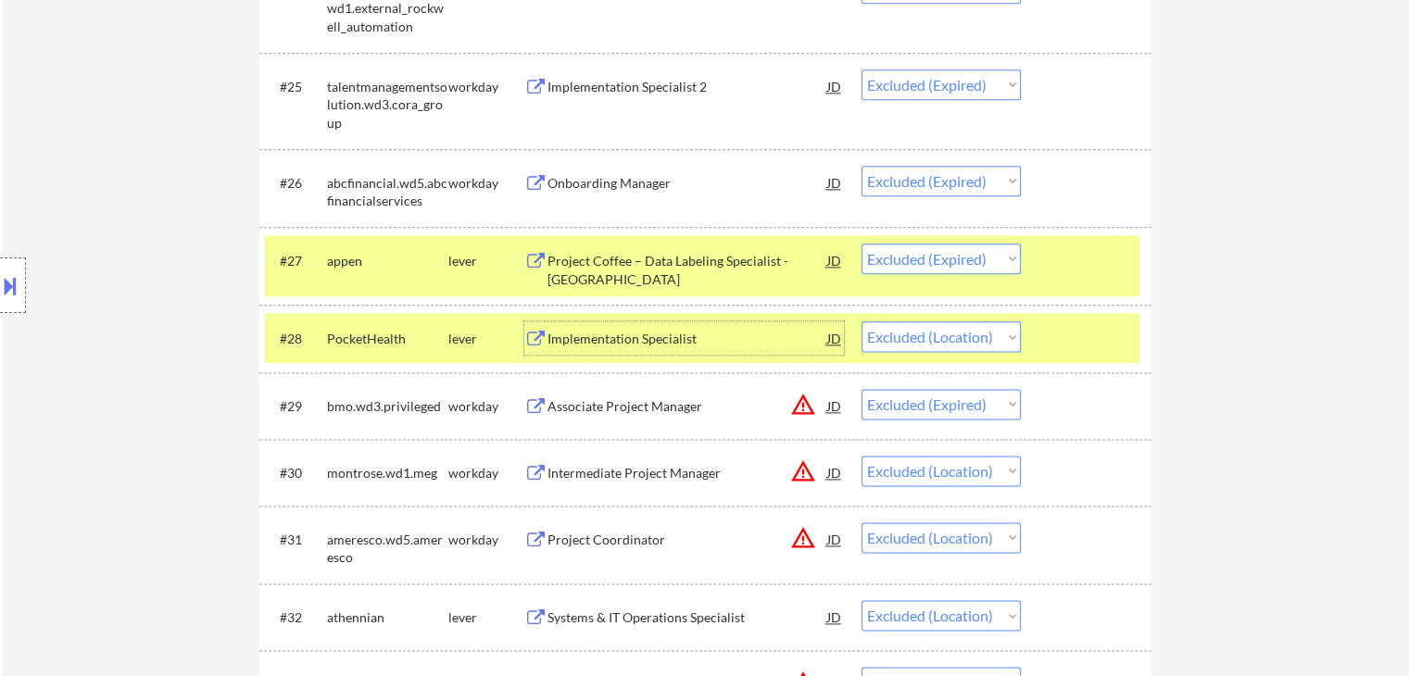
click at [587, 334] on div "Implementation Specialist" at bounding box center [687, 339] width 280 height 19
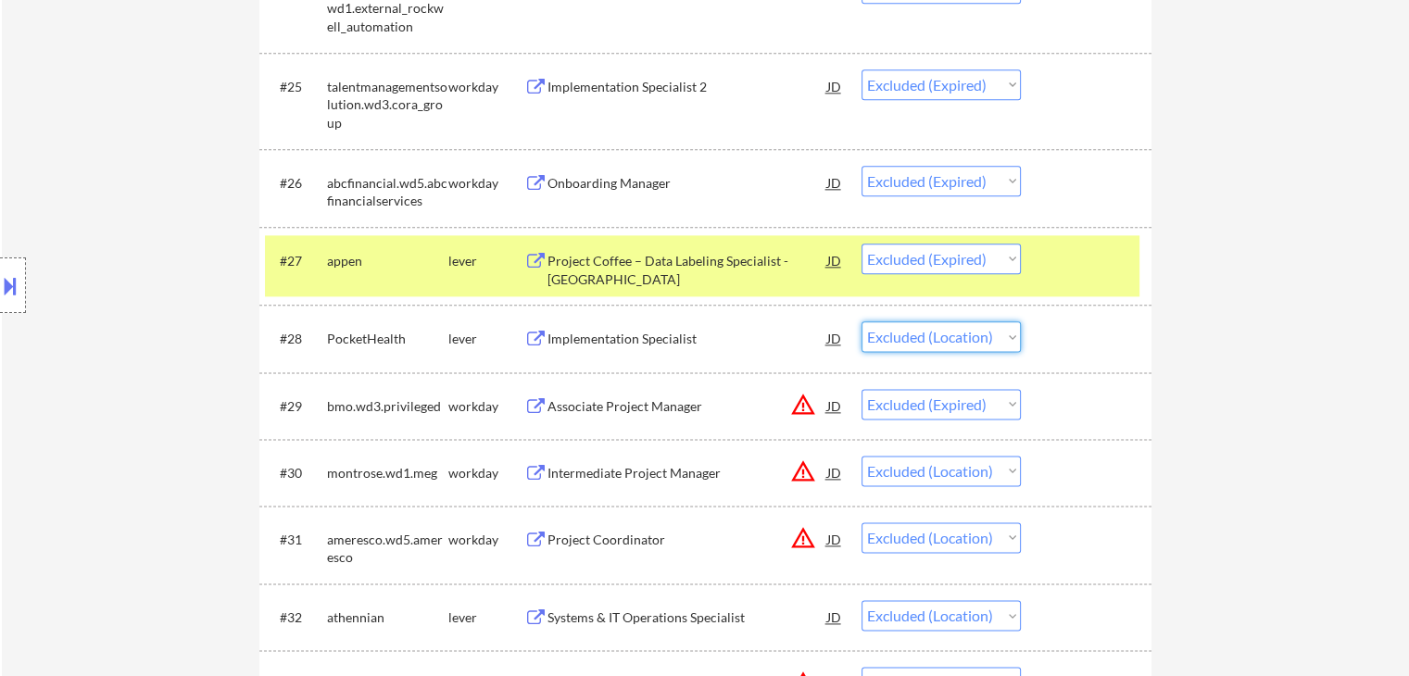
click at [907, 342] on select "Choose an option... Pending Applied Excluded (Questions) Excluded (Expired) Exc…" at bounding box center [940, 336] width 159 height 31
click at [861, 321] on select "Choose an option... Pending Applied Excluded (Questions) Excluded (Expired) Exc…" at bounding box center [940, 336] width 159 height 31
select select ""excluded__expired_""
select select ""excluded__location_""
select select ""excluded__expired_""
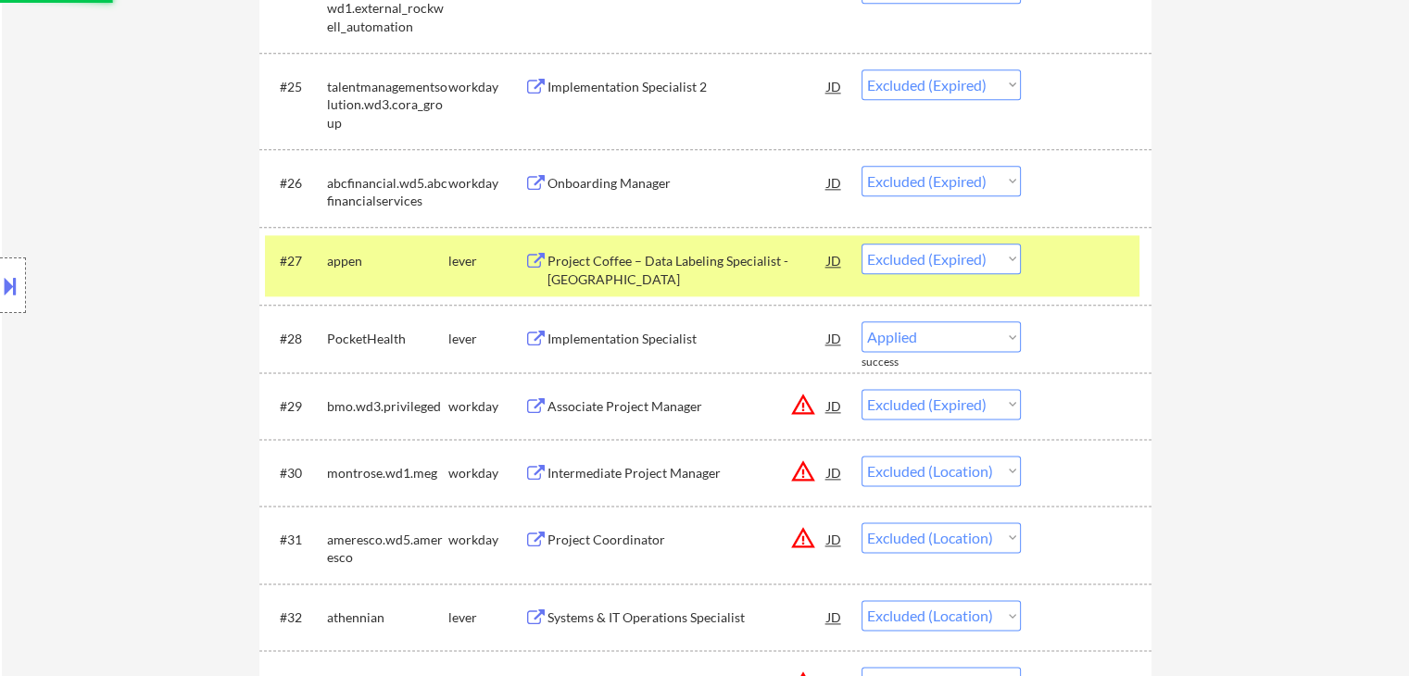
select select ""excluded__location_""
select select ""excluded__expired_""
select select ""excluded__location_""
select select ""excluded__expired_""
select select ""excluded__location_""
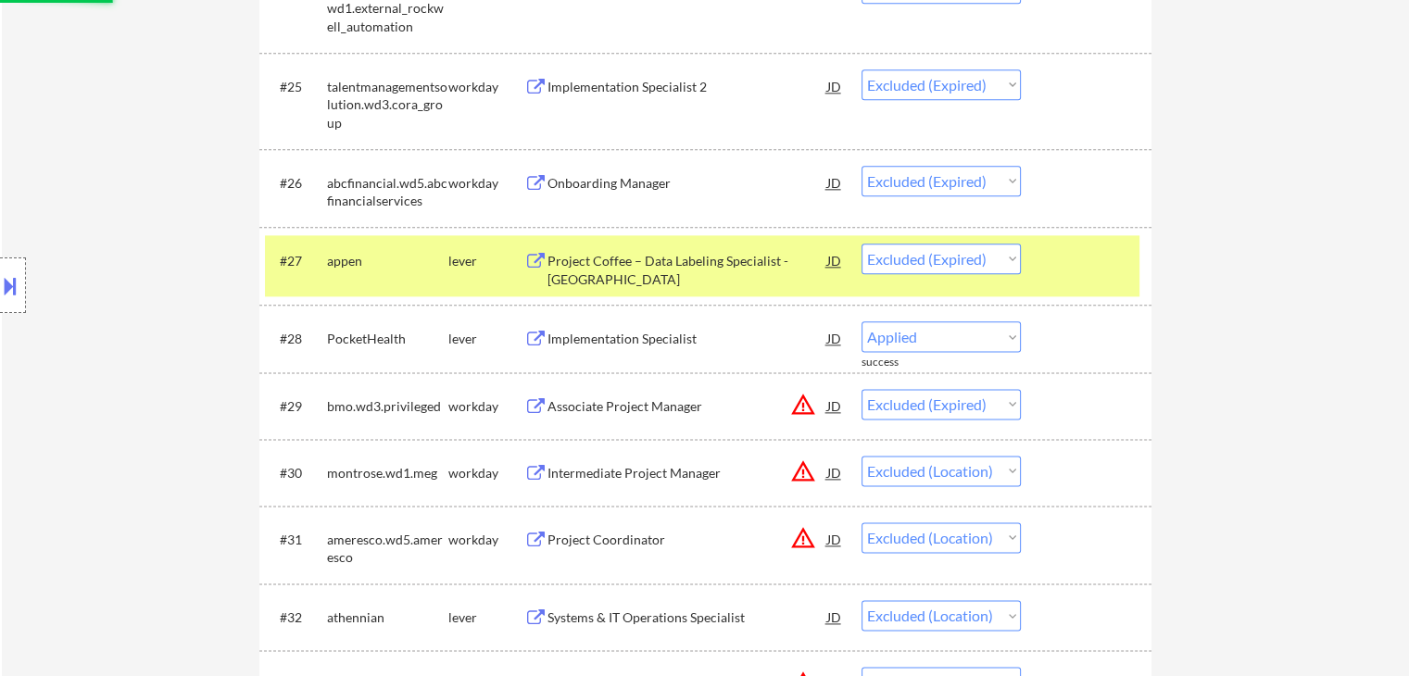
select select ""excluded__expired_""
select select ""excluded__location_""
select select ""excluded__expired_""
select select ""excluded__location_""
select select ""excluded__expired_""
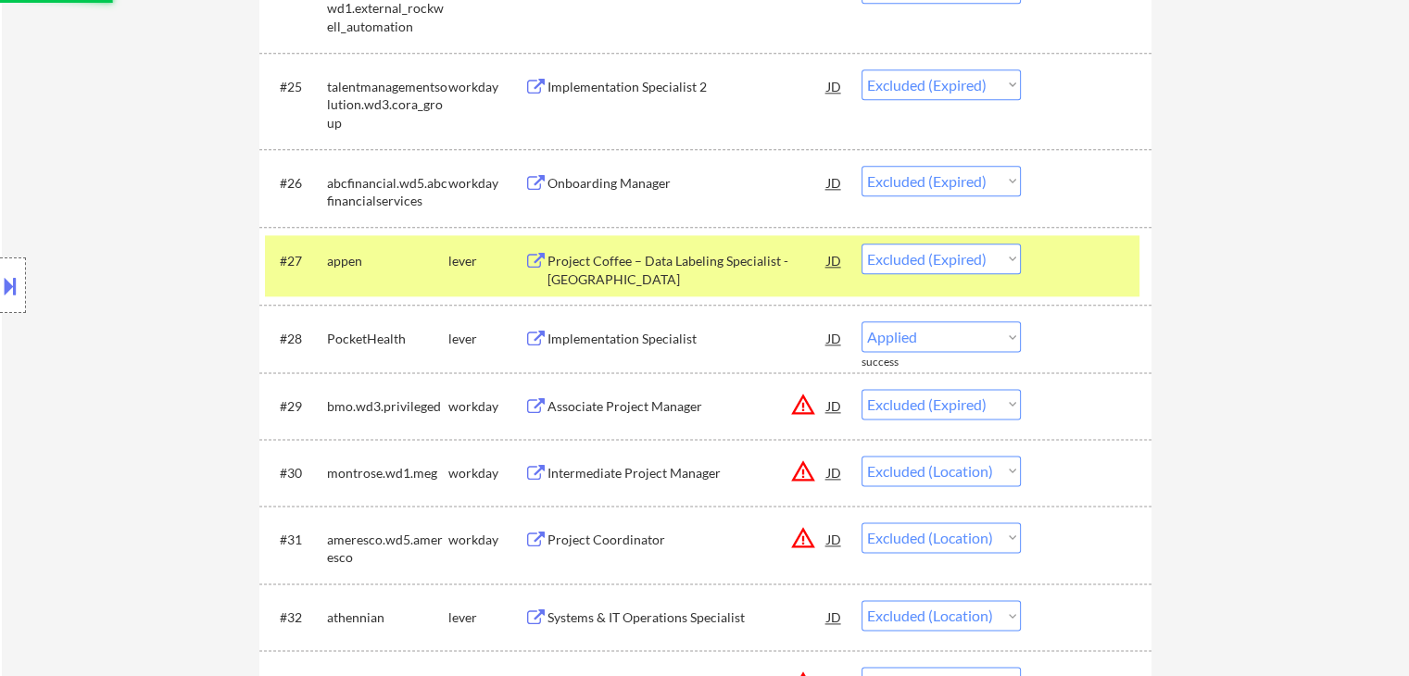
select select ""excluded__location_""
select select ""excluded__expired_""
select select ""excluded__location_""
select select ""excluded__expired_""
select select ""excluded__location_""
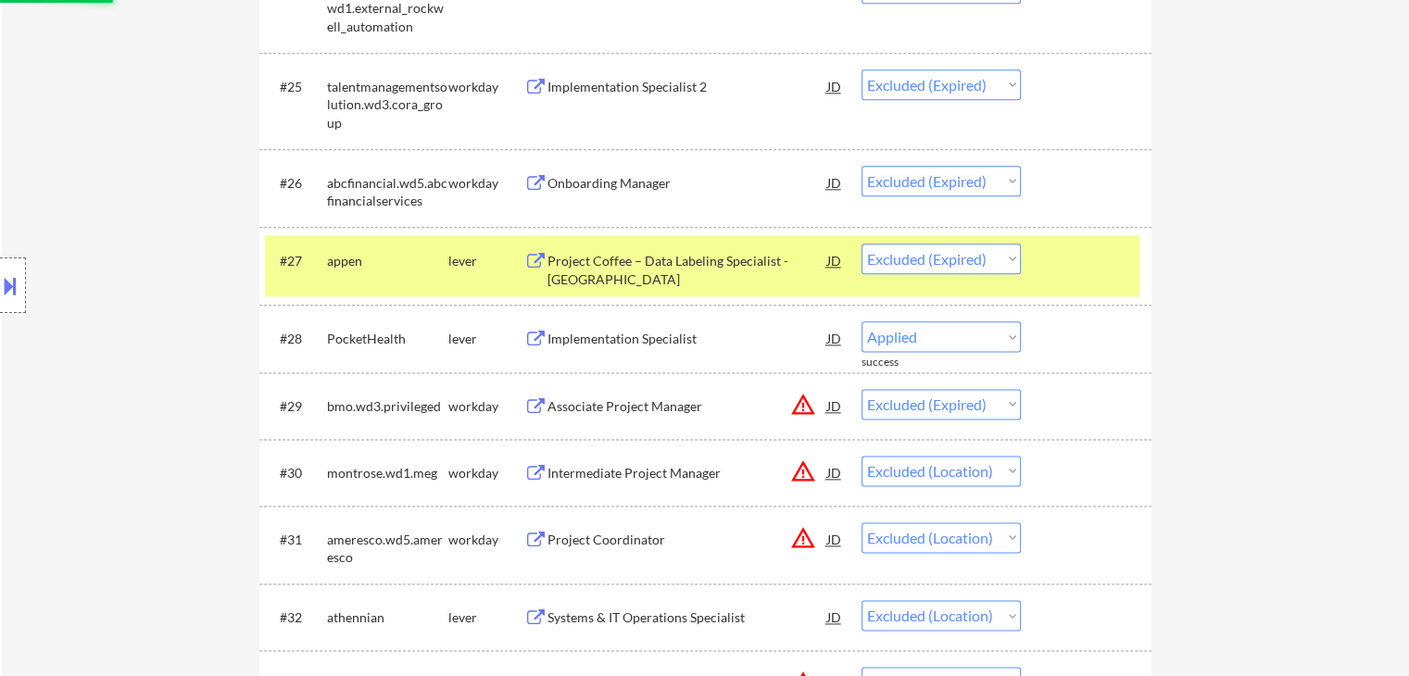
select select ""excluded__expired_""
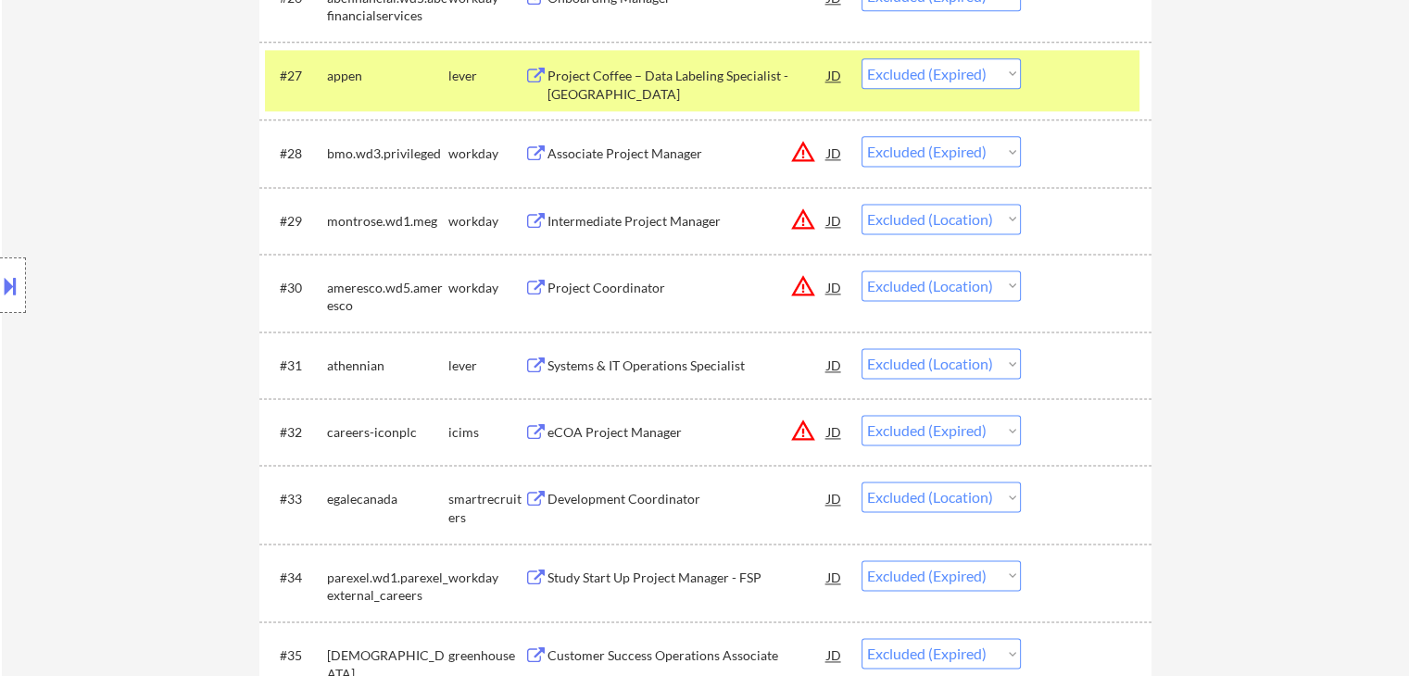
scroll to position [2572, 0]
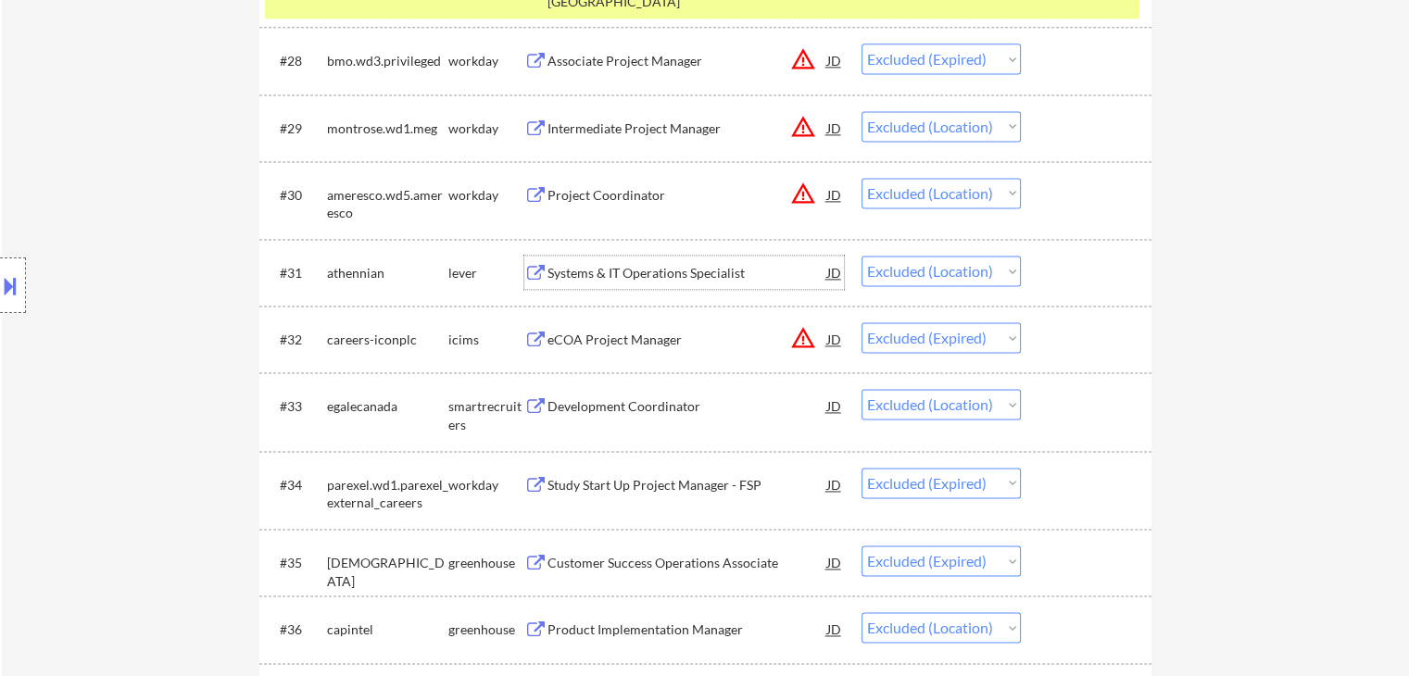
click at [646, 271] on div "Systems & IT Operations Specialist" at bounding box center [687, 273] width 280 height 19
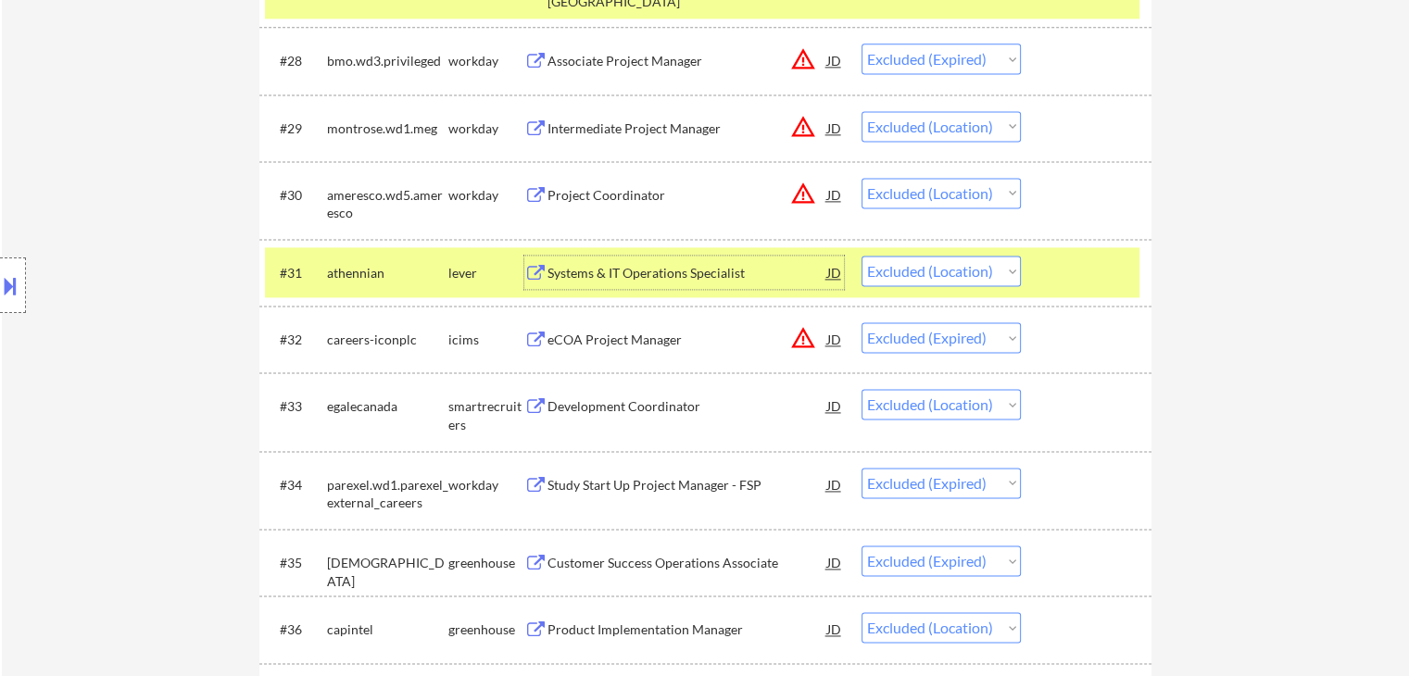
click at [943, 274] on select "Choose an option... Pending Applied Excluded (Questions) Excluded (Expired) Exc…" at bounding box center [940, 271] width 159 height 31
click at [861, 256] on select "Choose an option... Pending Applied Excluded (Questions) Excluded (Expired) Exc…" at bounding box center [940, 271] width 159 height 31
select select ""excluded__expired_""
select select ""excluded__location_""
select select ""excluded__expired_""
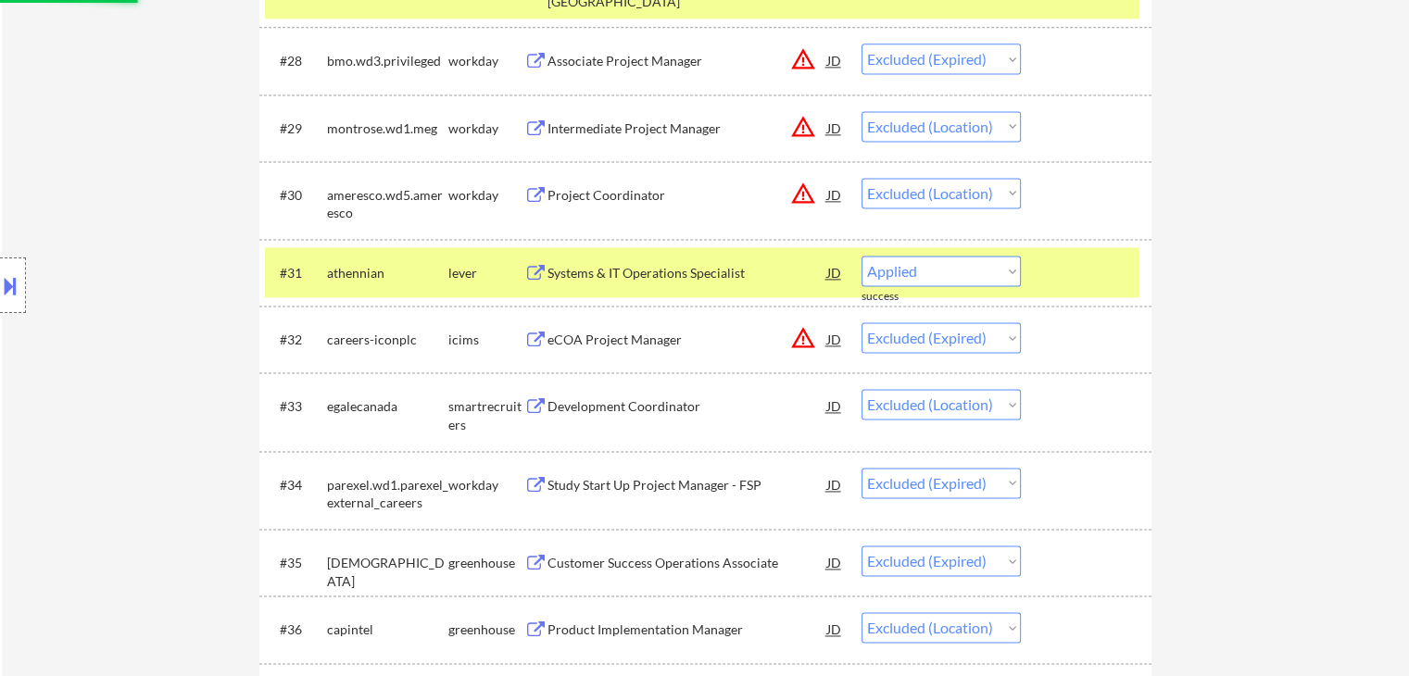
select select ""excluded__location_""
select select ""excluded__expired_""
select select ""excluded__location_""
select select ""excluded__expired_""
select select ""excluded__location_""
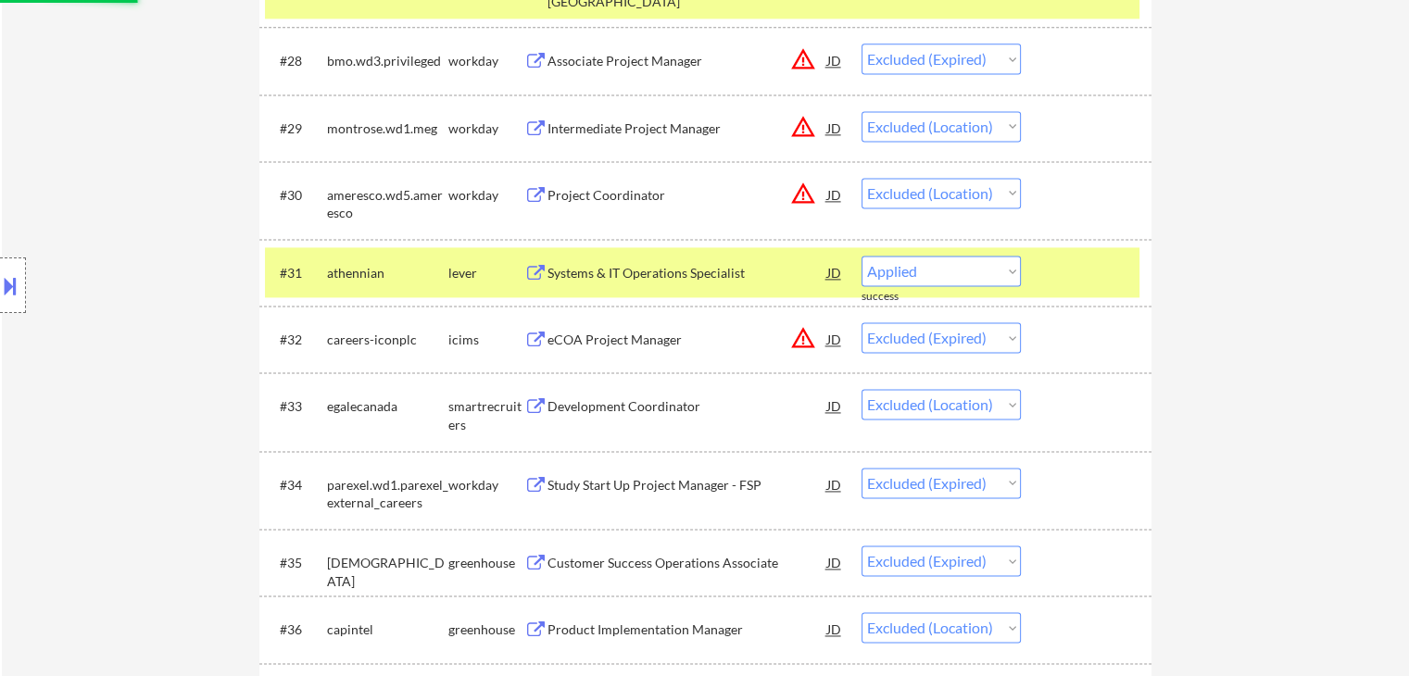
select select ""excluded__expired_""
select select ""excluded__location_""
select select ""excluded__expired_""
select select ""excluded__location_""
select select ""excluded__expired_""
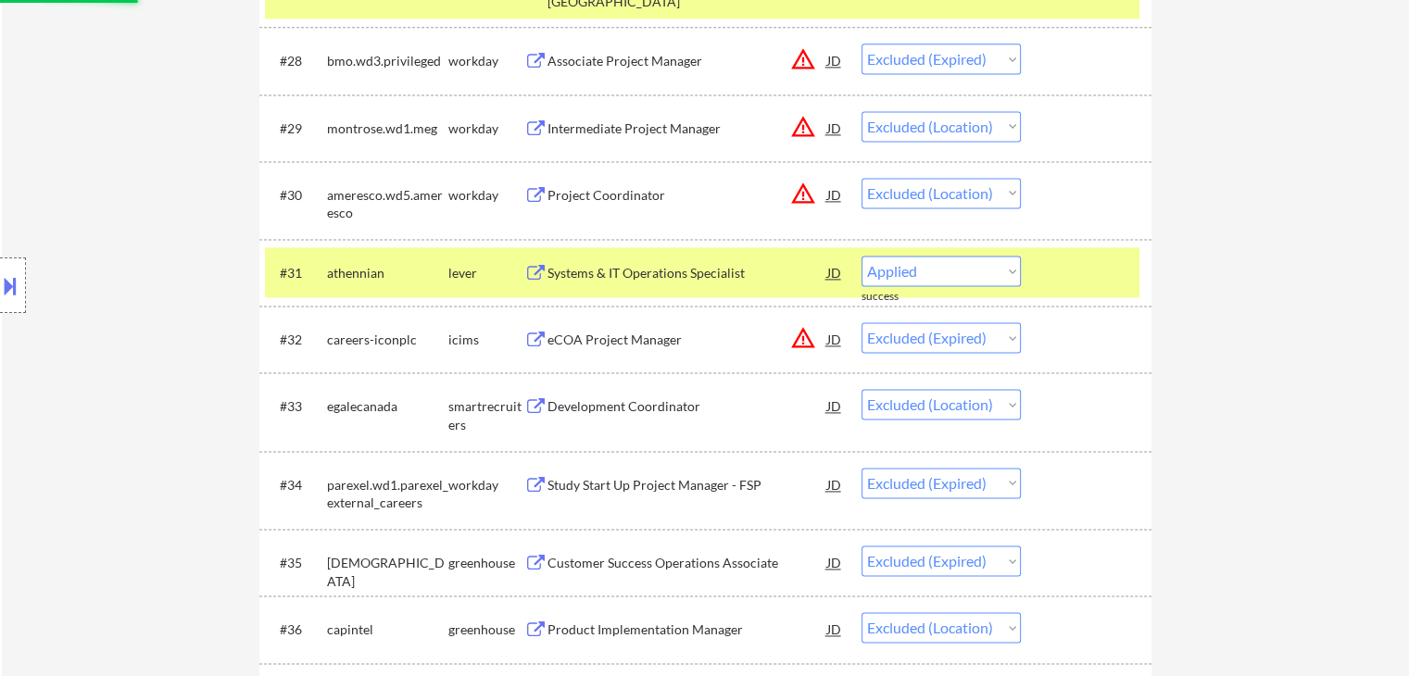
select select ""excluded__location_""
select select ""excluded__expired_""
select select ""excluded__location_""
select select ""excluded__expired_""
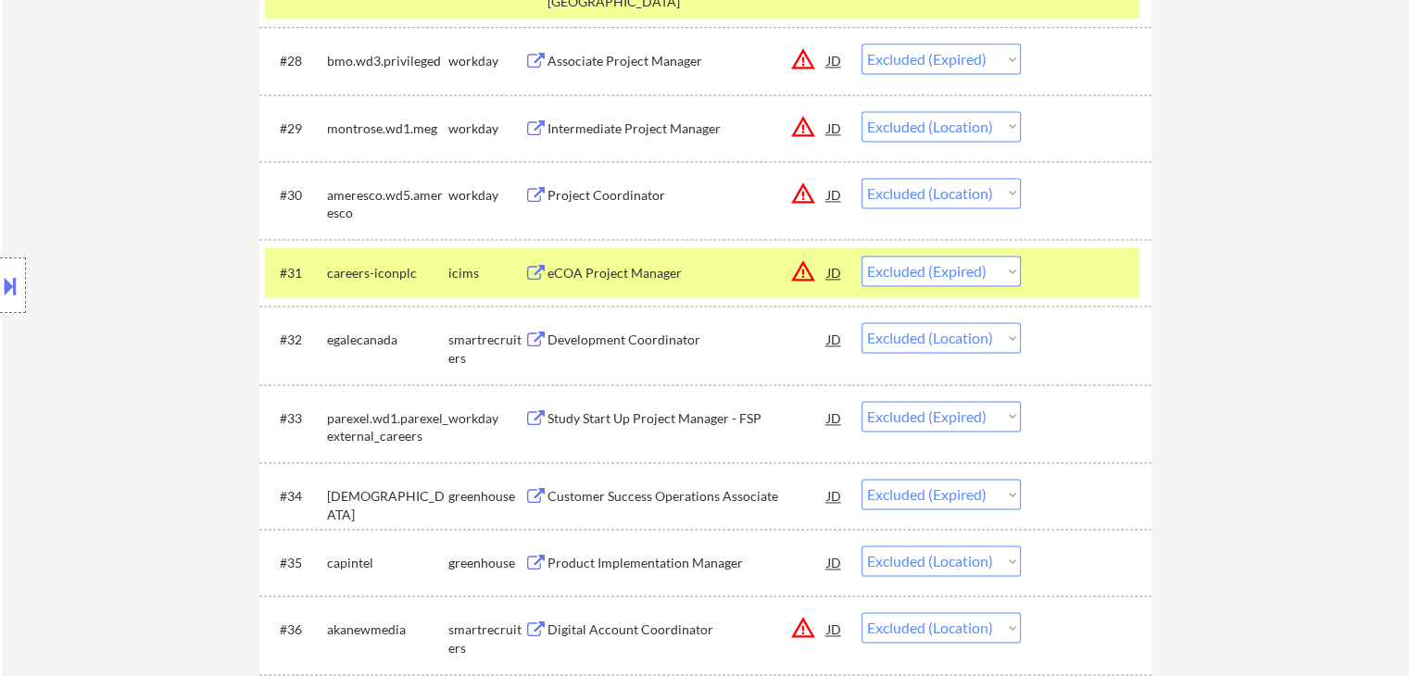
click at [607, 335] on div "Development Coordinator" at bounding box center [687, 340] width 280 height 19
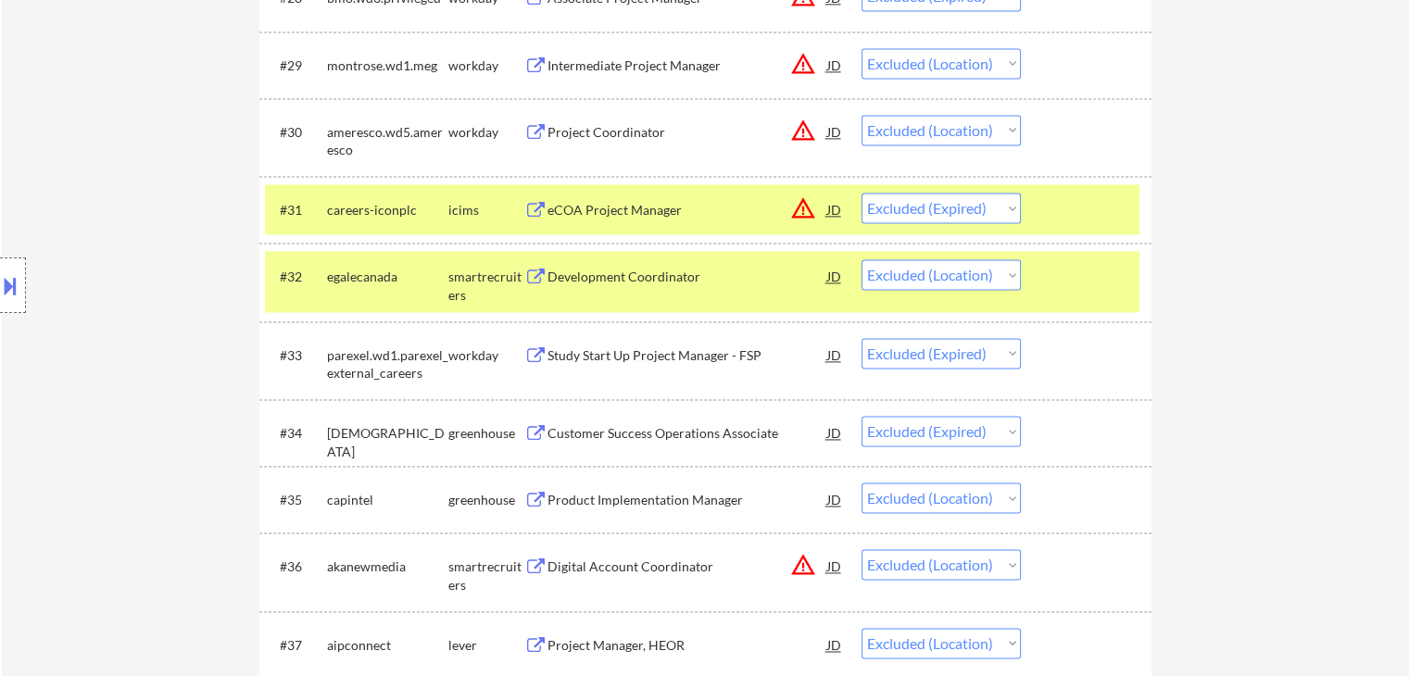
scroll to position [2667, 0]
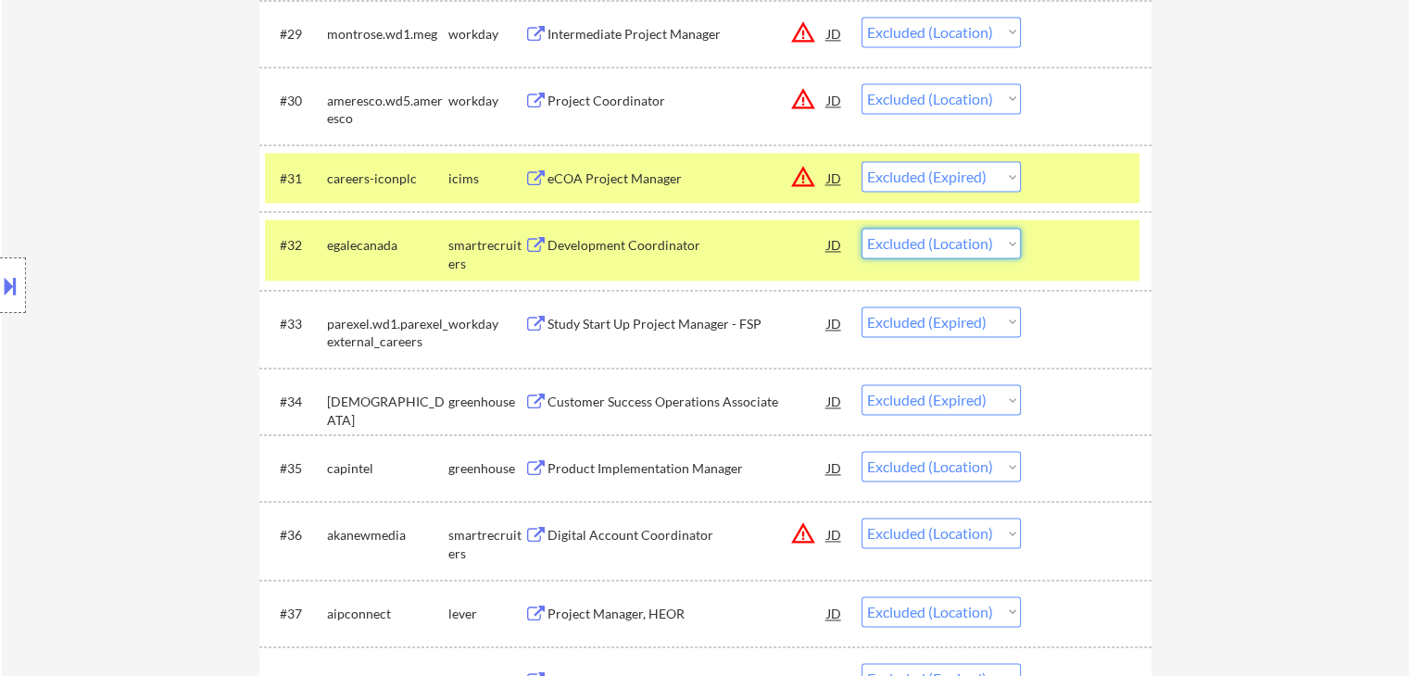
click at [904, 242] on select "Choose an option... Pending Applied Excluded (Questions) Excluded (Expired) Exc…" at bounding box center [940, 243] width 159 height 31
click at [861, 228] on select "Choose an option... Pending Applied Excluded (Questions) Excluded (Expired) Exc…" at bounding box center [940, 243] width 159 height 31
select select ""excluded__expired_""
select select ""excluded__location_""
select select ""excluded__expired_""
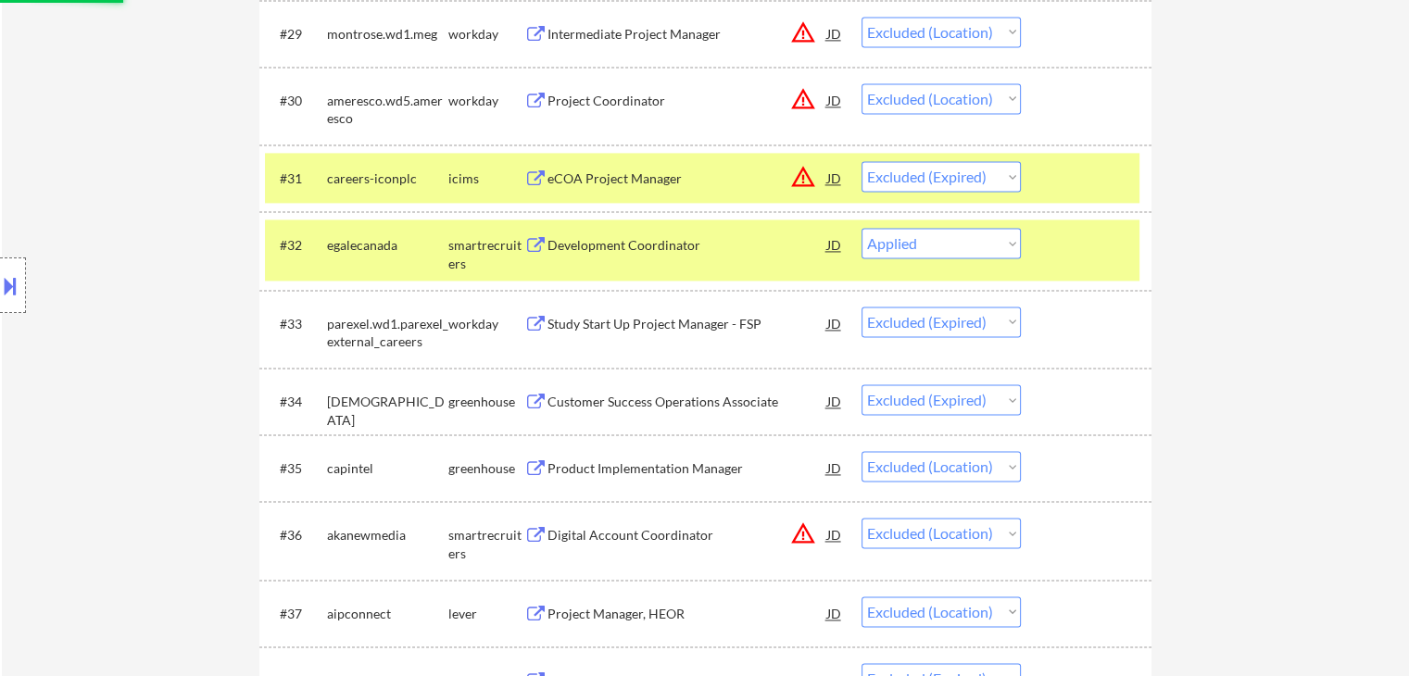
select select ""excluded__location_""
select select ""excluded__expired_""
select select ""excluded__location_""
select select ""excluded__expired_""
select select ""excluded__location_""
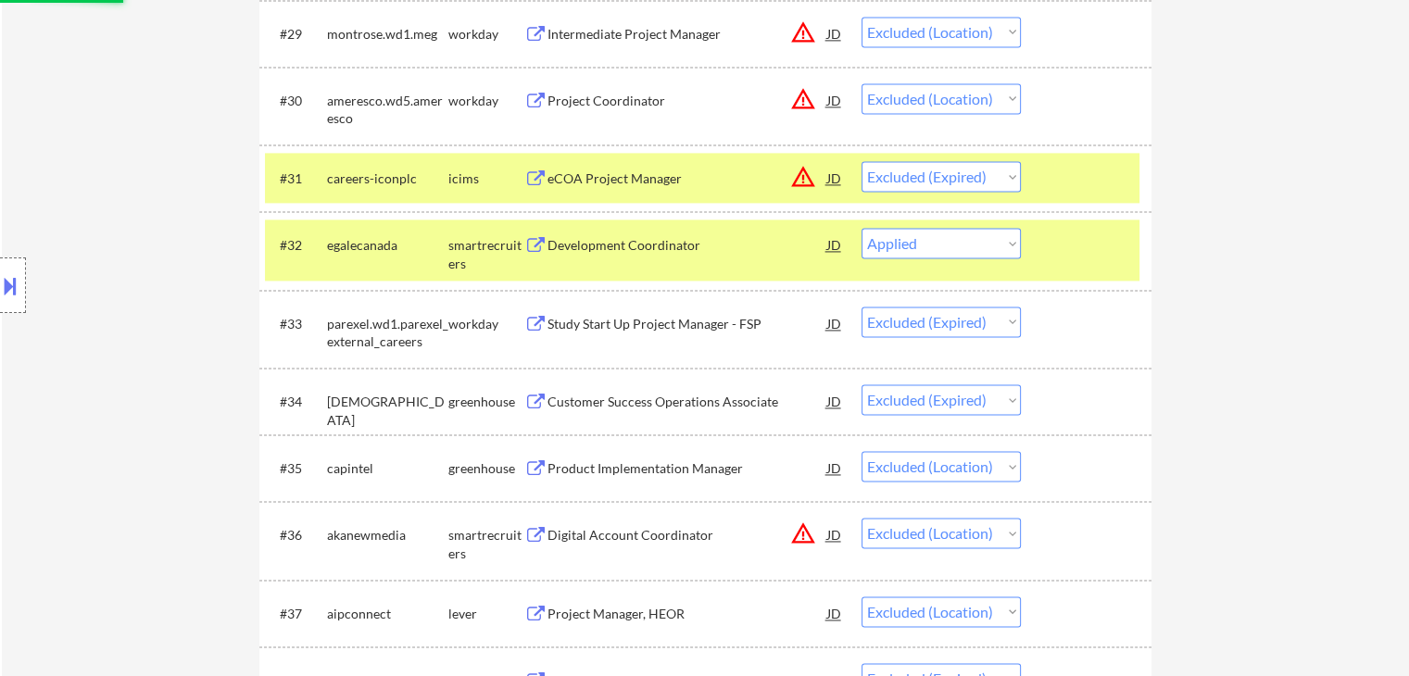
select select ""excluded__expired_""
select select ""excluded__location_""
select select ""excluded__expired_""
select select ""excluded__location_""
select select ""excluded__expired_""
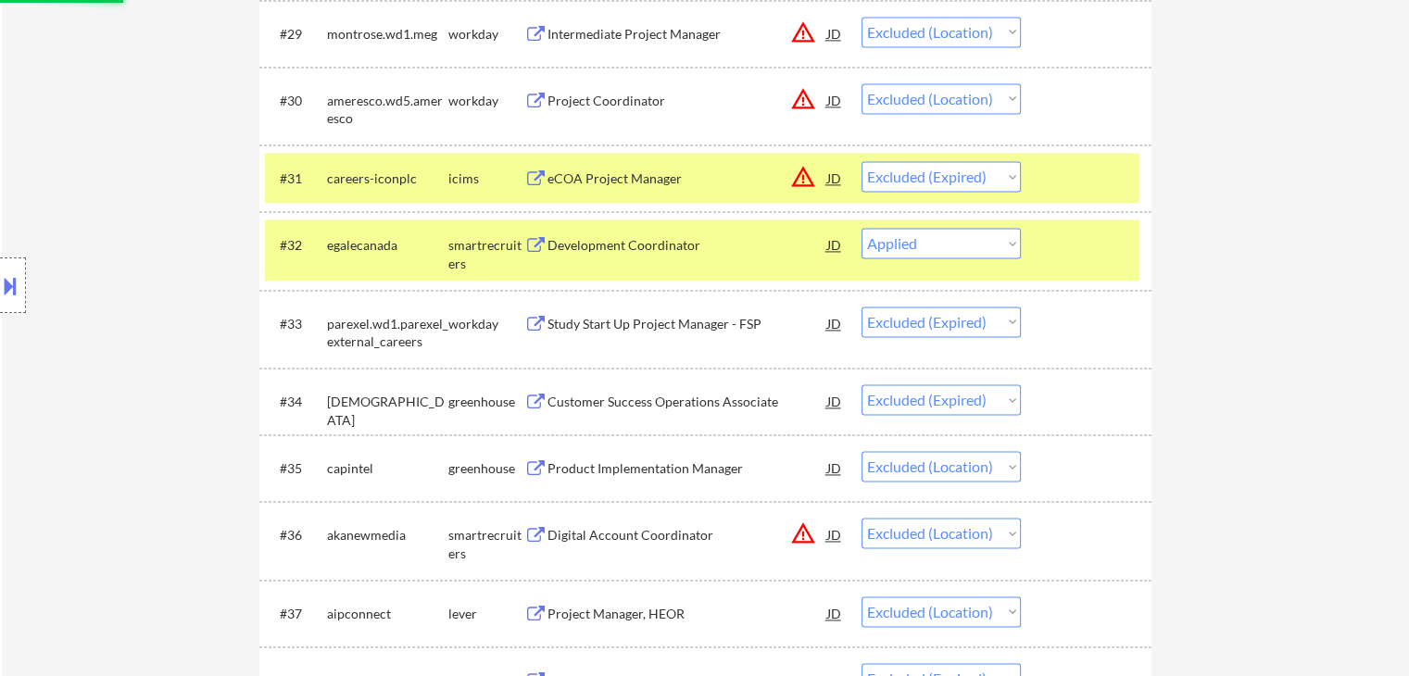
select select ""excluded__location_""
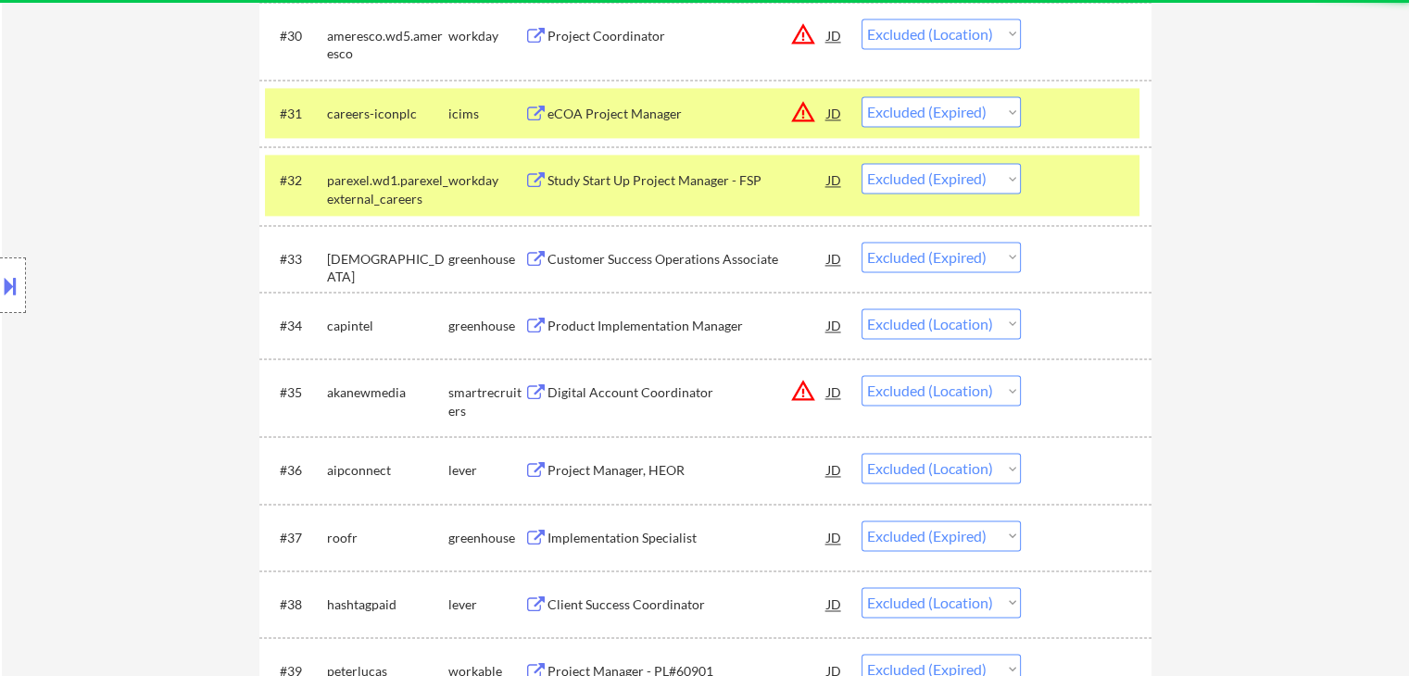
scroll to position [2759, 0]
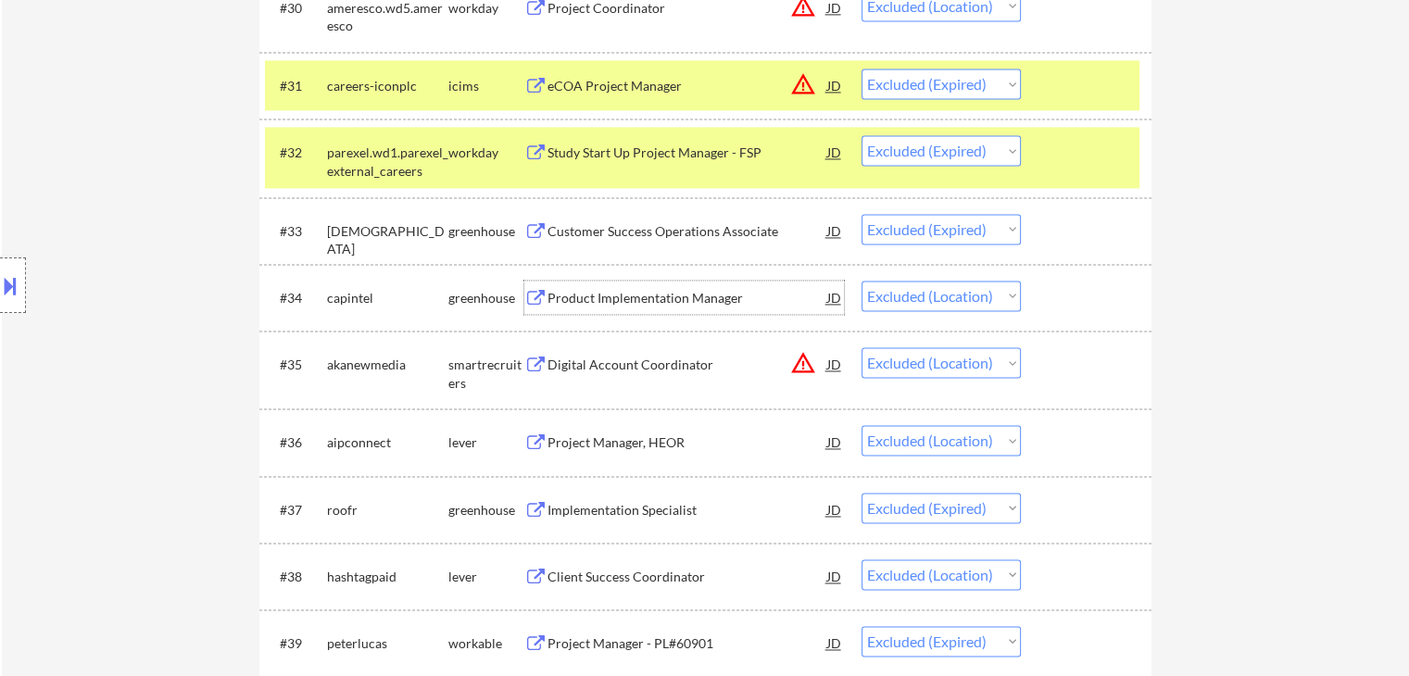
click at [622, 294] on div "Product Implementation Manager" at bounding box center [687, 298] width 280 height 19
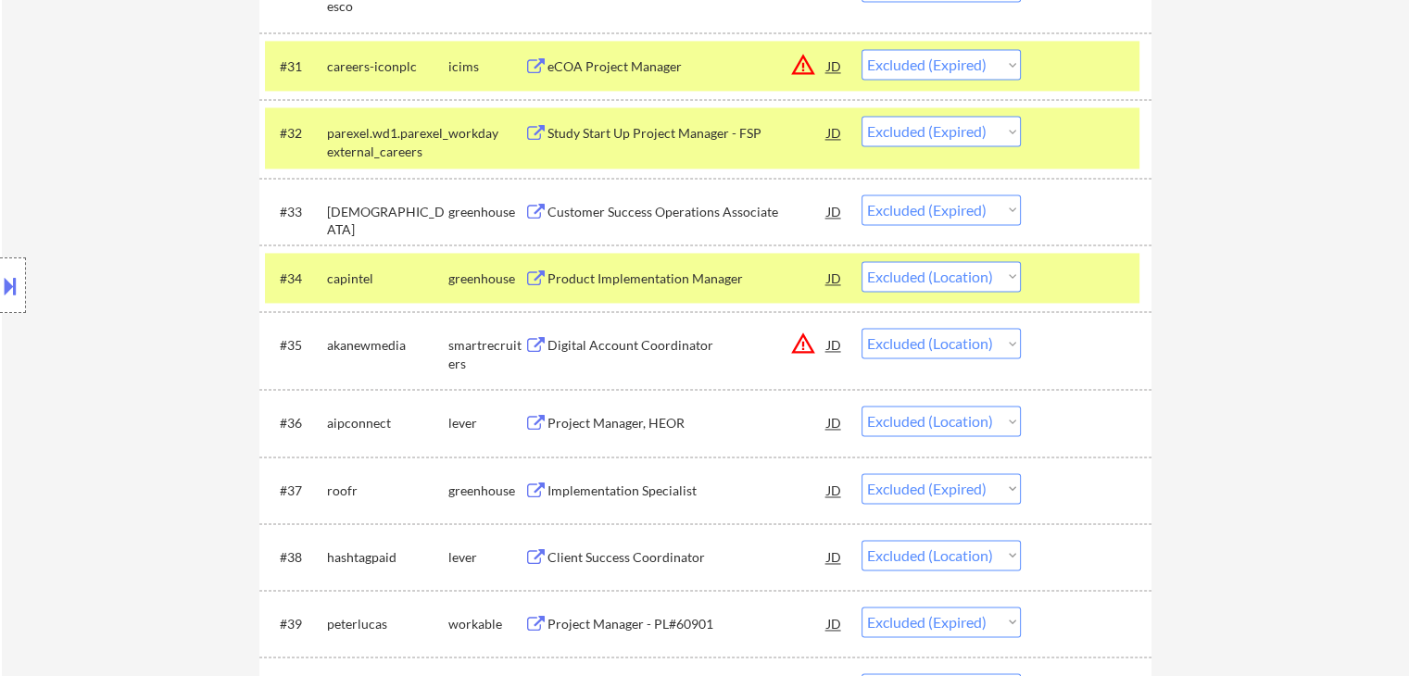
scroll to position [2811, 0]
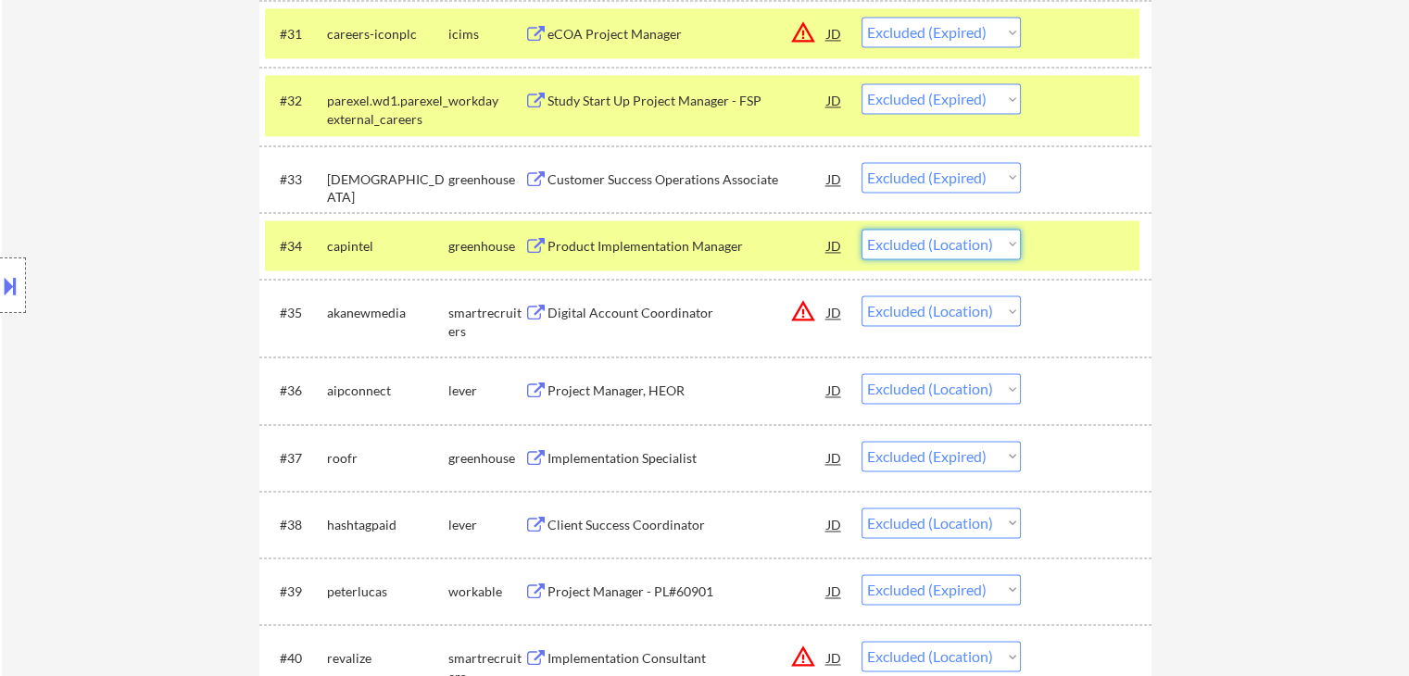
click at [928, 238] on select "Choose an option... Pending Applied Excluded (Questions) Excluded (Expired) Exc…" at bounding box center [940, 244] width 159 height 31
click at [861, 229] on select "Choose an option... Pending Applied Excluded (Questions) Excluded (Expired) Exc…" at bounding box center [940, 244] width 159 height 31
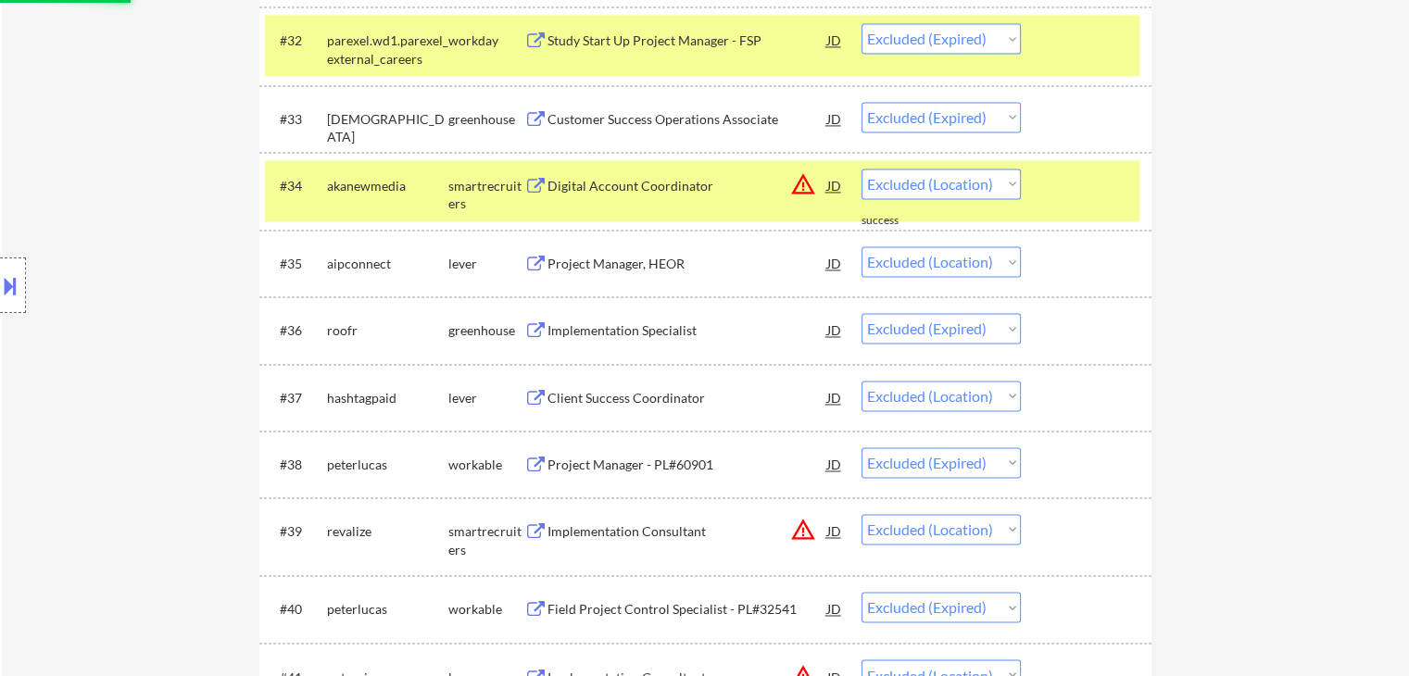
scroll to position [2904, 0]
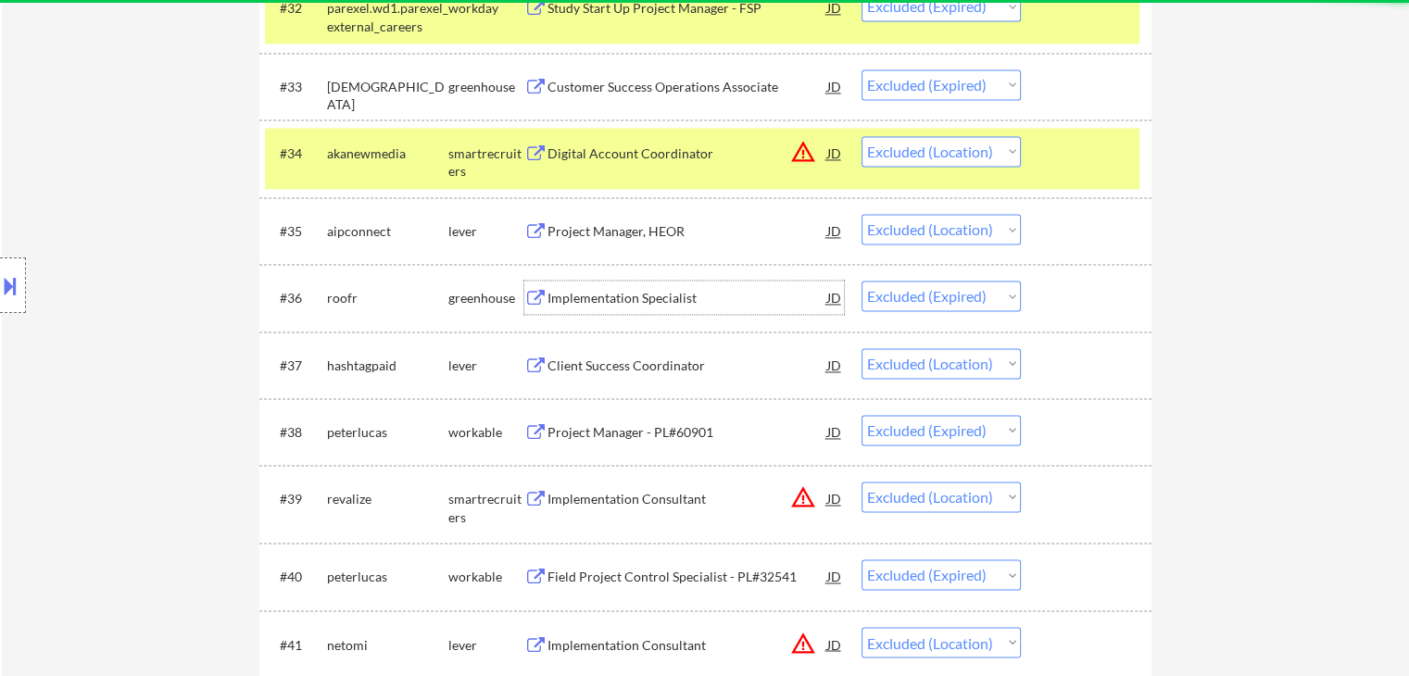
click at [609, 305] on div "Implementation Specialist" at bounding box center [687, 298] width 280 height 19
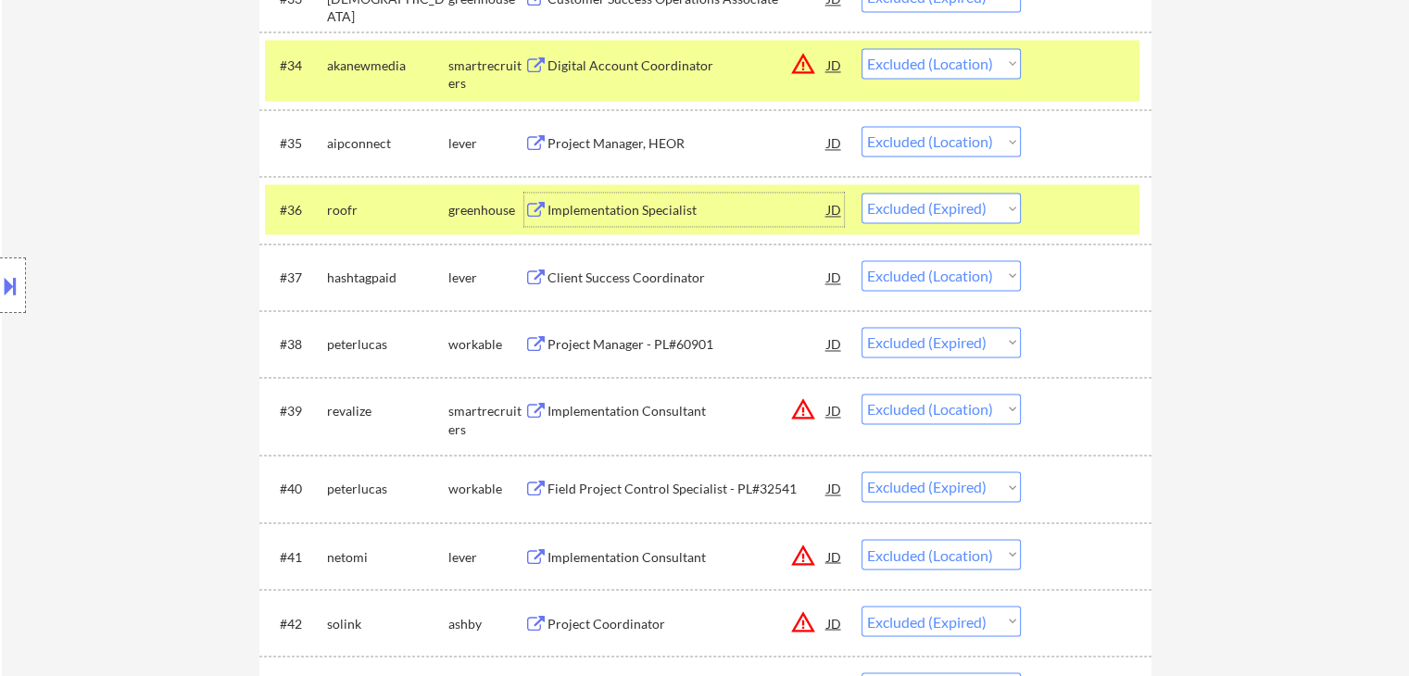
scroll to position [2996, 0]
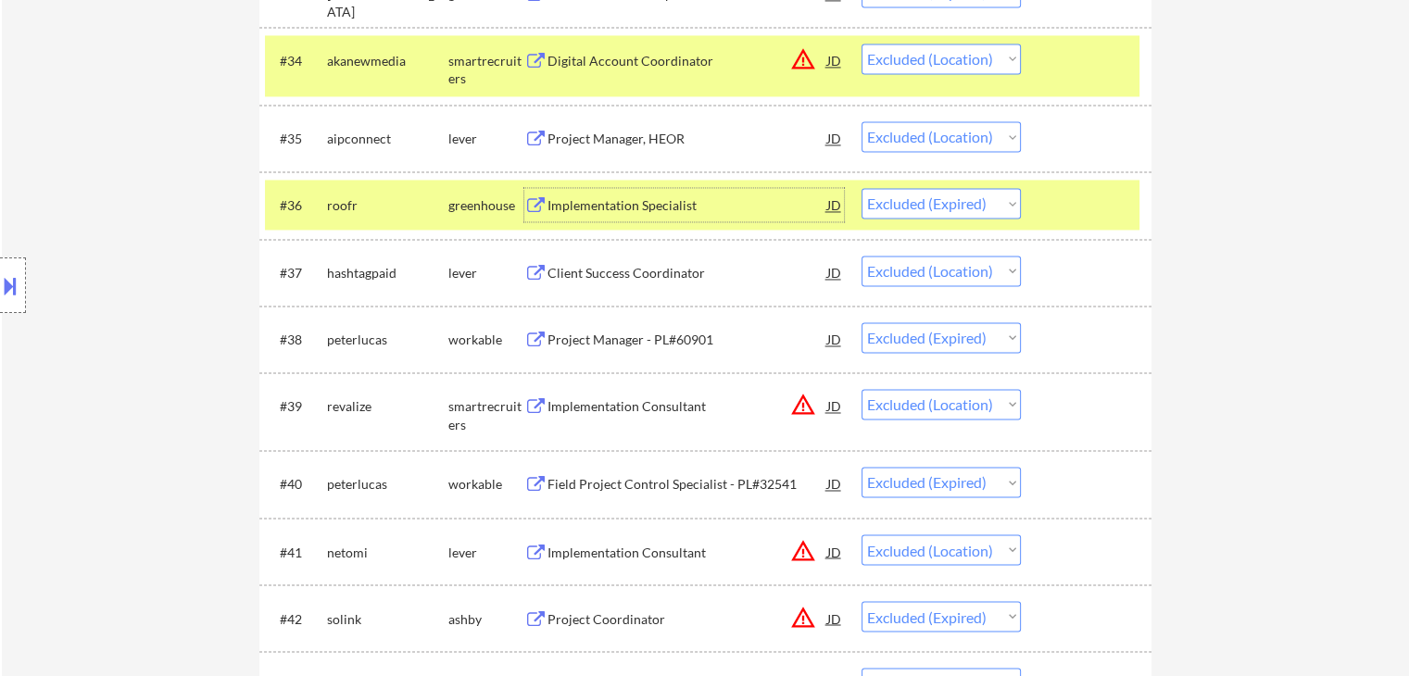
click at [591, 273] on div "Client Success Coordinator" at bounding box center [687, 273] width 280 height 19
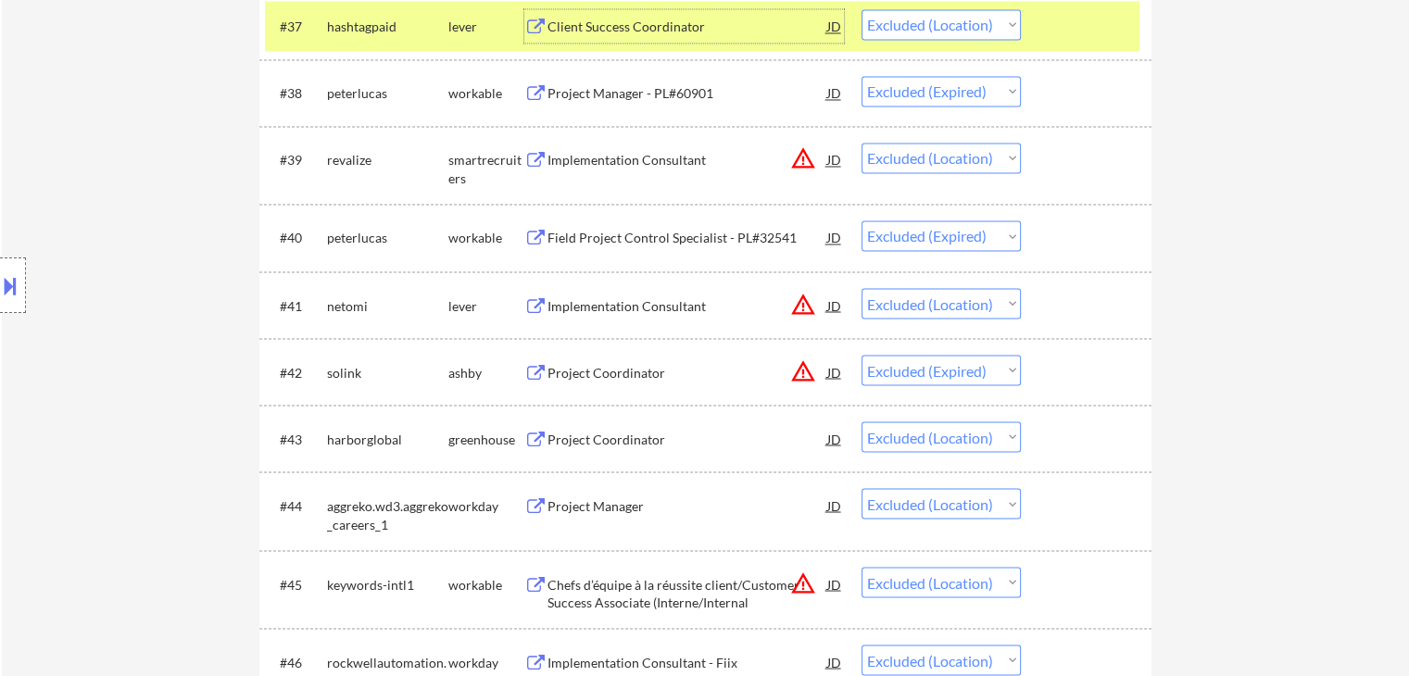
scroll to position [3274, 0]
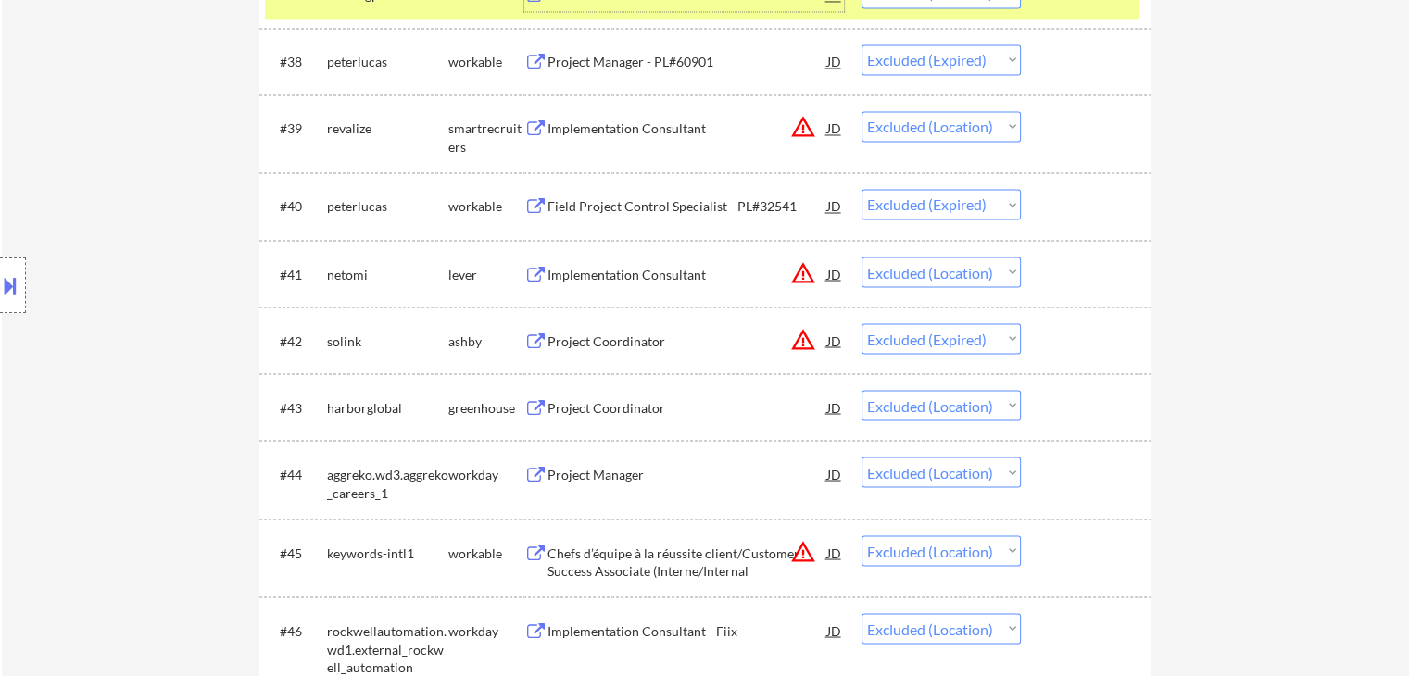
click at [637, 275] on div "Implementation Consultant" at bounding box center [687, 274] width 280 height 19
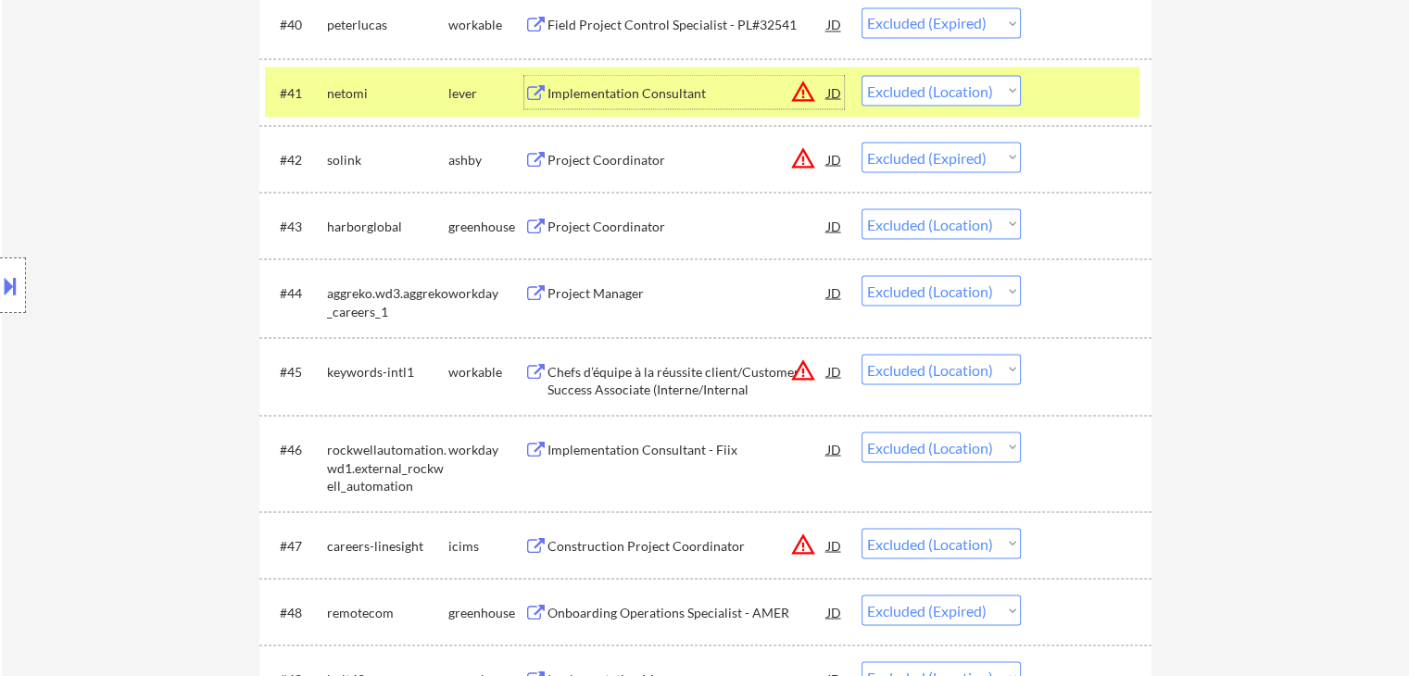
scroll to position [3460, 0]
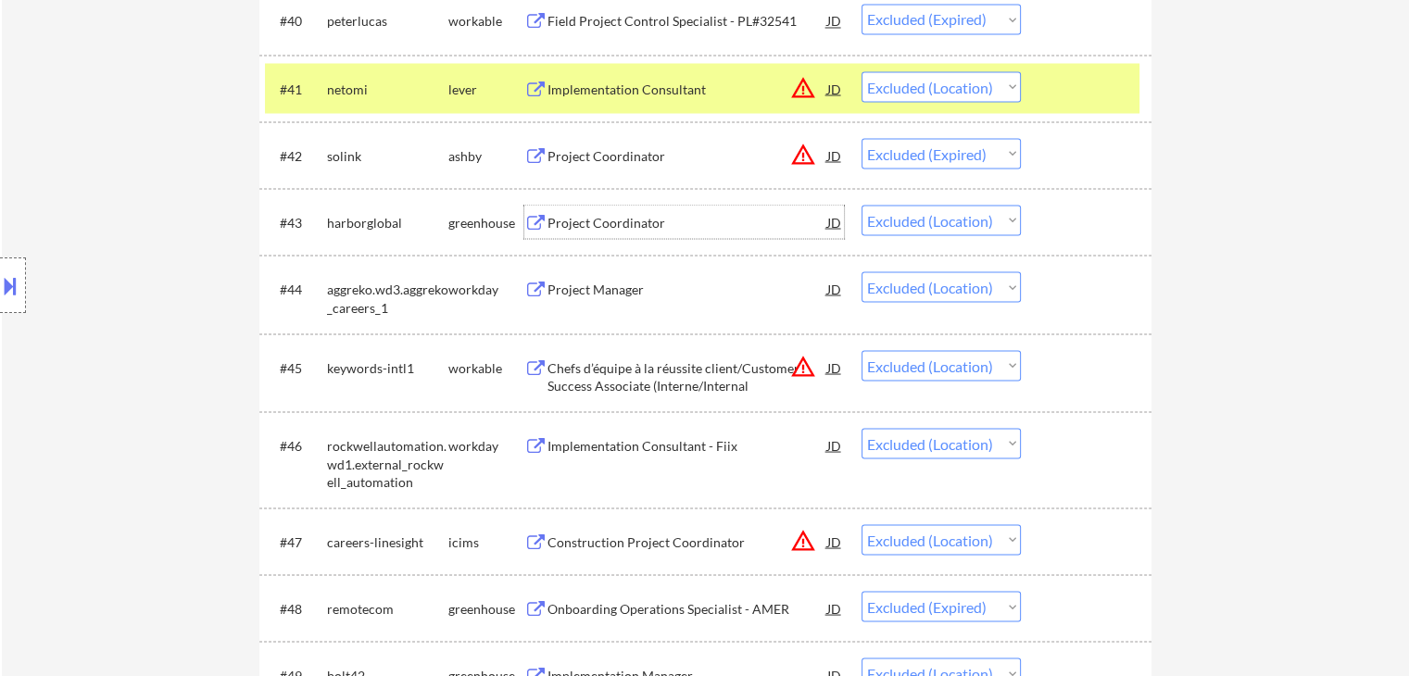
click at [659, 220] on div "Project Coordinator" at bounding box center [687, 222] width 280 height 19
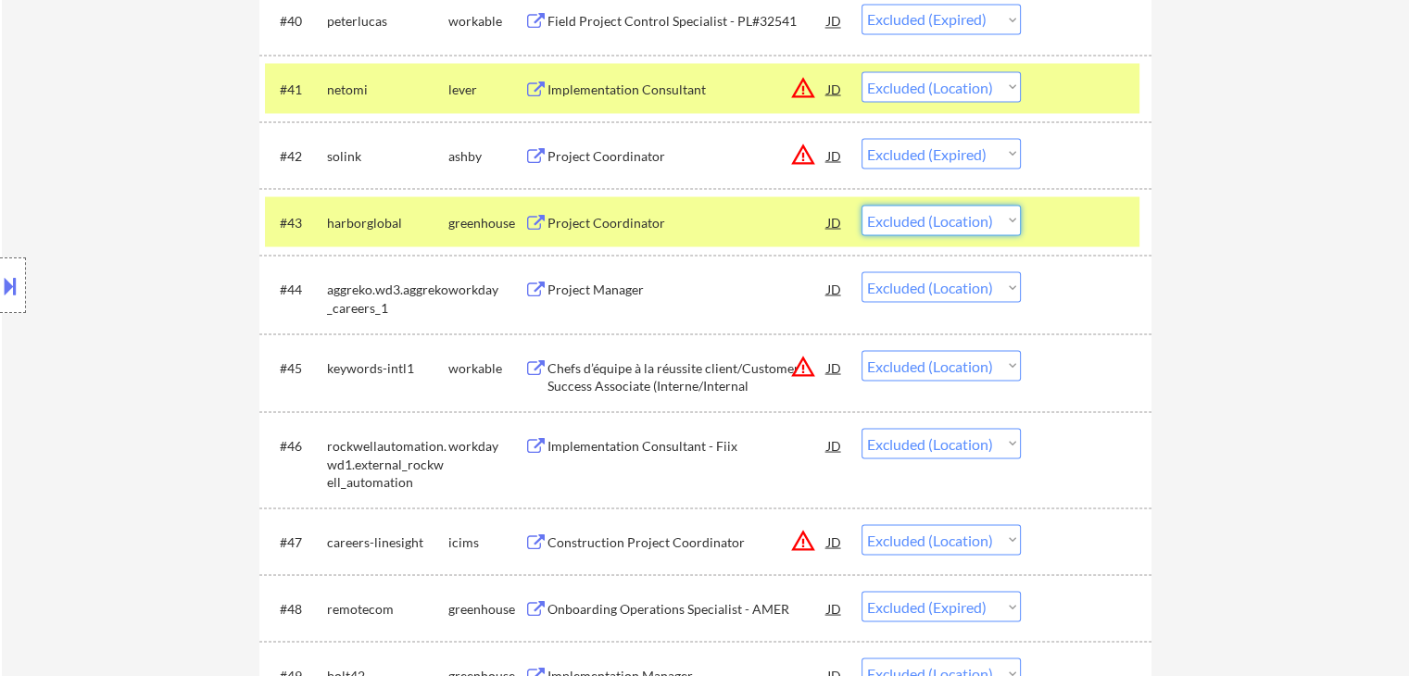
click at [882, 222] on select "Choose an option... Pending Applied Excluded (Questions) Excluded (Expired) Exc…" at bounding box center [940, 220] width 159 height 31
click at [861, 205] on select "Choose an option... Pending Applied Excluded (Questions) Excluded (Expired) Exc…" at bounding box center [940, 220] width 159 height 31
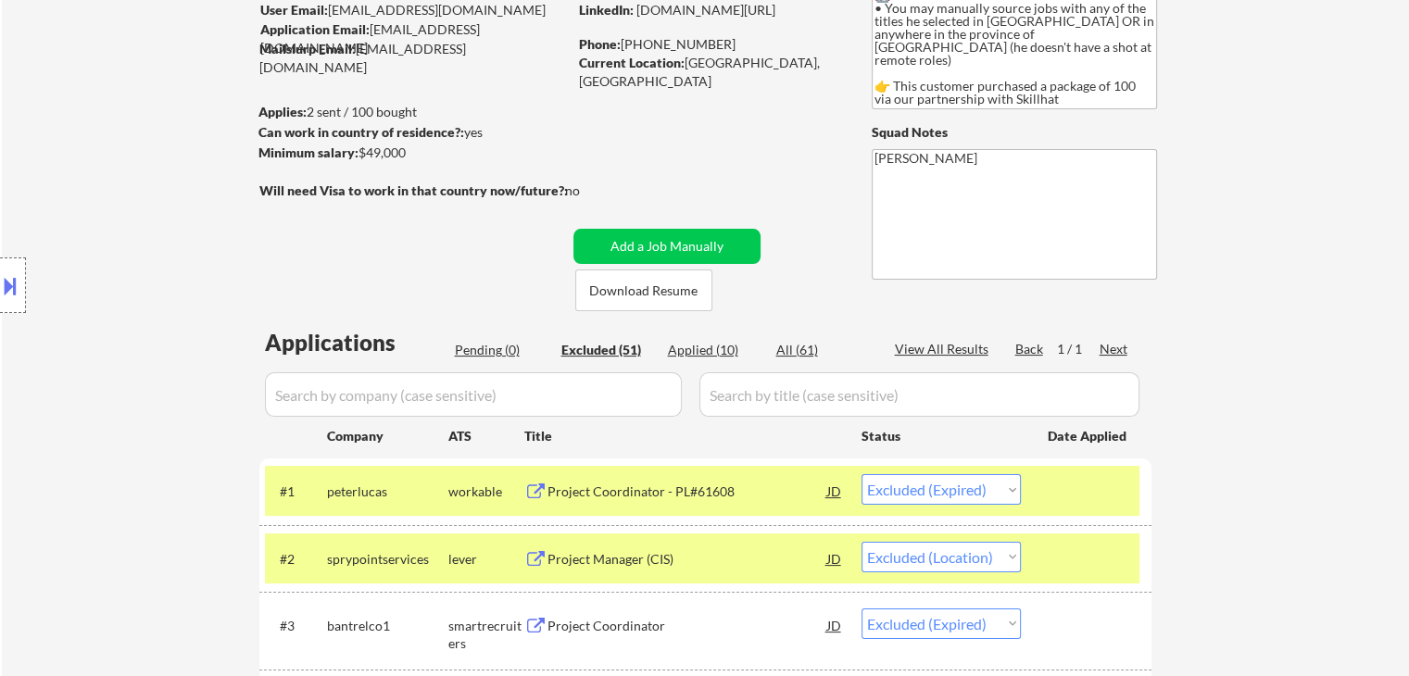
scroll to position [185, 0]
